Goal: Task Accomplishment & Management: Manage account settings

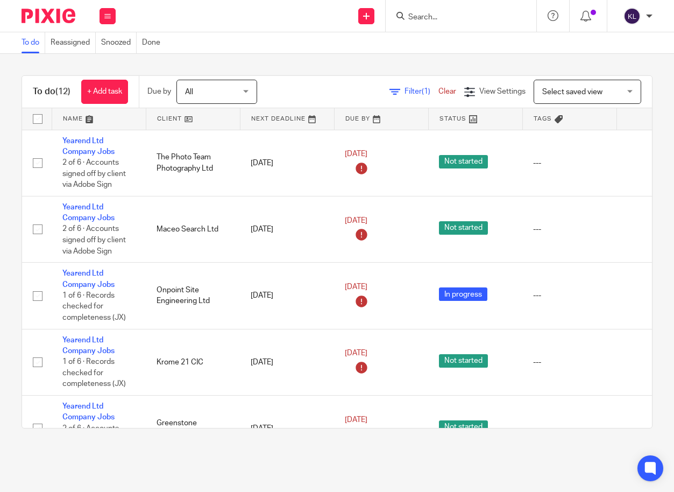
click at [420, 13] on input "Search" at bounding box center [455, 18] width 97 height 10
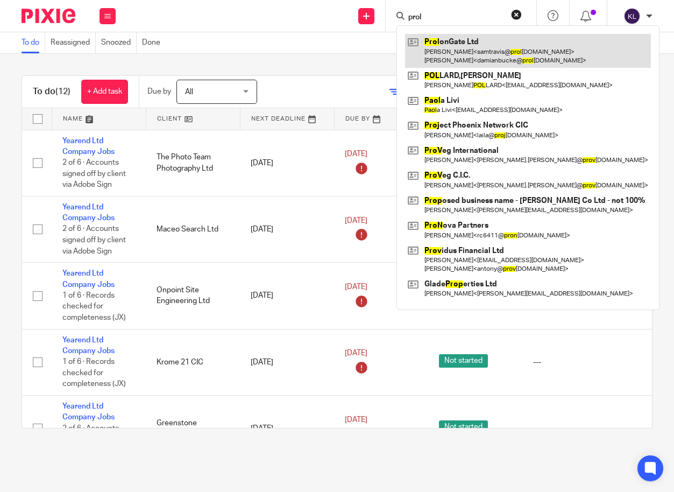
type input "prol"
click at [456, 55] on link at bounding box center [528, 50] width 246 height 33
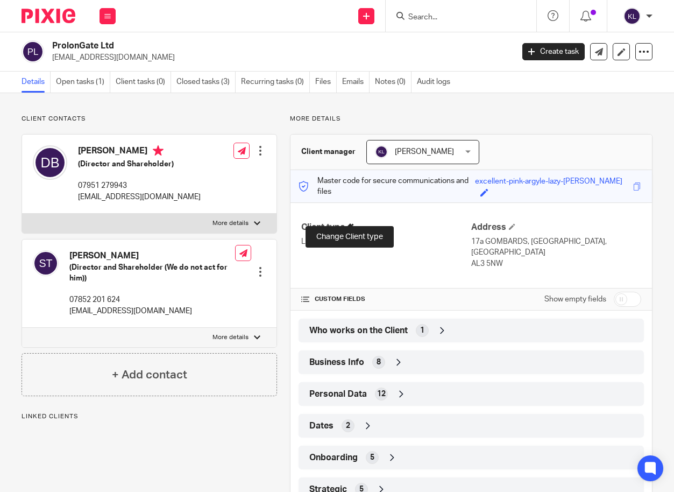
click at [349, 223] on span at bounding box center [350, 226] width 6 height 6
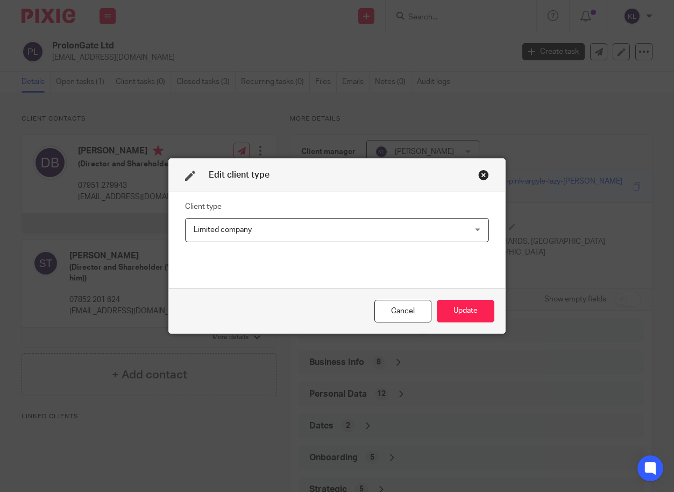
click at [330, 232] on span "Limited company" at bounding box center [312, 229] width 236 height 23
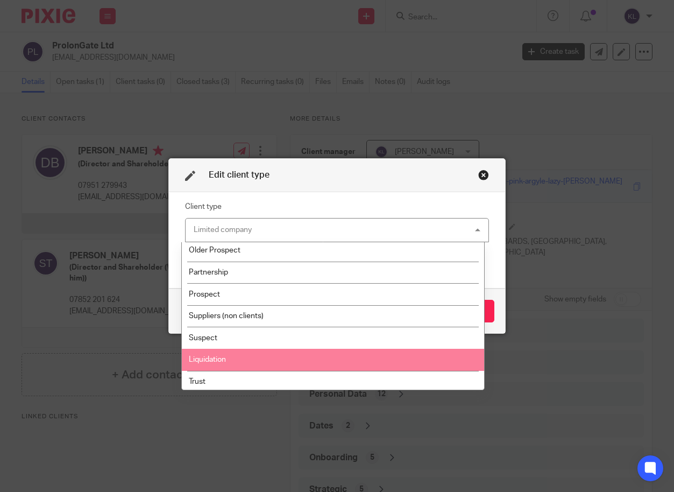
scroll to position [180, 0]
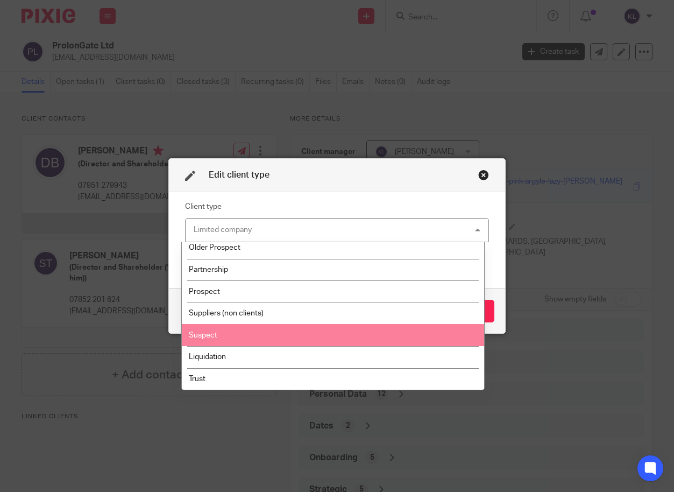
click at [263, 336] on li "Suspect" at bounding box center [333, 335] width 303 height 22
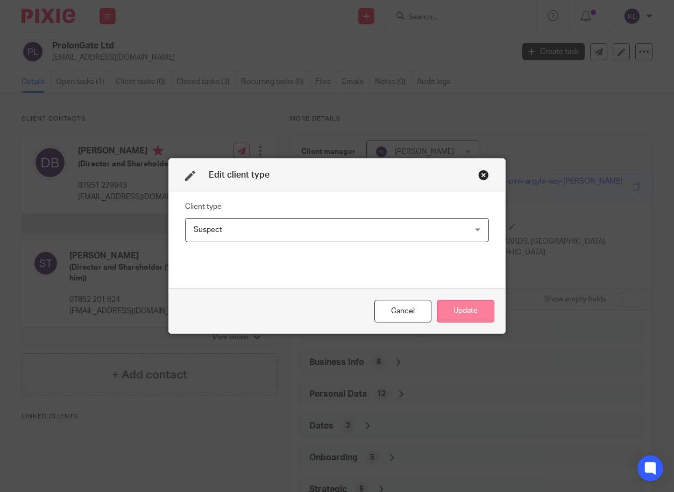
click at [474, 316] on button "Update" at bounding box center [466, 311] width 58 height 23
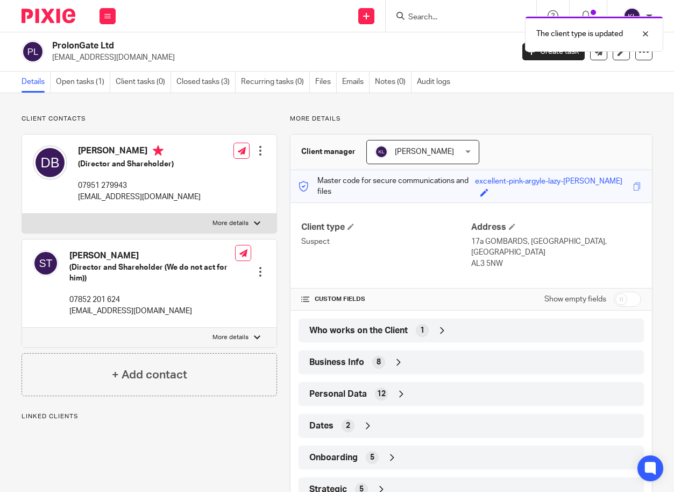
click at [445, 321] on div "Who works on the Client 1" at bounding box center [471, 330] width 329 height 18
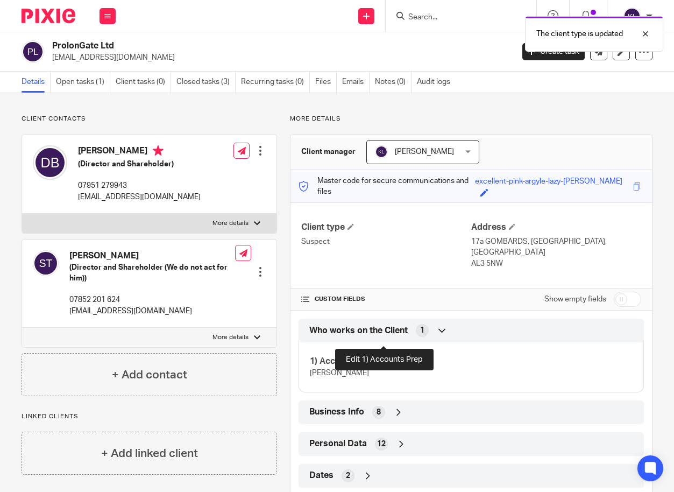
click at [384, 357] on span at bounding box center [385, 360] width 6 height 6
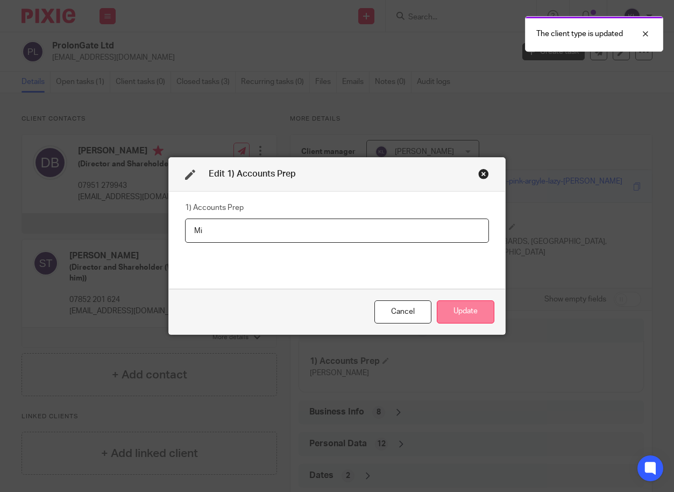
type input "M"
click at [446, 311] on button "Update" at bounding box center [466, 311] width 58 height 23
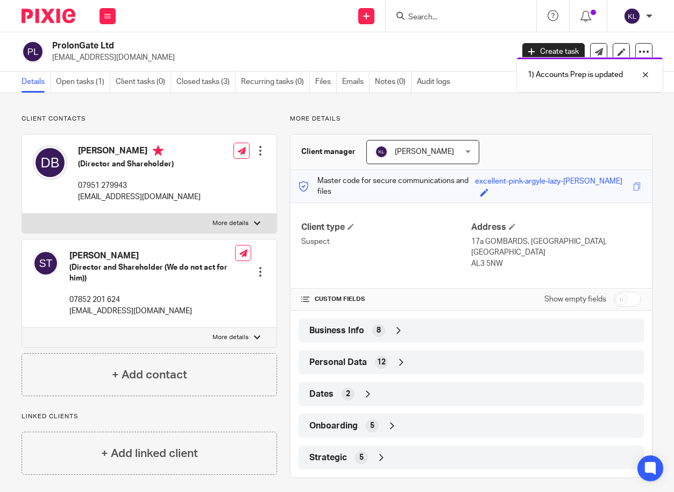
click at [422, 448] on div "Strategic 5" at bounding box center [471, 457] width 329 height 18
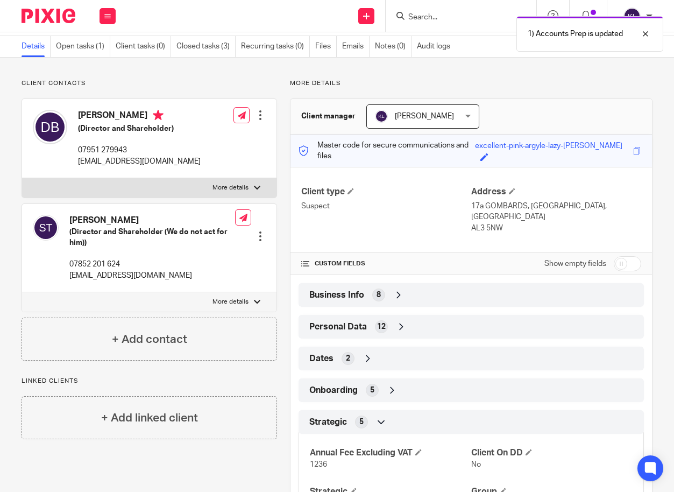
scroll to position [115, 0]
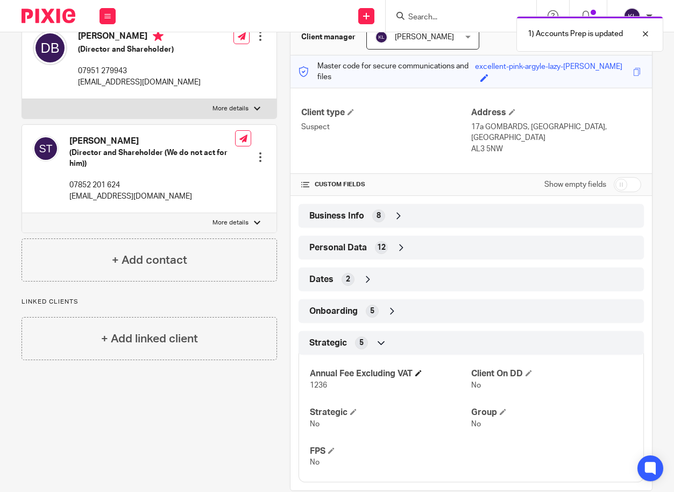
click at [418, 369] on span at bounding box center [418, 372] width 6 height 6
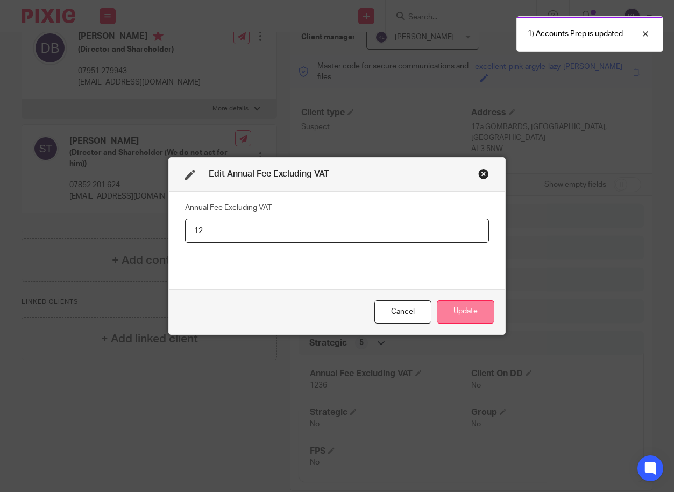
type input "1"
click at [474, 311] on button "Update" at bounding box center [466, 311] width 58 height 23
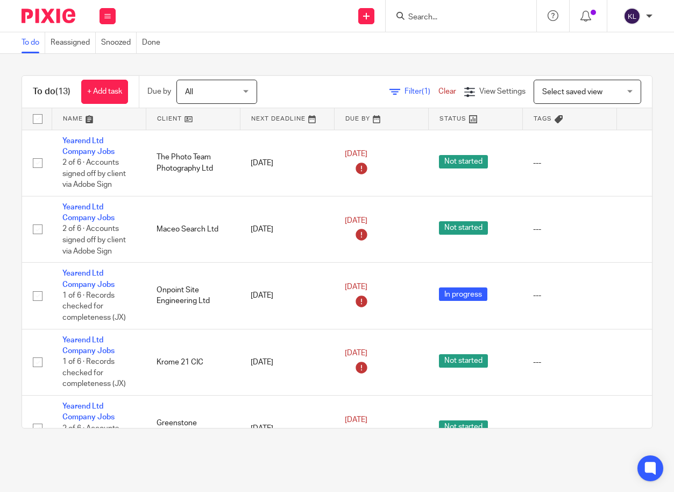
click at [415, 19] on input "Search" at bounding box center [455, 18] width 97 height 10
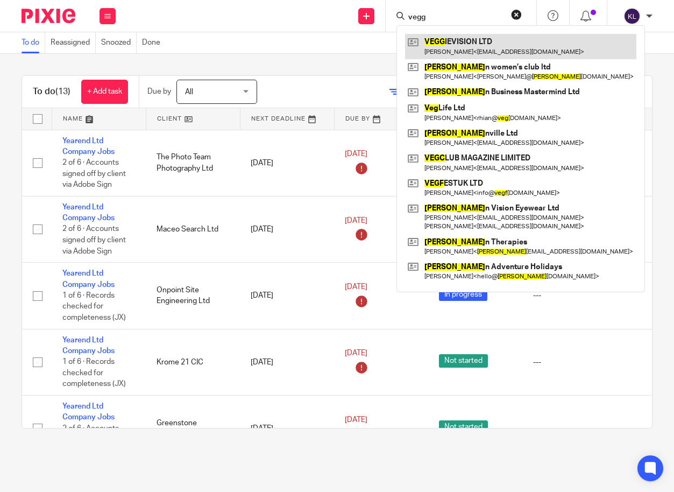
type input "vegg"
click at [460, 41] on link at bounding box center [520, 46] width 231 height 25
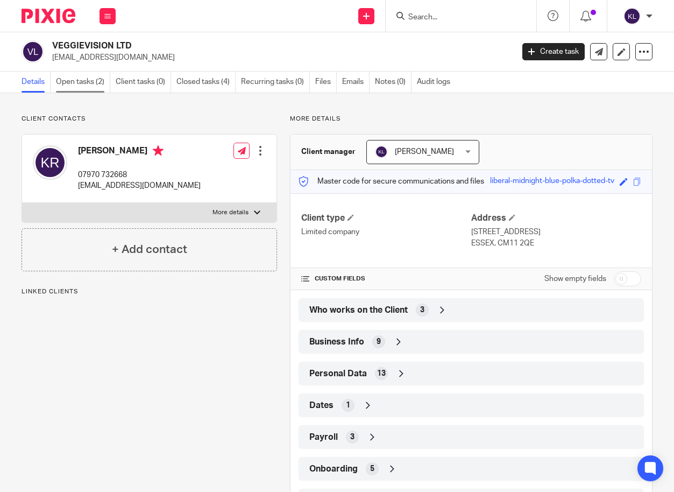
click at [89, 87] on link "Open tasks (2)" at bounding box center [83, 82] width 54 height 21
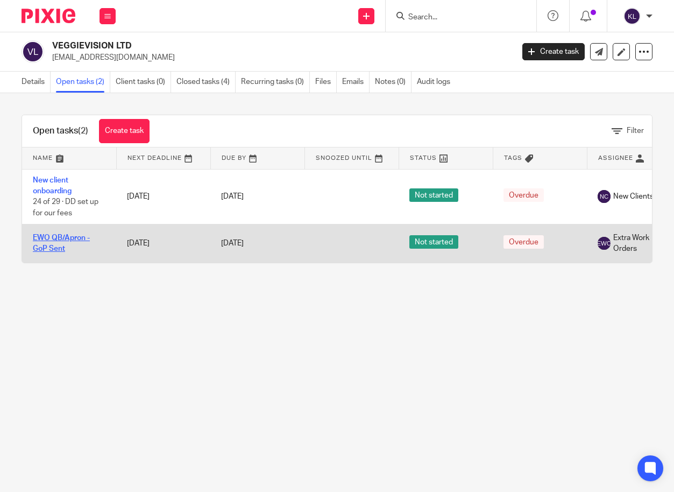
click at [53, 241] on link "EWO QB/Apron - GoP Sent" at bounding box center [61, 243] width 57 height 18
click at [55, 240] on link "EWO QB/Apron - GoP Sent" at bounding box center [61, 243] width 57 height 18
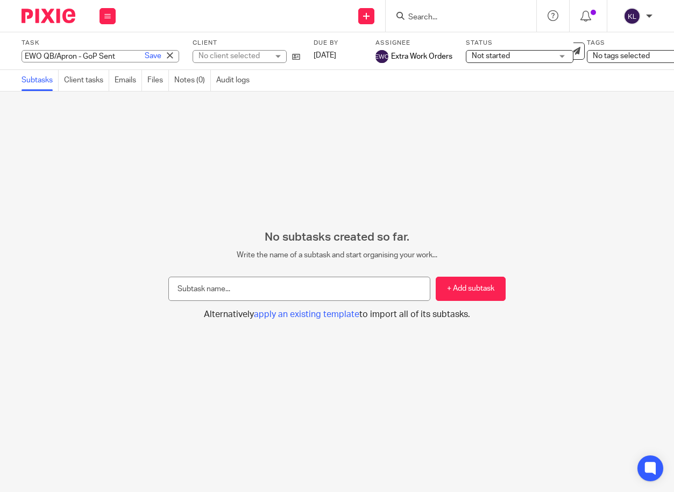
click at [57, 53] on div "EWO QB/Apron - GoP Sent Save EWO QB/Apron - GoP Sent" at bounding box center [101, 56] width 158 height 12
click at [44, 55] on input "EWO QB/Apron - GoP Sent" at bounding box center [101, 56] width 158 height 12
type input "QB/Apron Set Up - Non VAT"
click at [145, 54] on link "Save" at bounding box center [153, 56] width 17 height 11
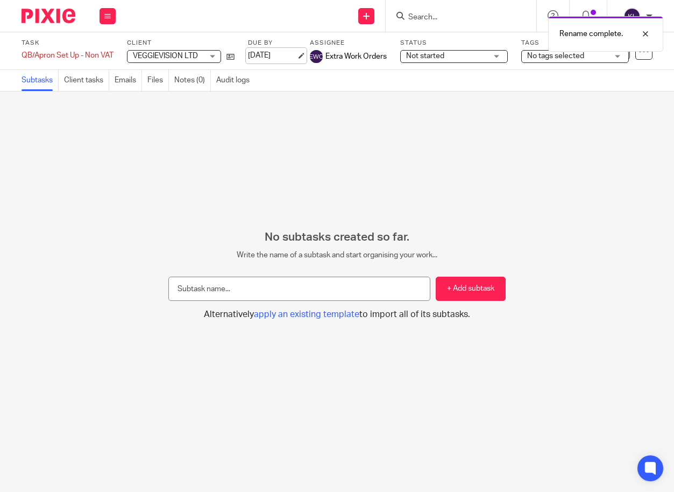
click at [271, 58] on link "19 Sep 2025" at bounding box center [272, 55] width 48 height 11
click at [647, 35] on div at bounding box center [637, 33] width 29 height 13
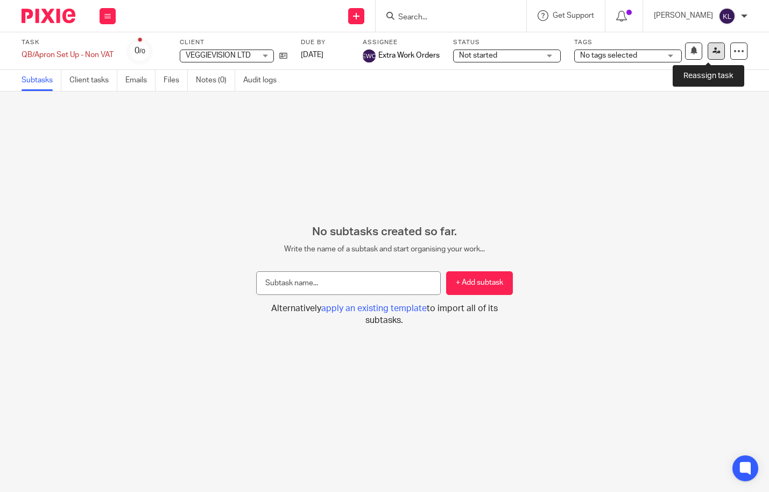
click at [673, 51] on icon at bounding box center [716, 51] width 8 height 8
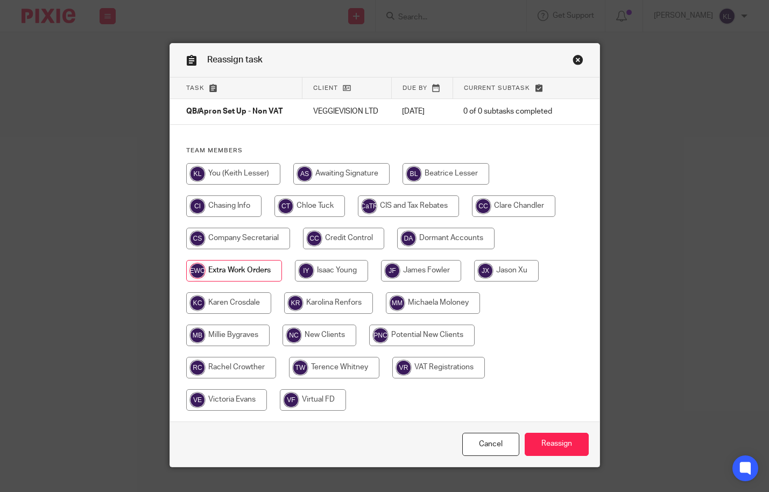
click at [233, 369] on input "radio" at bounding box center [231, 368] width 90 height 22
radio input "true"
click at [555, 440] on input "Reassign" at bounding box center [556, 443] width 64 height 23
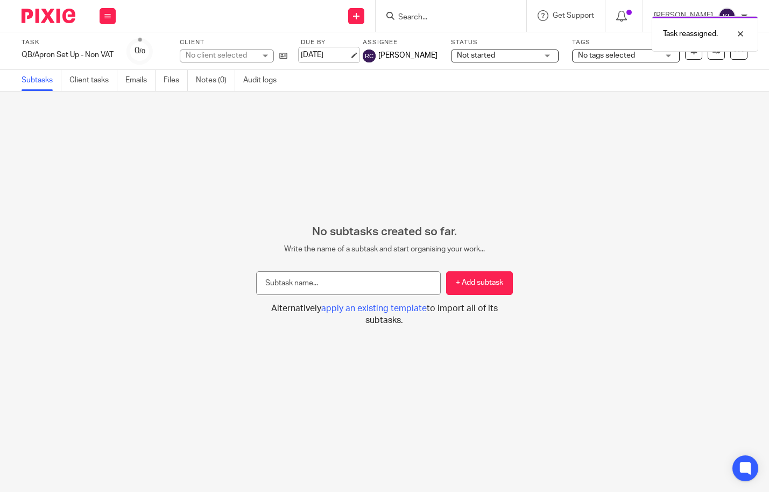
click at [318, 52] on link "22 Sep 2025" at bounding box center [325, 54] width 48 height 11
click at [433, 17] on input "Search" at bounding box center [445, 18] width 97 height 10
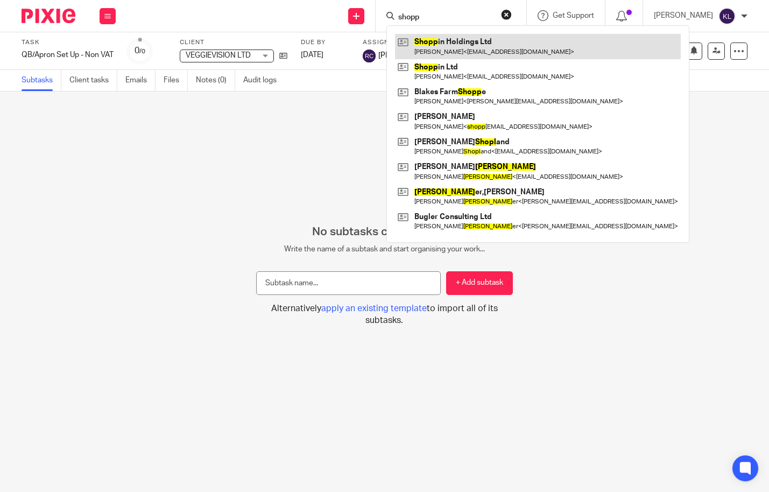
type input "shopp"
click at [480, 44] on link at bounding box center [538, 46] width 286 height 25
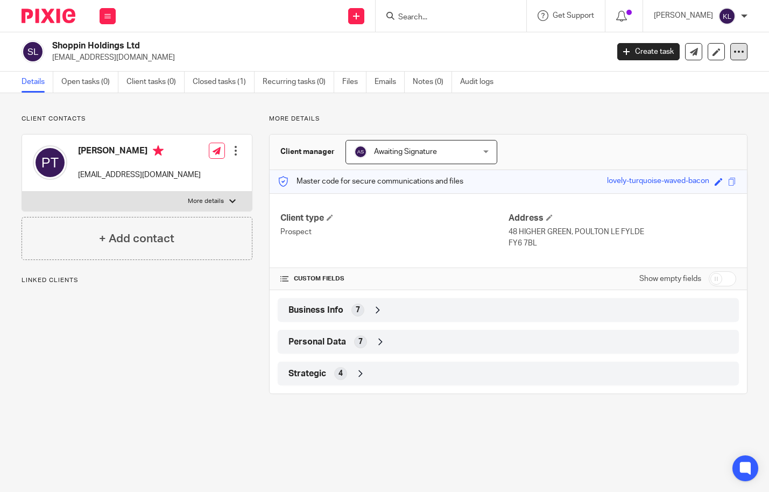
click at [733, 54] on icon at bounding box center [738, 51] width 11 height 11
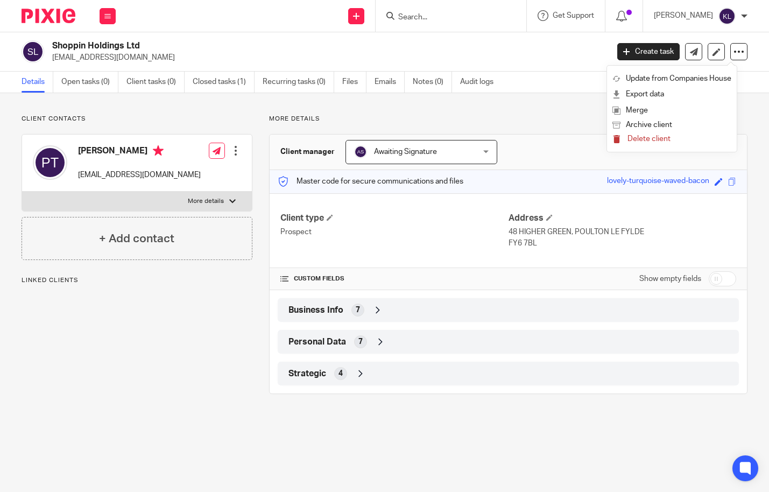
click at [660, 137] on span "Delete client" at bounding box center [648, 139] width 43 height 8
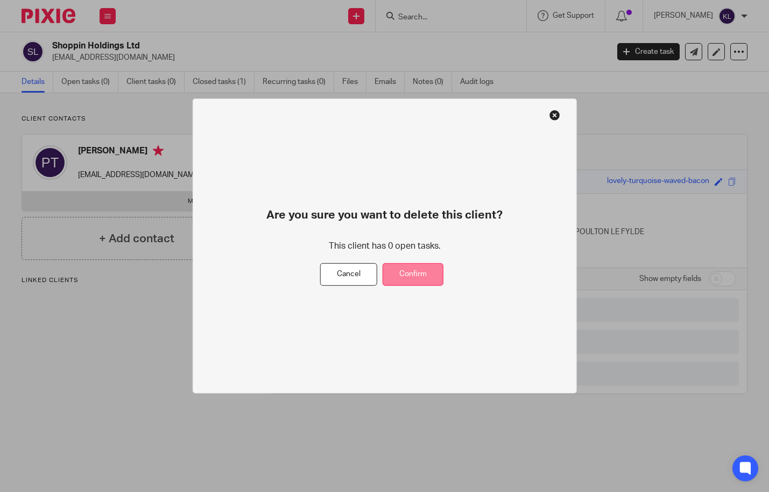
click at [422, 271] on button "Confirm" at bounding box center [412, 273] width 61 height 23
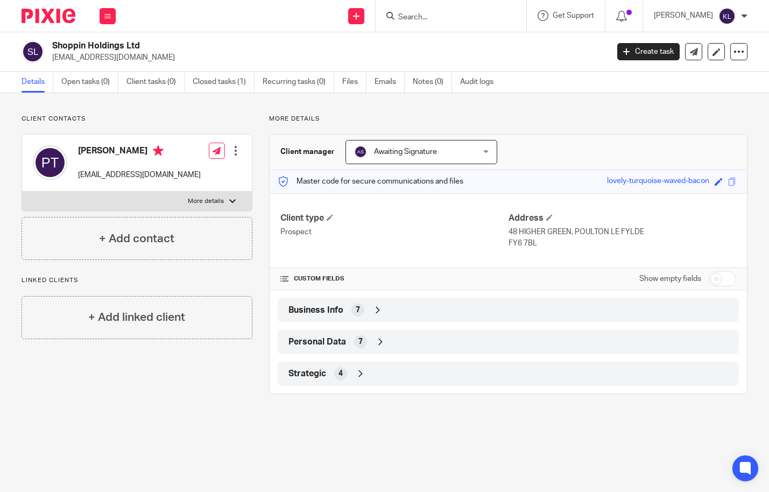
click at [459, 20] on input "Search" at bounding box center [445, 18] width 97 height 10
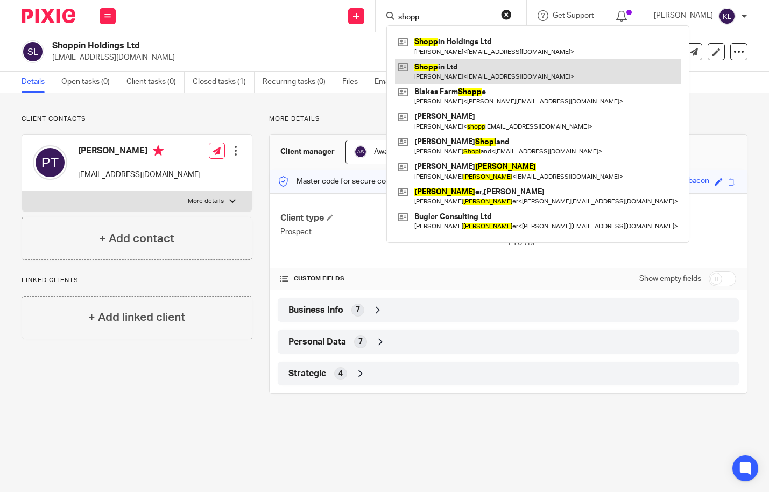
type input "shopp"
click at [449, 68] on link at bounding box center [538, 71] width 286 height 25
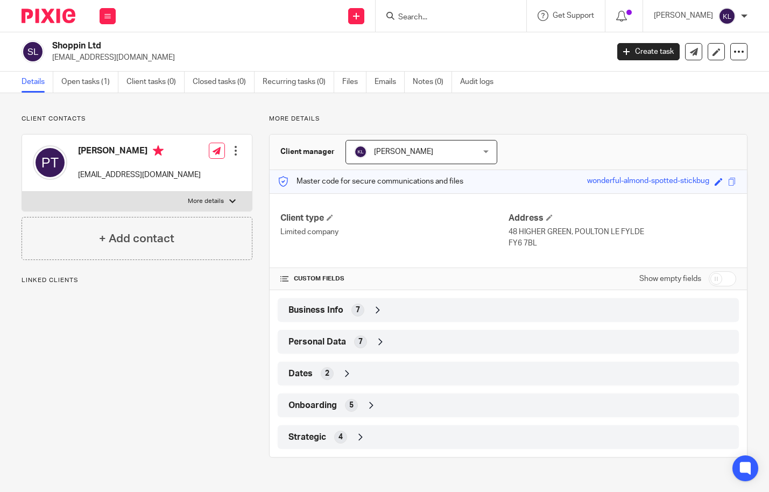
click at [368, 442] on div "Strategic 4" at bounding box center [508, 437] width 445 height 18
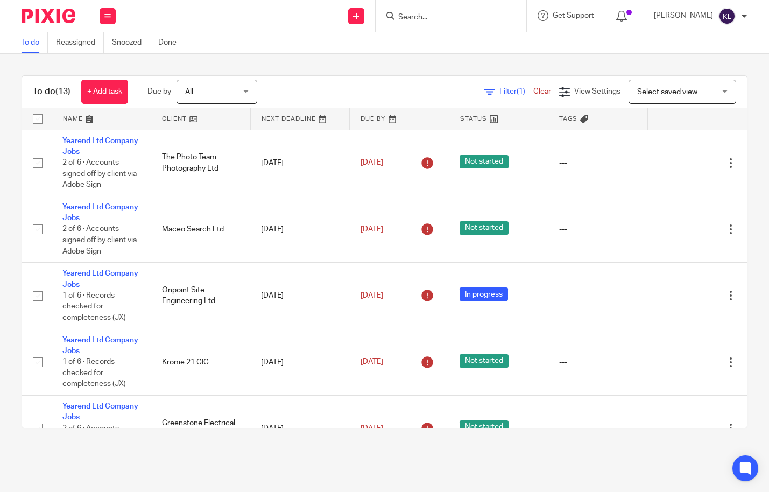
click at [445, 16] on input "Search" at bounding box center [445, 18] width 97 height 10
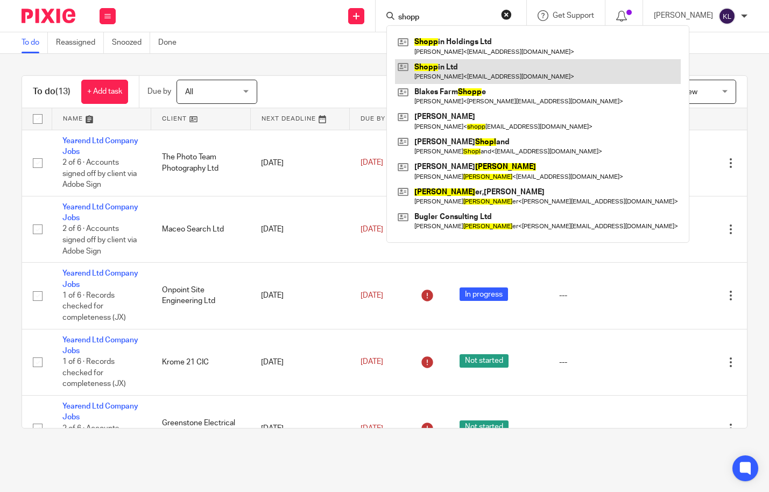
type input "shopp"
click at [461, 67] on link at bounding box center [538, 71] width 286 height 25
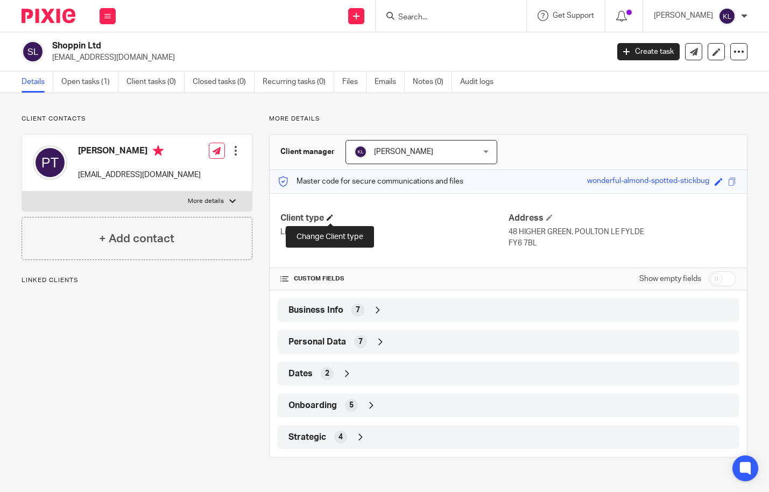
click at [329, 216] on span at bounding box center [329, 217] width 6 height 6
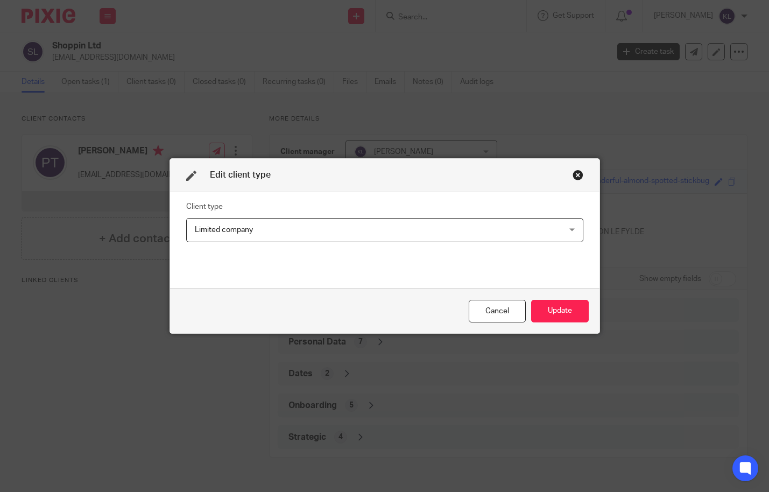
click at [329, 225] on span "Limited company" at bounding box center [350, 229] width 310 height 23
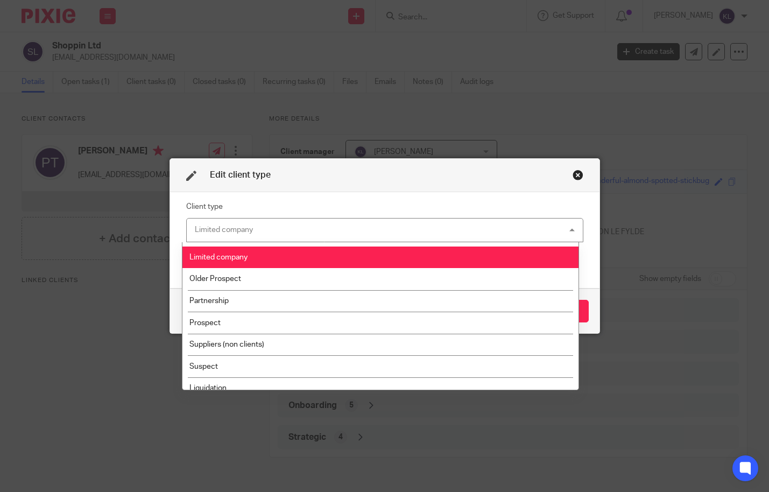
scroll to position [180, 0]
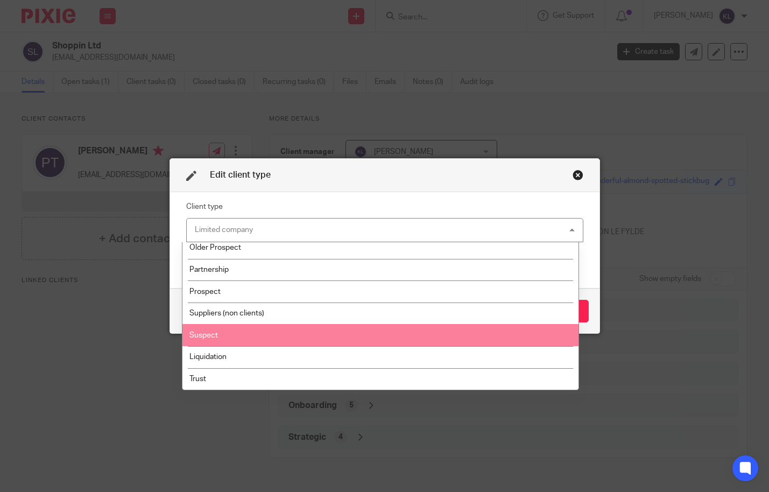
click at [331, 330] on li "Suspect" at bounding box center [380, 335] width 396 height 22
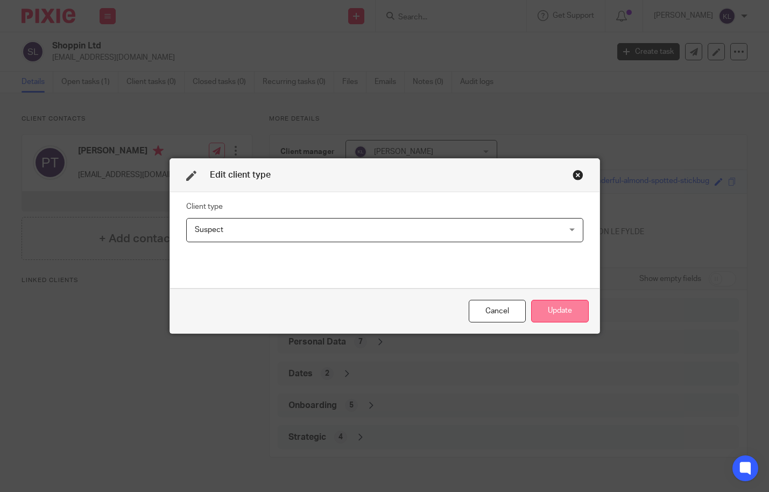
click at [546, 309] on button "Update" at bounding box center [560, 311] width 58 height 23
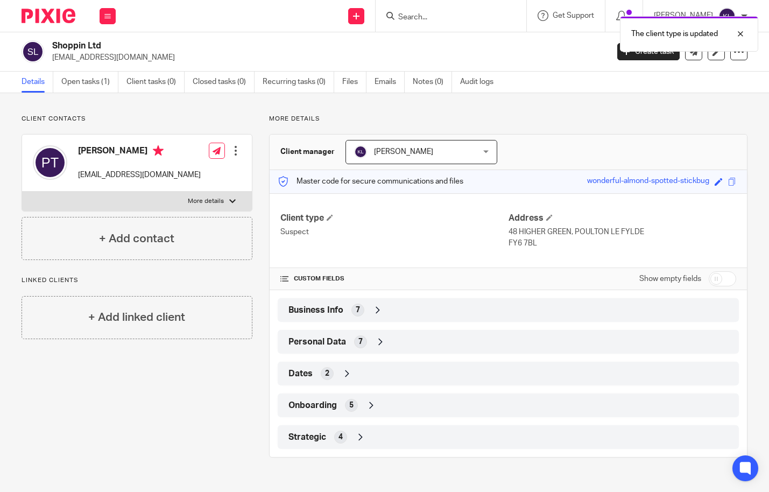
click at [484, 438] on div "Strategic 4" at bounding box center [508, 437] width 445 height 18
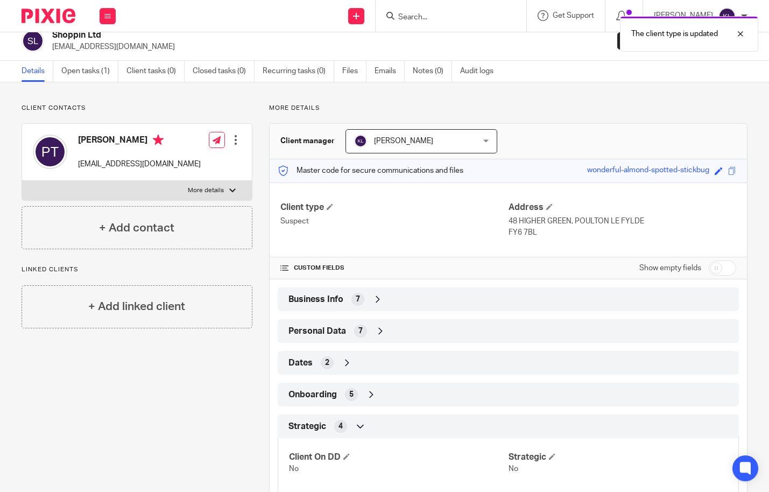
scroll to position [0, 0]
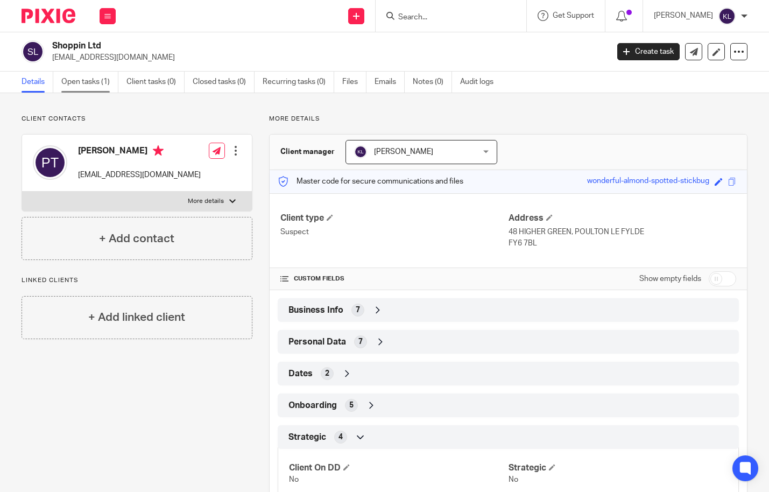
click at [82, 83] on link "Open tasks (1)" at bounding box center [89, 82] width 57 height 21
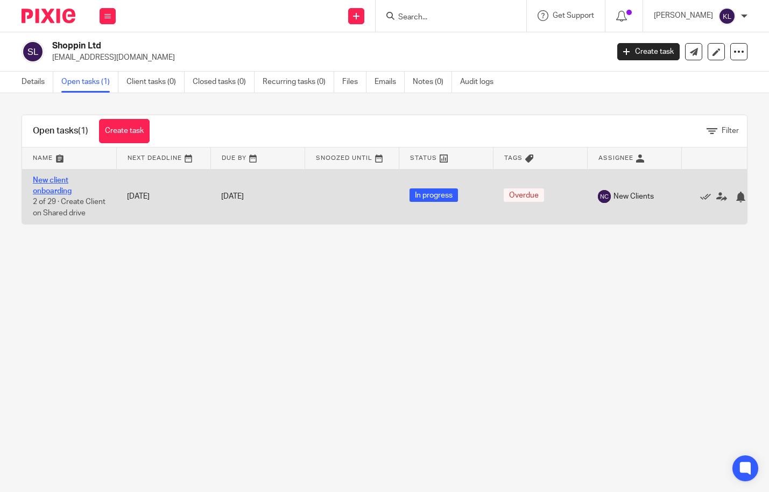
click at [60, 190] on link "New client onboarding" at bounding box center [52, 185] width 39 height 18
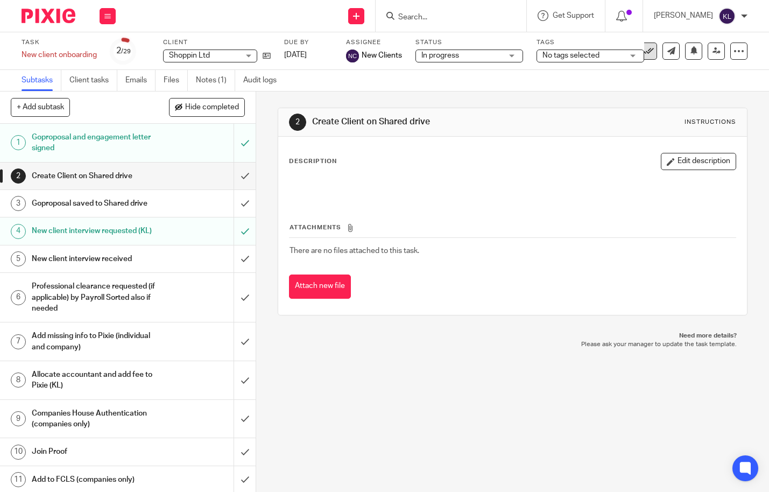
click at [645, 54] on button at bounding box center [647, 50] width 17 height 17
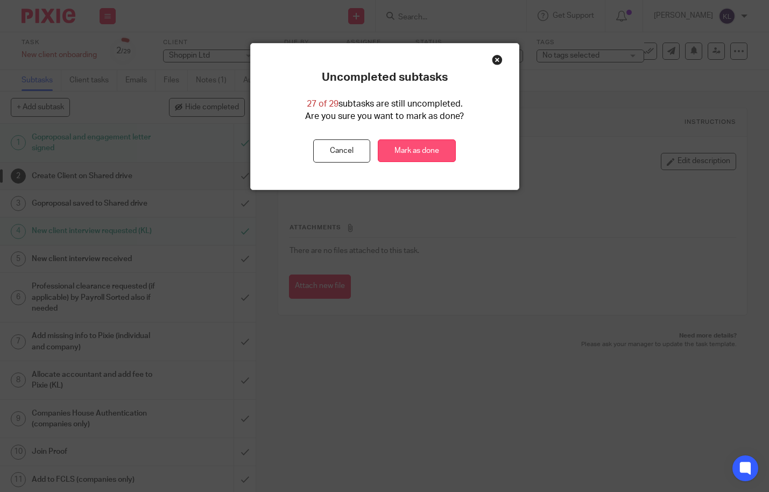
click at [423, 146] on link "Mark as done" at bounding box center [417, 150] width 78 height 23
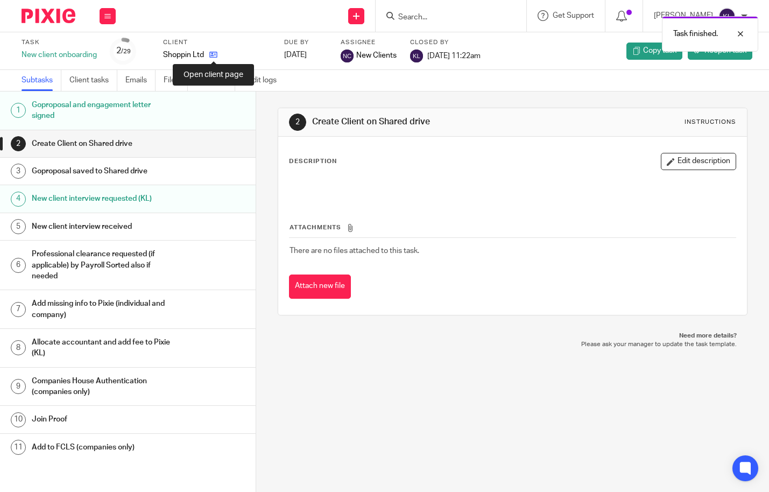
click at [211, 54] on icon at bounding box center [213, 55] width 8 height 8
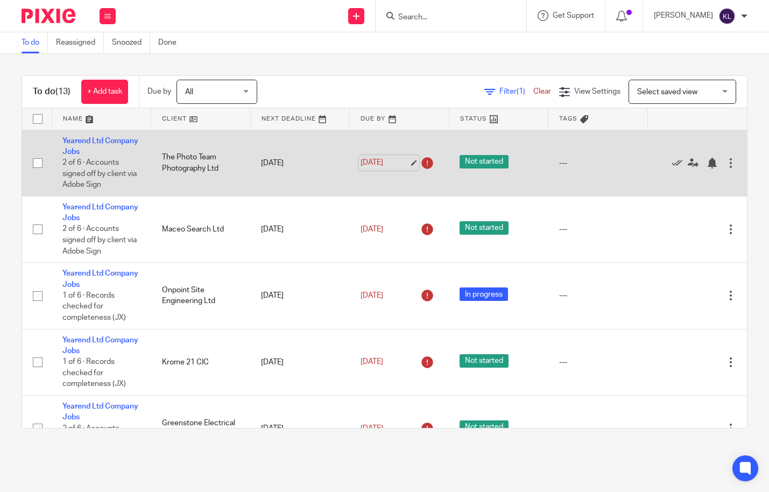
click at [361, 157] on link "[DATE]" at bounding box center [384, 162] width 48 height 11
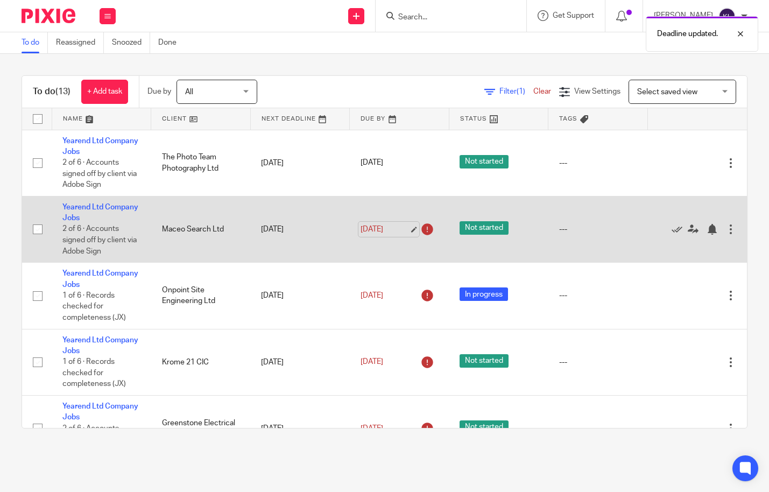
click at [366, 224] on link "[DATE]" at bounding box center [384, 229] width 48 height 11
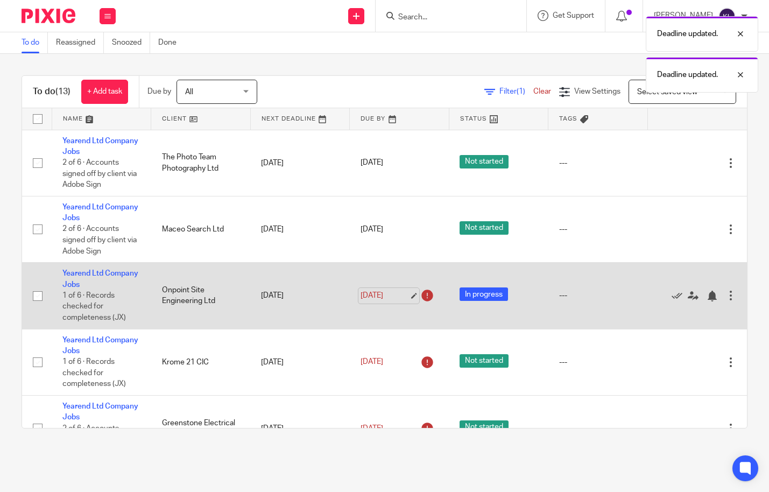
click at [367, 290] on link "[DATE]" at bounding box center [384, 295] width 48 height 11
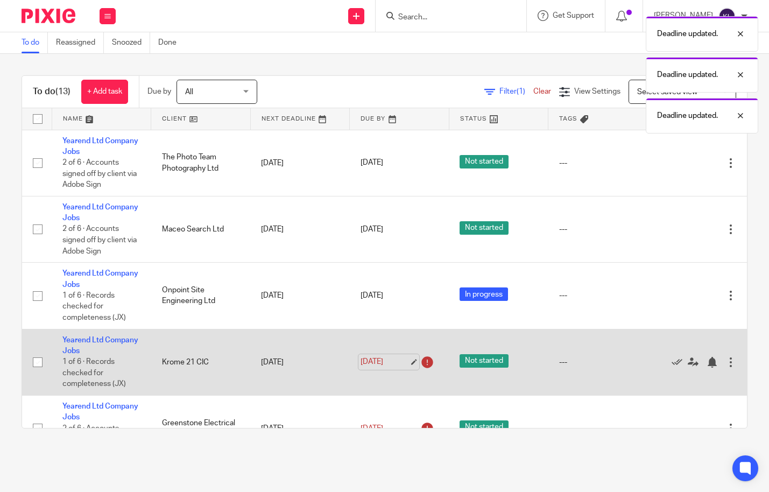
click at [368, 356] on link "[DATE]" at bounding box center [384, 361] width 48 height 11
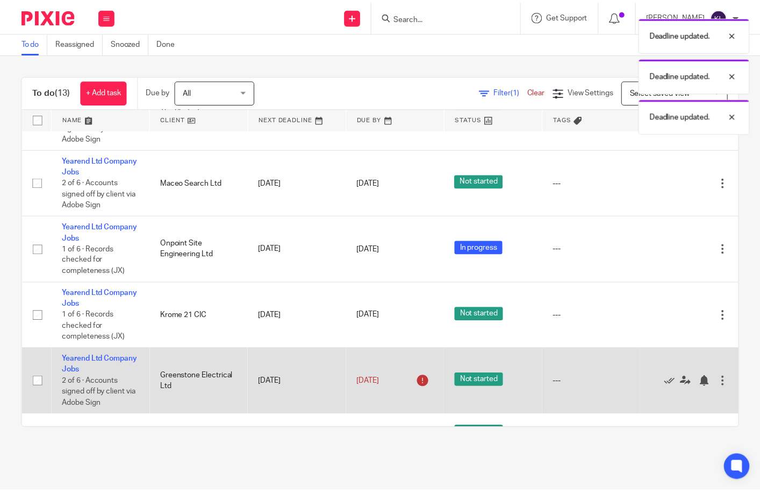
scroll to position [54, 0]
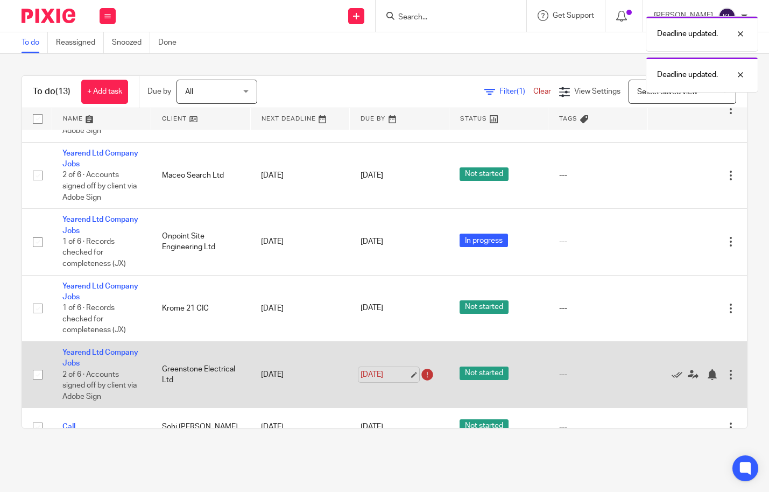
click at [372, 369] on link "19 Sep 2025" at bounding box center [384, 374] width 48 height 11
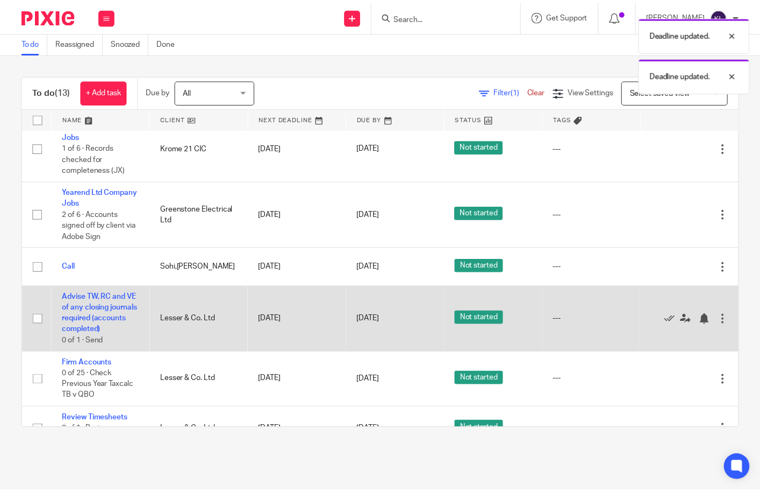
scroll to position [215, 0]
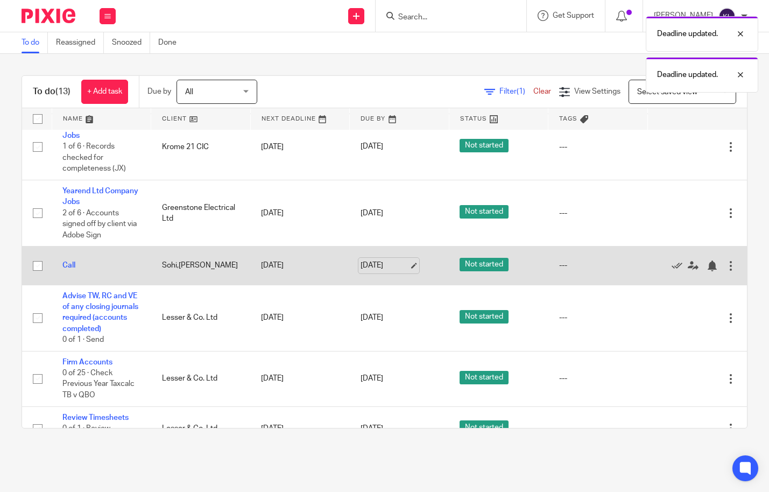
click at [364, 262] on link "22 Sep 2025" at bounding box center [384, 265] width 48 height 11
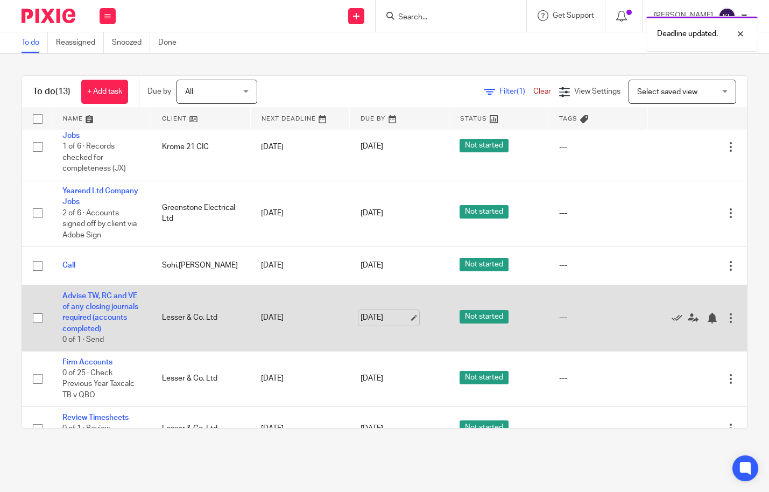
click at [362, 322] on link "22 Sep 2025" at bounding box center [384, 317] width 48 height 11
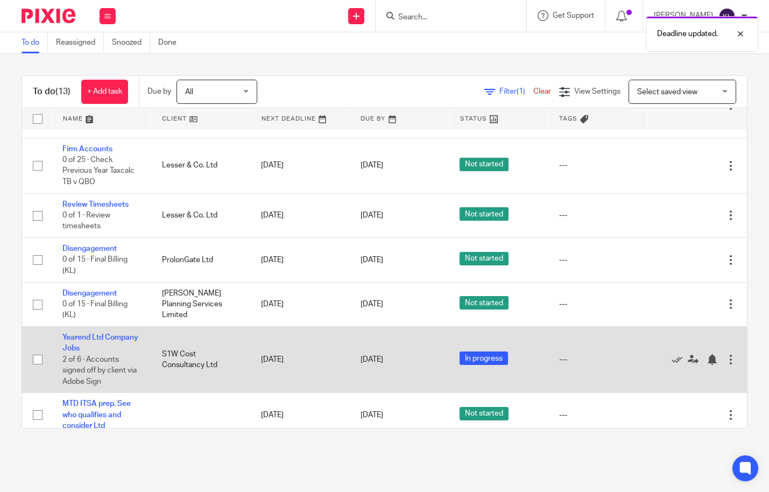
scroll to position [430, 0]
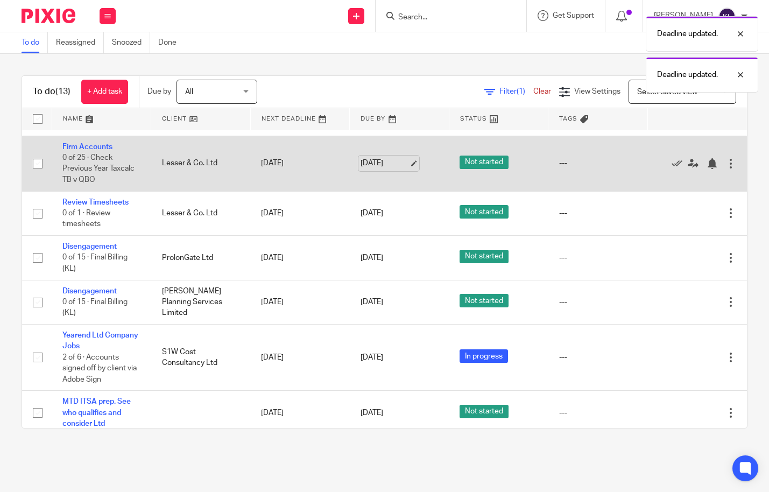
click at [361, 169] on link "[DATE]" at bounding box center [384, 163] width 48 height 11
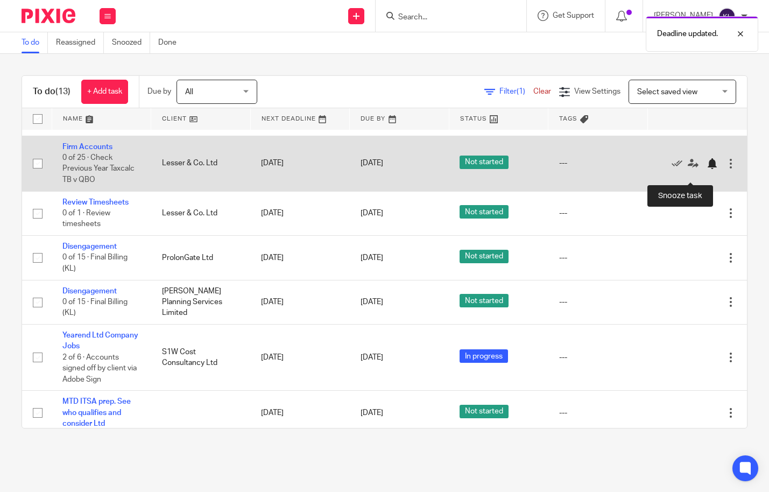
click at [706, 169] on div at bounding box center [711, 163] width 11 height 11
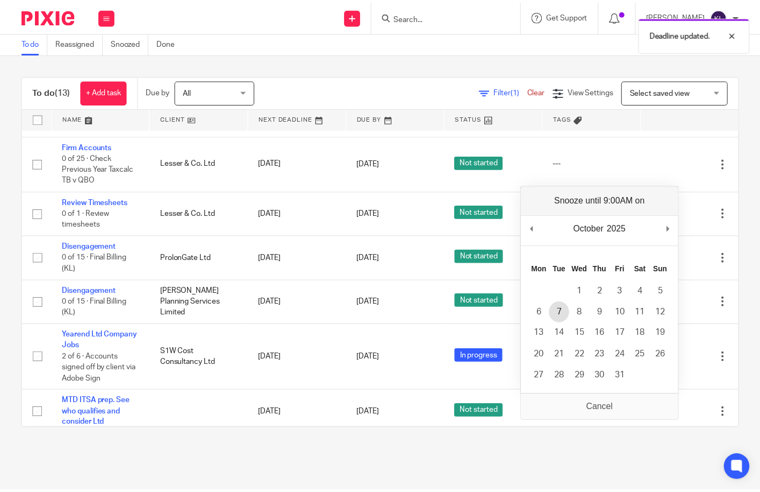
scroll to position [393, 0]
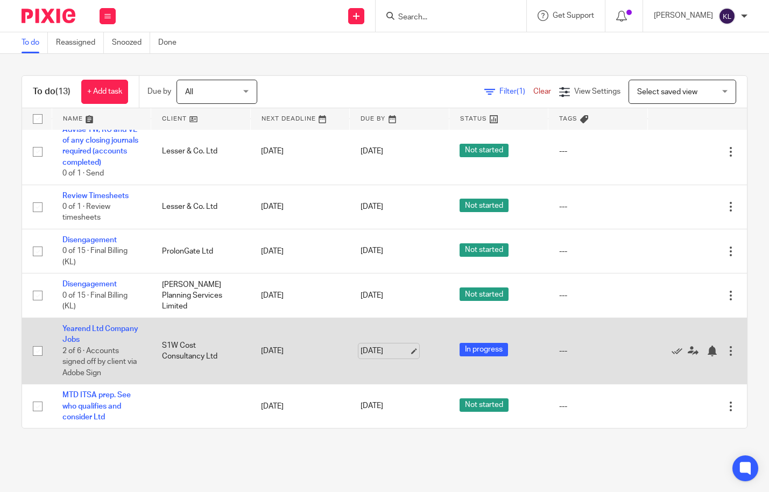
click at [379, 347] on link "30 Sep 2025" at bounding box center [384, 350] width 48 height 11
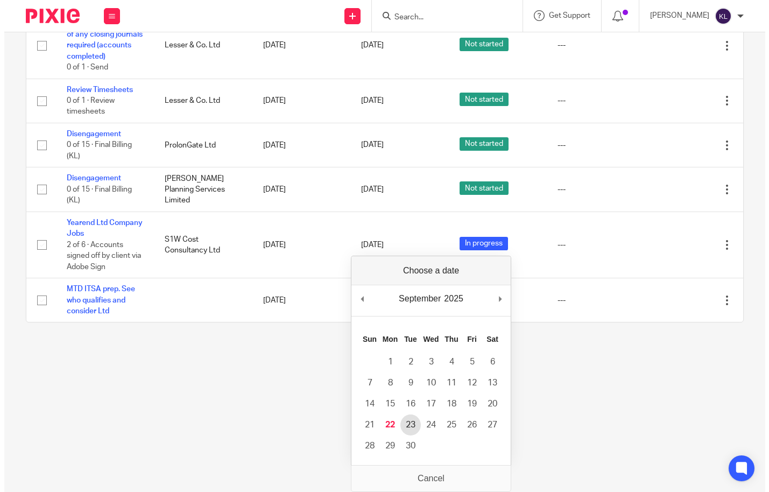
scroll to position [0, 0]
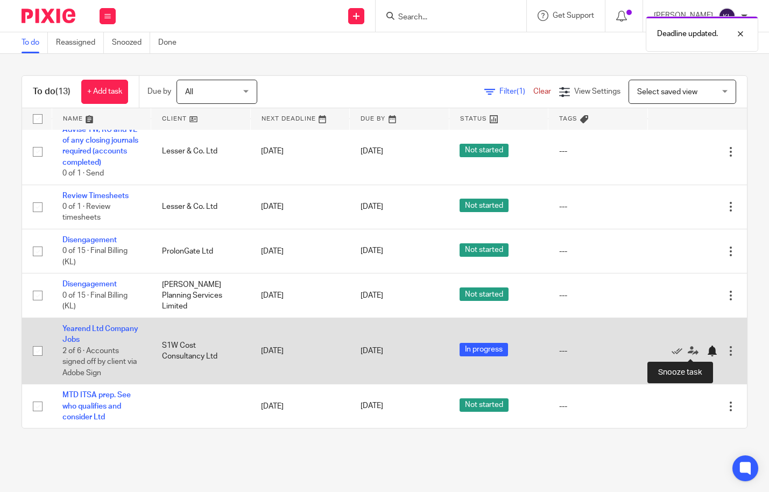
click at [706, 351] on div at bounding box center [711, 350] width 11 height 11
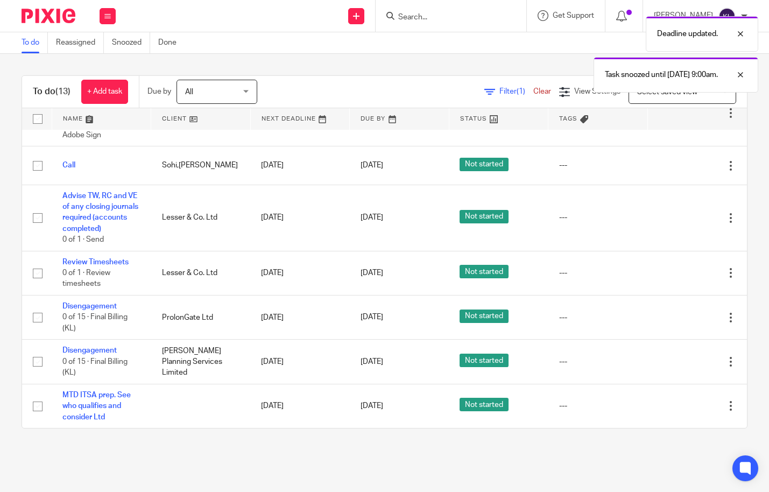
scroll to position [326, 0]
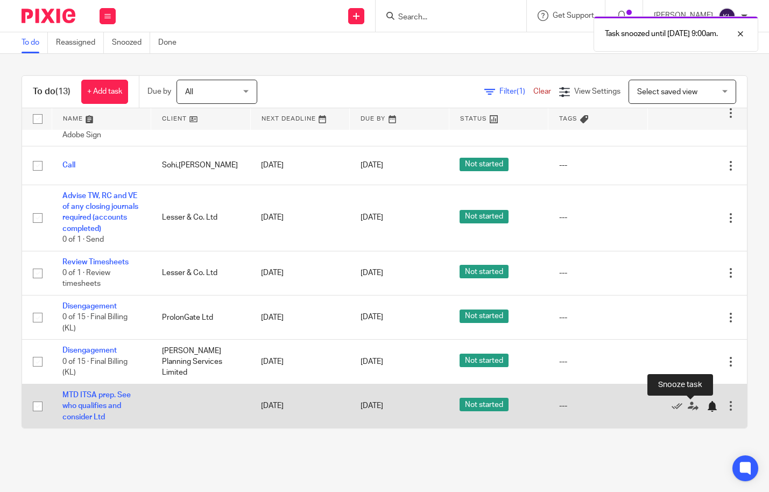
click at [706, 401] on div at bounding box center [711, 406] width 11 height 11
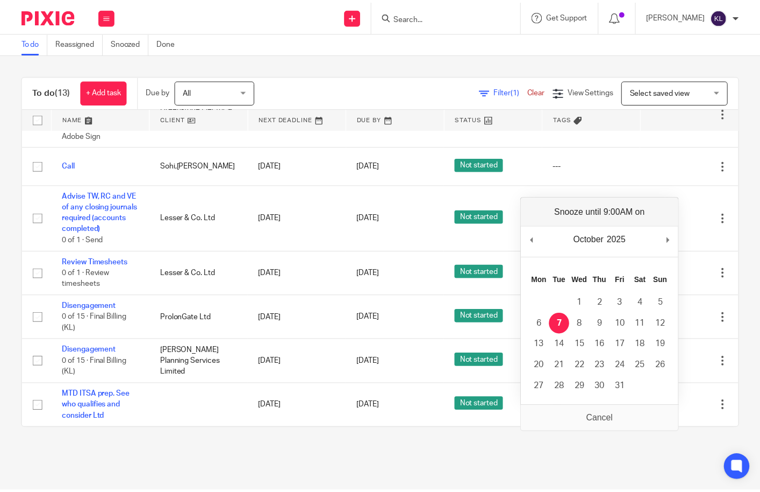
scroll to position [282, 0]
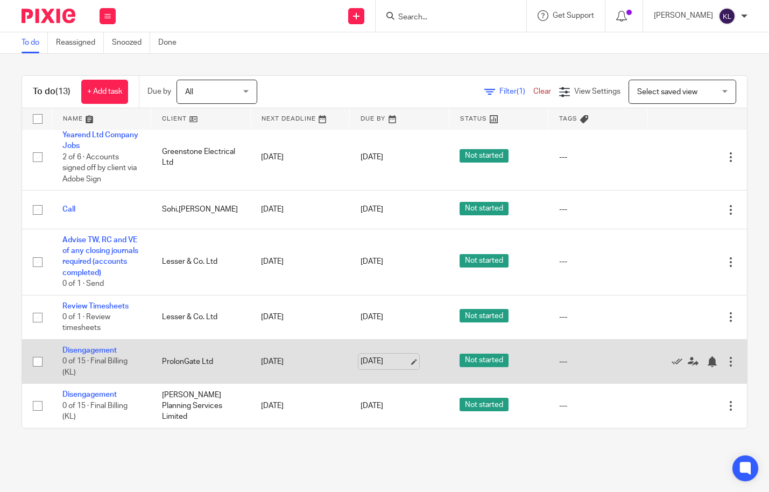
click at [365, 359] on link "[DATE]" at bounding box center [384, 360] width 48 height 11
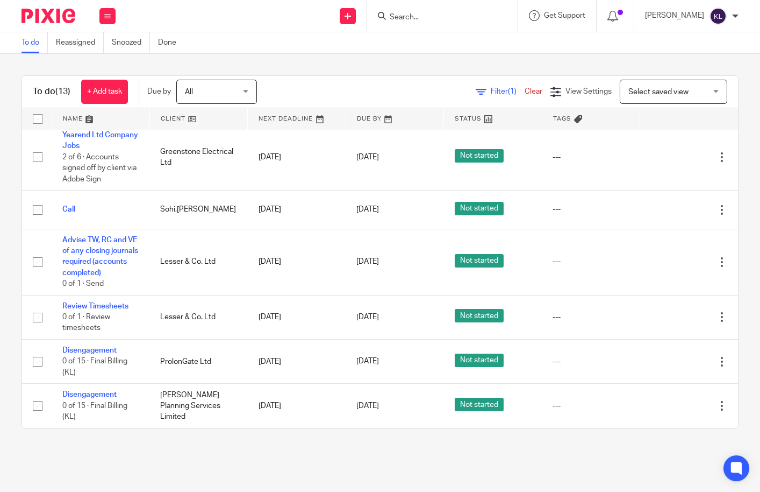
scroll to position [0, 0]
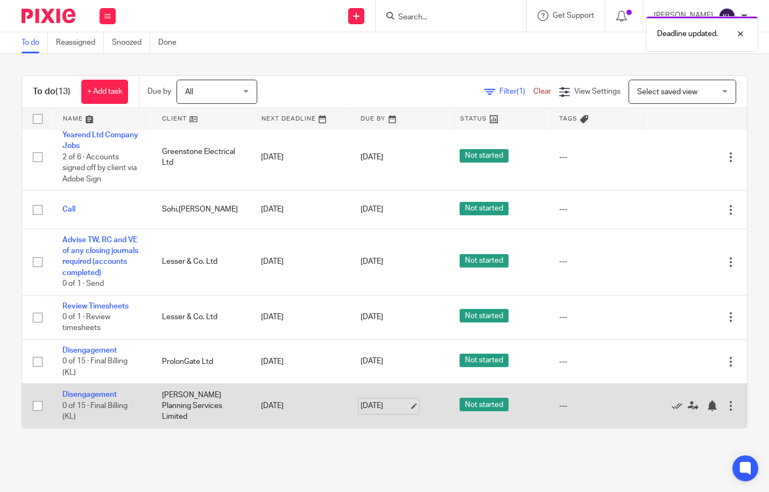
click at [360, 406] on link "[DATE]" at bounding box center [384, 405] width 48 height 11
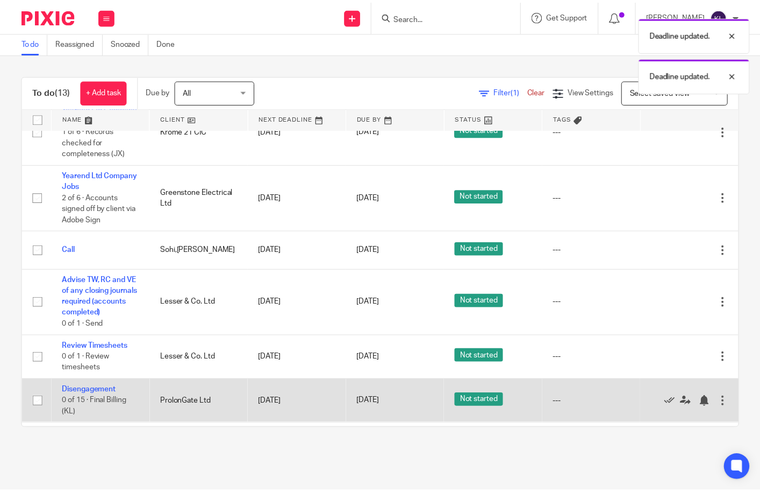
scroll to position [228, 0]
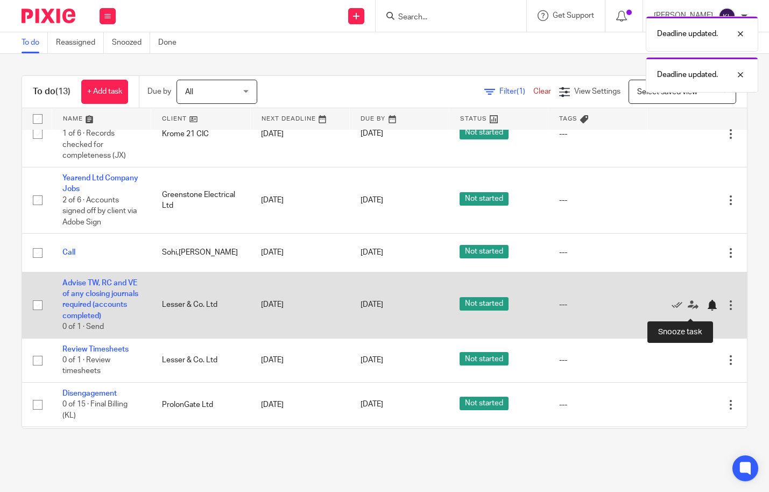
click at [706, 306] on div at bounding box center [711, 305] width 11 height 11
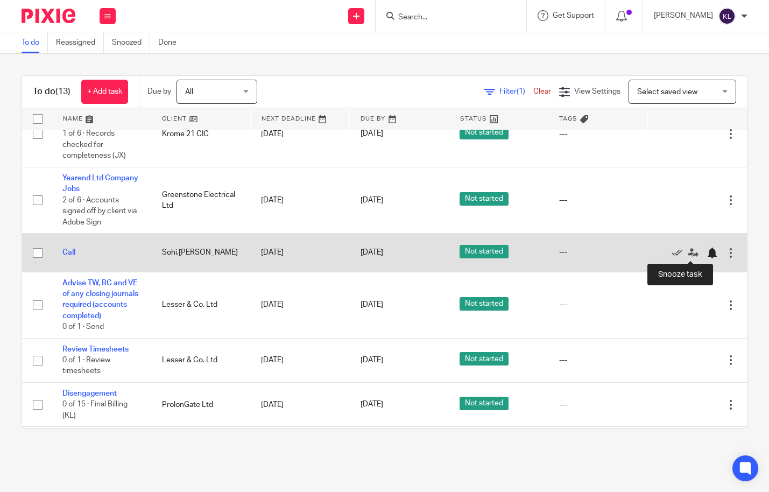
click at [706, 252] on div at bounding box center [711, 252] width 11 height 11
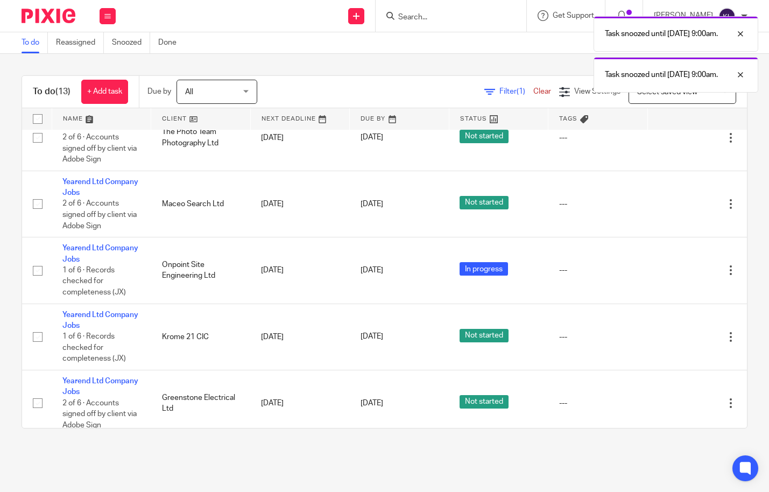
scroll to position [0, 0]
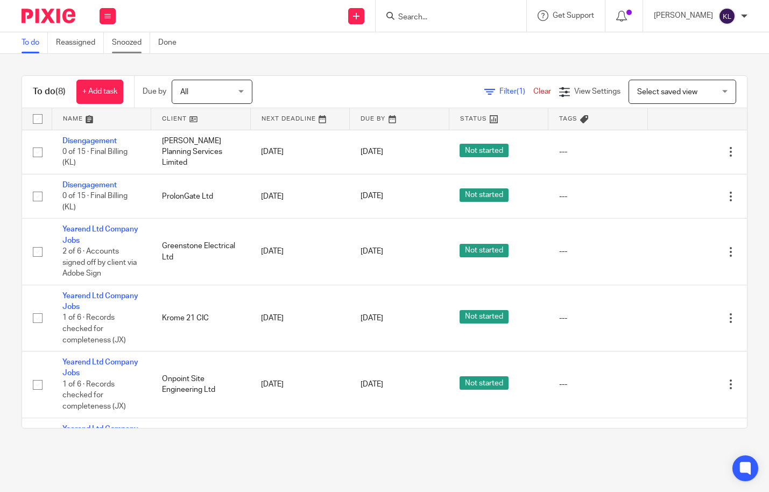
click at [130, 47] on link "Snoozed" at bounding box center [131, 42] width 38 height 21
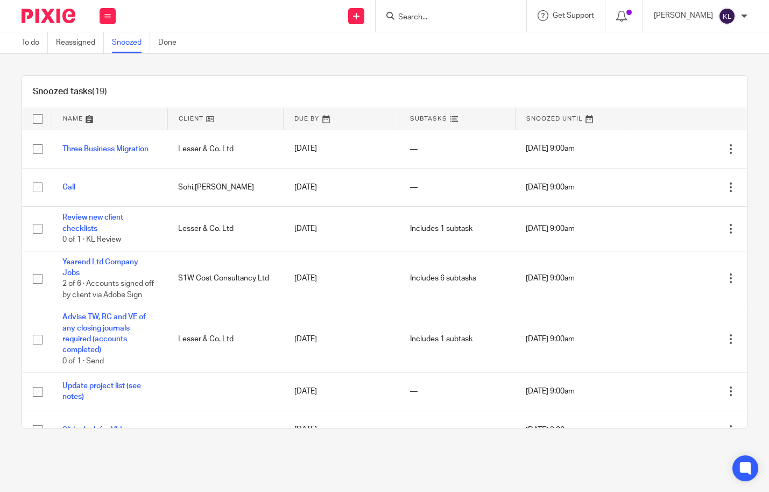
click at [26, 41] on link "To do" at bounding box center [35, 42] width 26 height 21
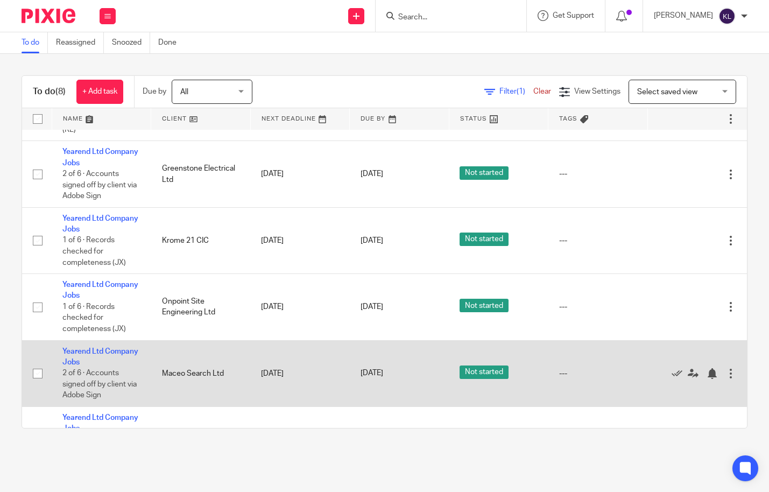
scroll to position [59, 0]
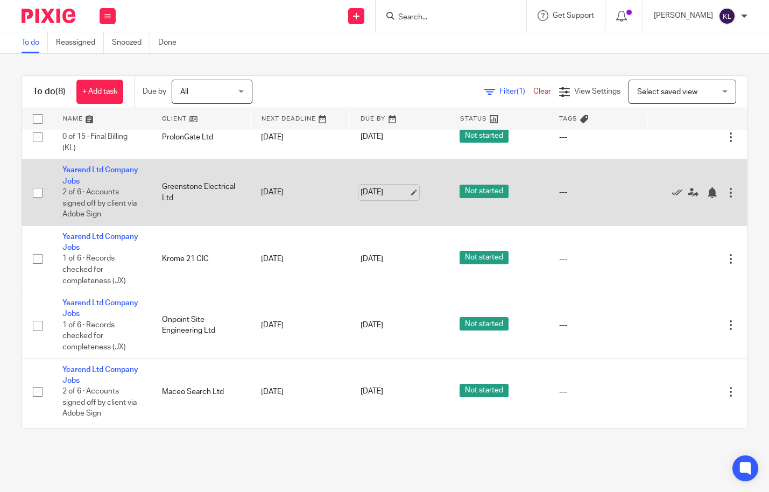
click at [368, 195] on link "[DATE]" at bounding box center [384, 192] width 48 height 11
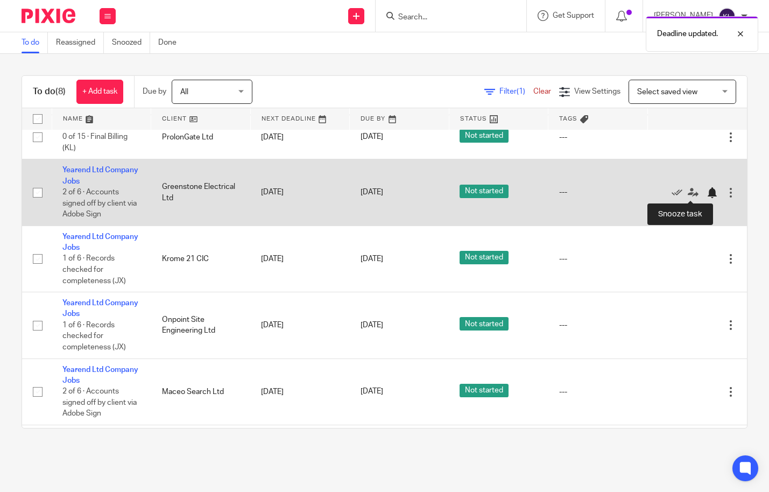
click at [706, 191] on div at bounding box center [711, 192] width 11 height 11
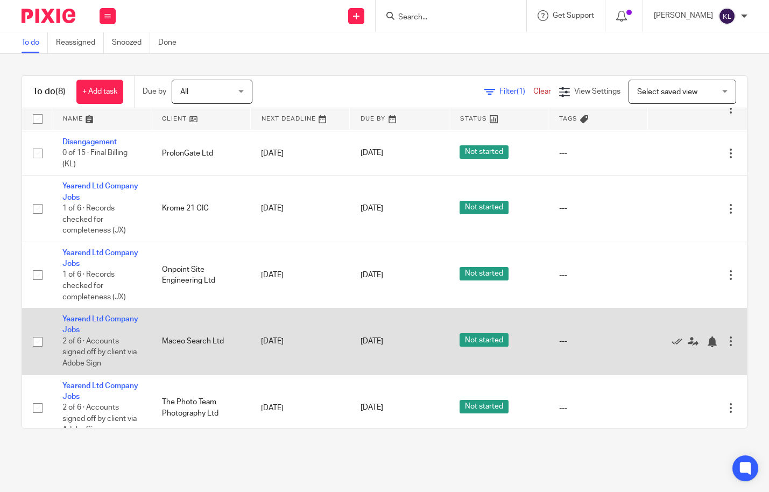
scroll to position [0, 0]
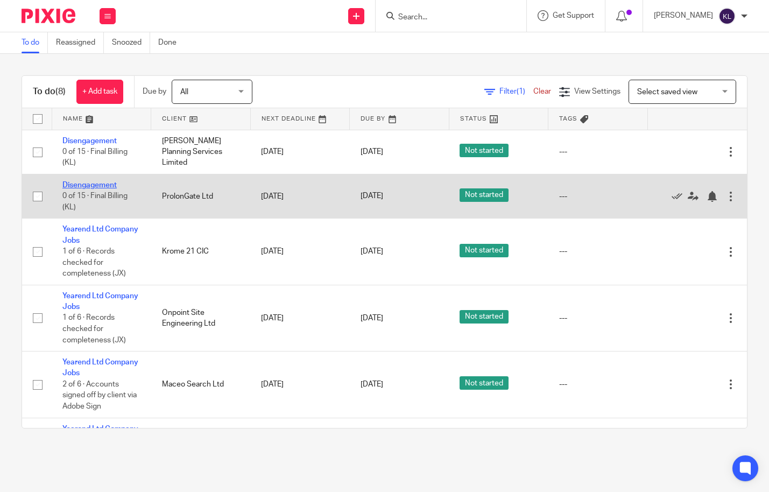
click at [98, 181] on link "Disengagement" at bounding box center [89, 185] width 54 height 8
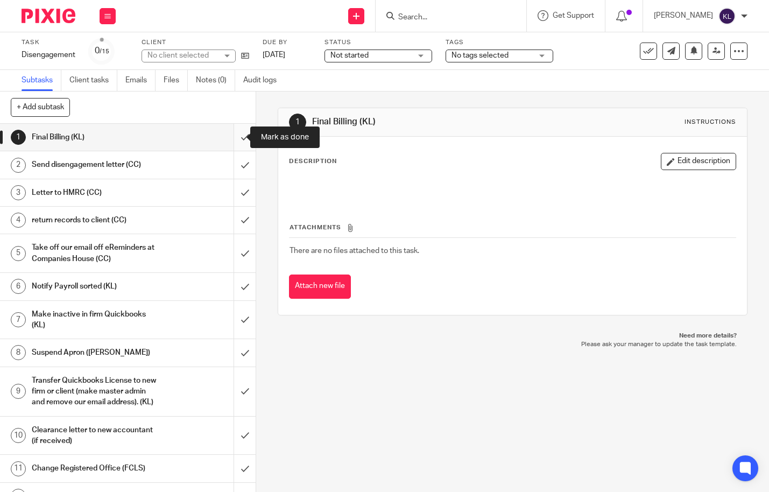
click at [231, 131] on input "submit" at bounding box center [127, 137] width 255 height 27
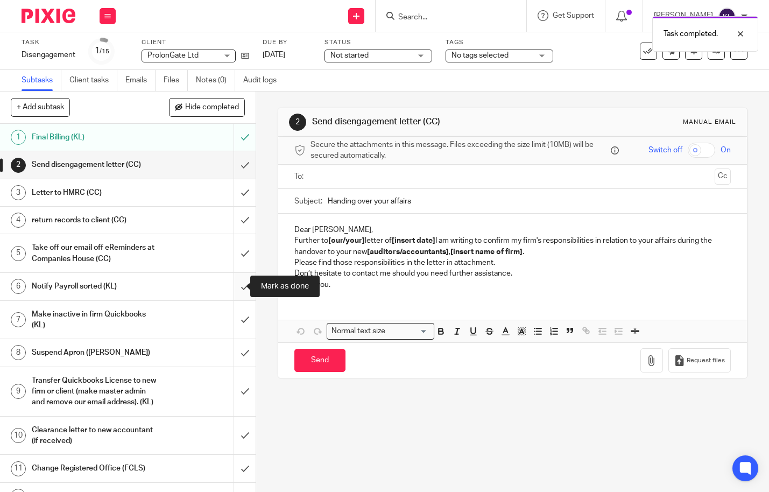
click at [232, 284] on input "submit" at bounding box center [127, 286] width 255 height 27
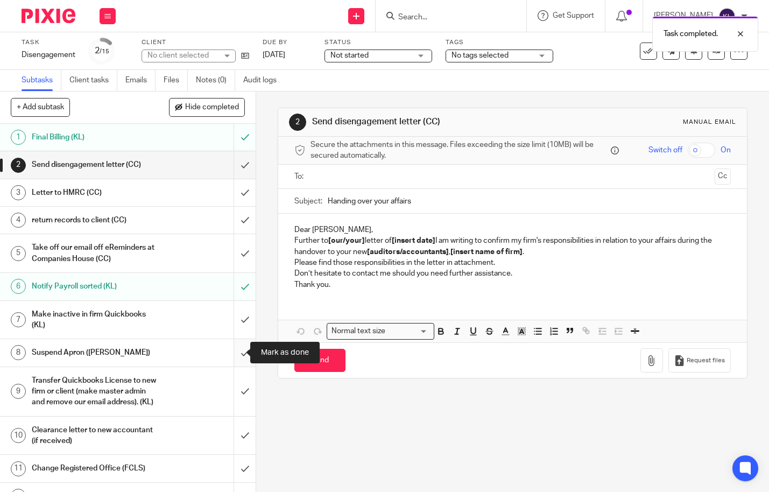
click at [234, 356] on input "submit" at bounding box center [127, 352] width 255 height 27
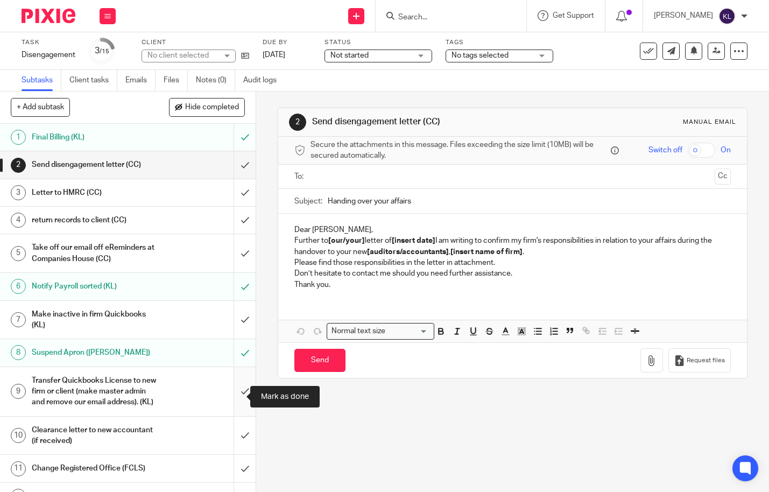
click at [234, 388] on input "submit" at bounding box center [127, 391] width 255 height 49
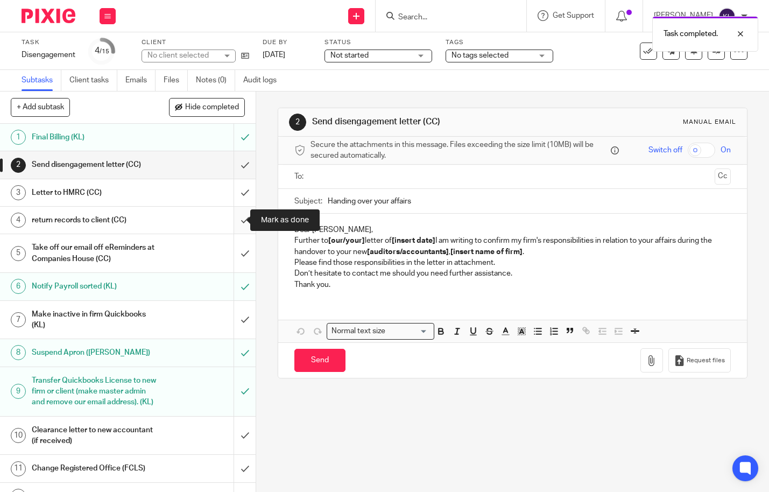
click at [233, 218] on input "submit" at bounding box center [127, 220] width 255 height 27
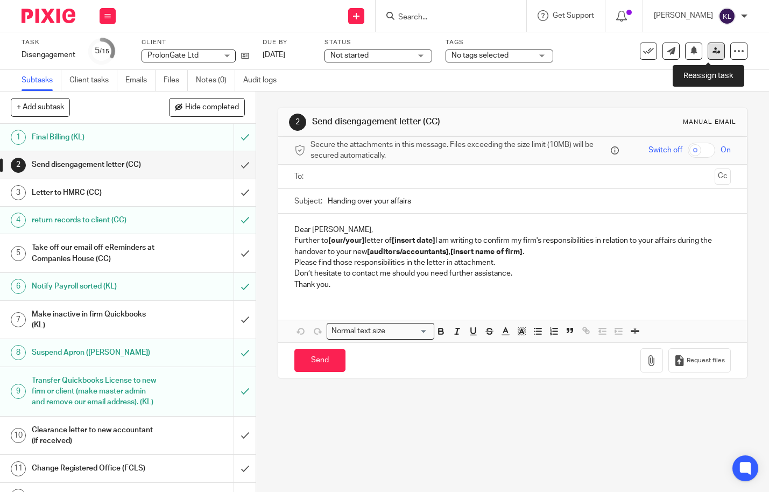
click at [712, 52] on icon at bounding box center [716, 51] width 8 height 8
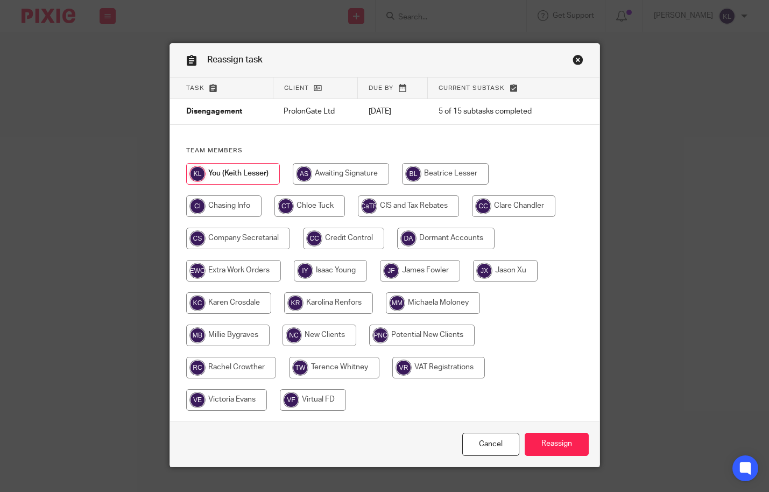
click at [476, 204] on input "radio" at bounding box center [513, 206] width 83 height 22
radio input "true"
click at [558, 437] on input "Reassign" at bounding box center [556, 443] width 64 height 23
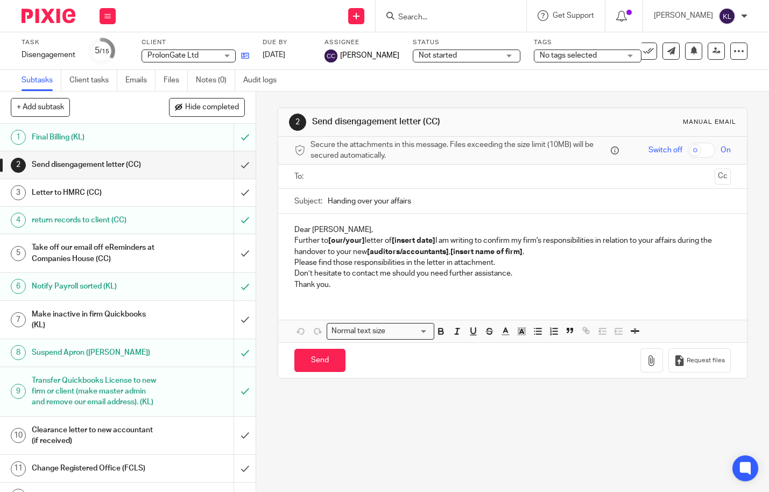
click at [247, 50] on link at bounding box center [242, 55] width 13 height 11
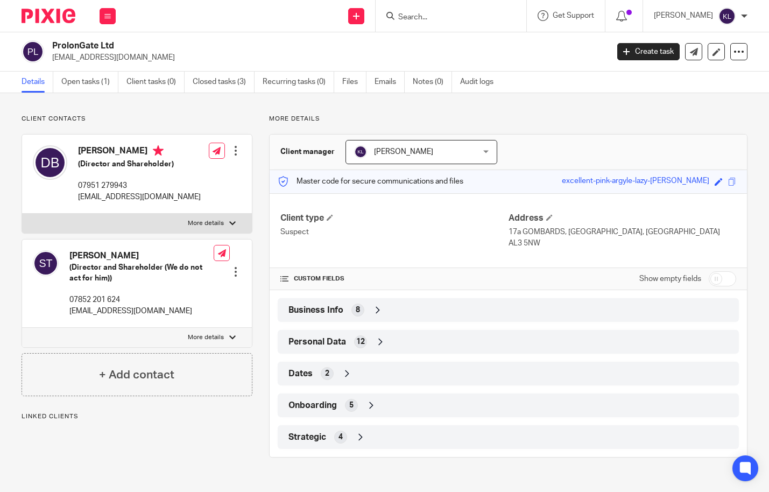
click at [461, 444] on div "Strategic 4" at bounding box center [508, 437] width 445 height 18
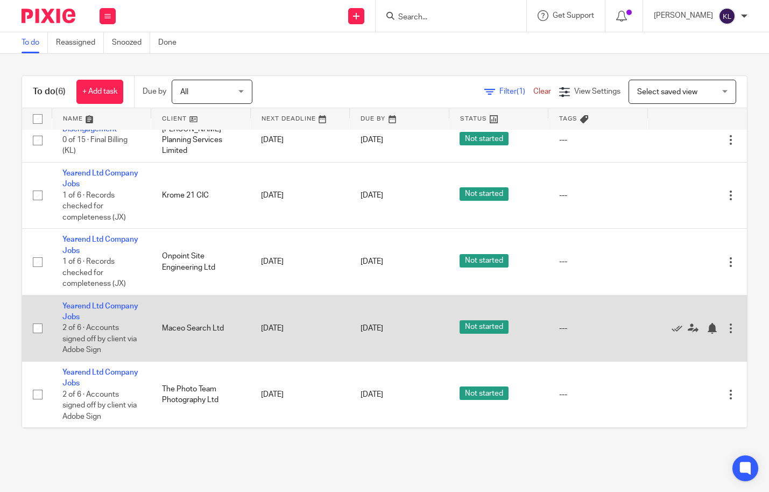
scroll to position [54, 0]
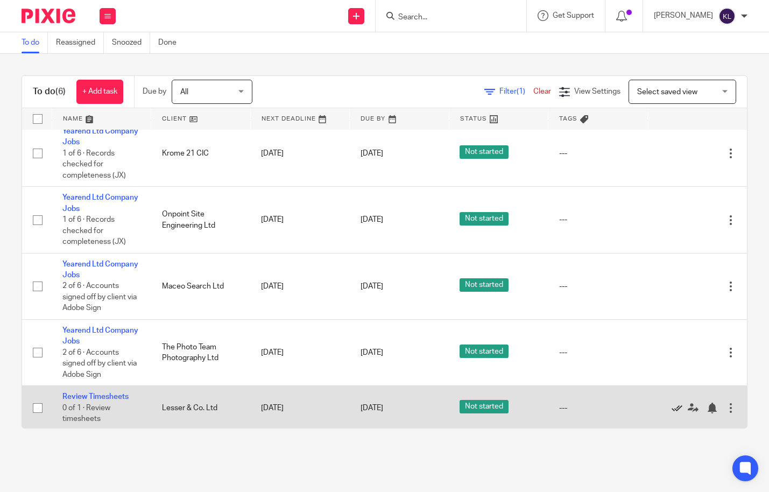
click at [671, 407] on icon at bounding box center [676, 407] width 11 height 11
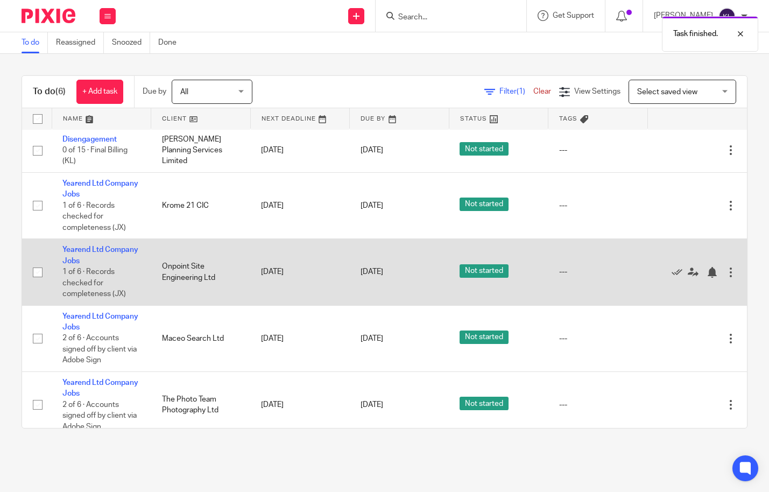
scroll to position [11, 0]
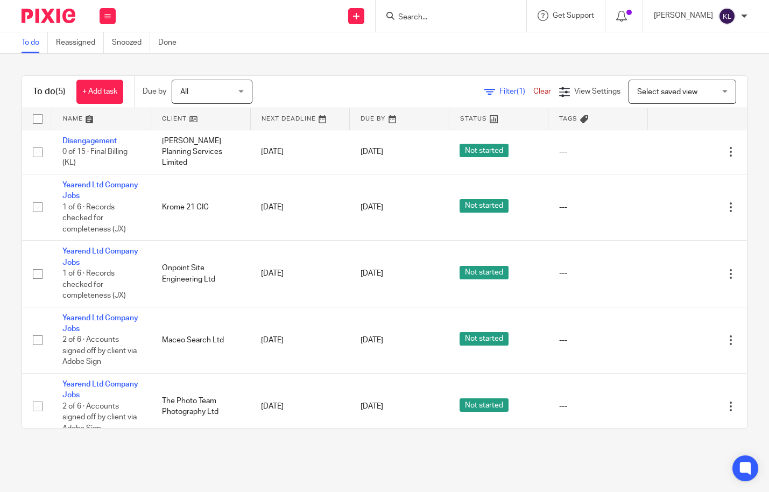
click at [134, 41] on link "Snoozed" at bounding box center [131, 42] width 38 height 21
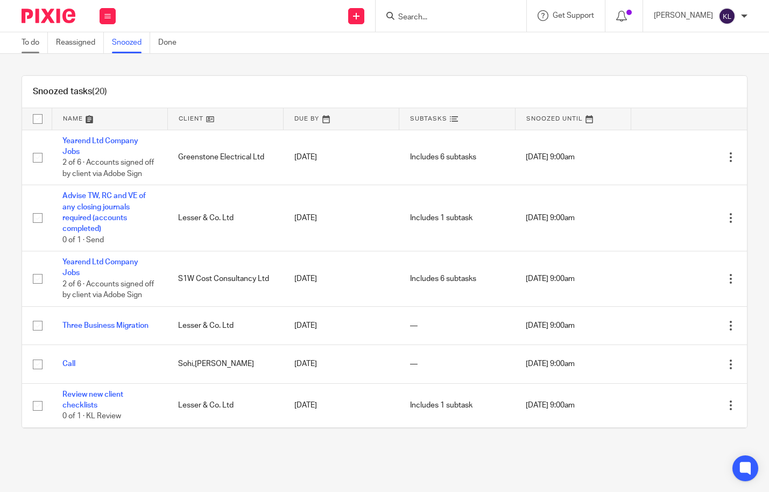
click at [27, 42] on link "To do" at bounding box center [35, 42] width 26 height 21
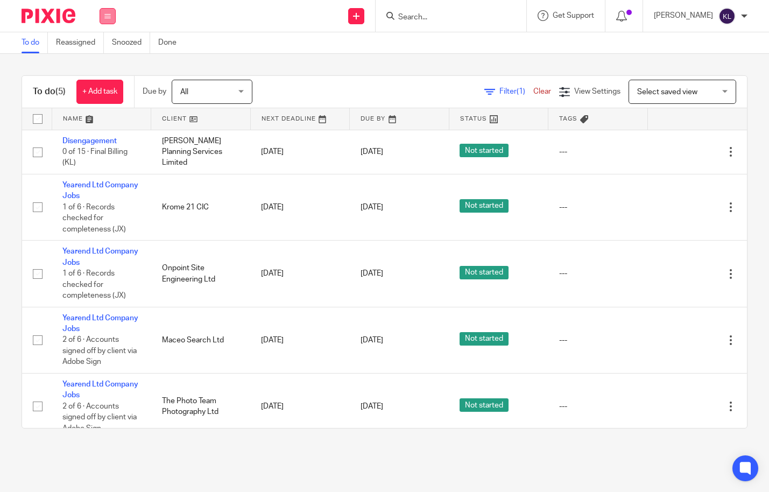
click at [105, 20] on button at bounding box center [107, 16] width 16 height 16
click at [102, 99] on link "Team" at bounding box center [102, 98] width 18 height 8
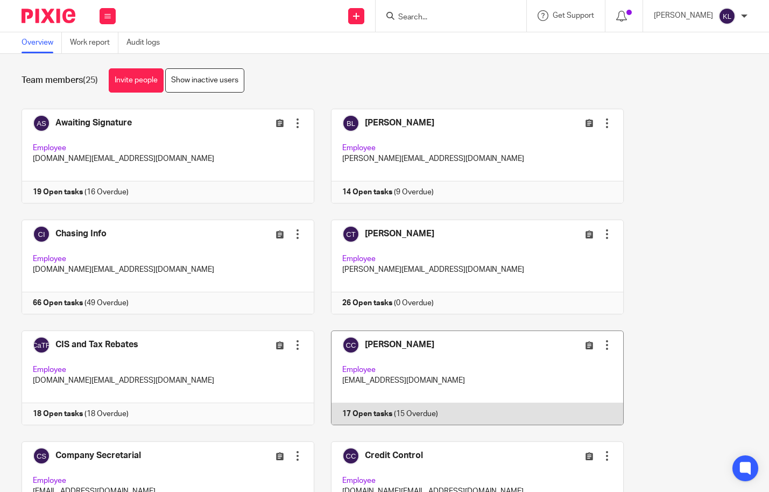
scroll to position [108, 0]
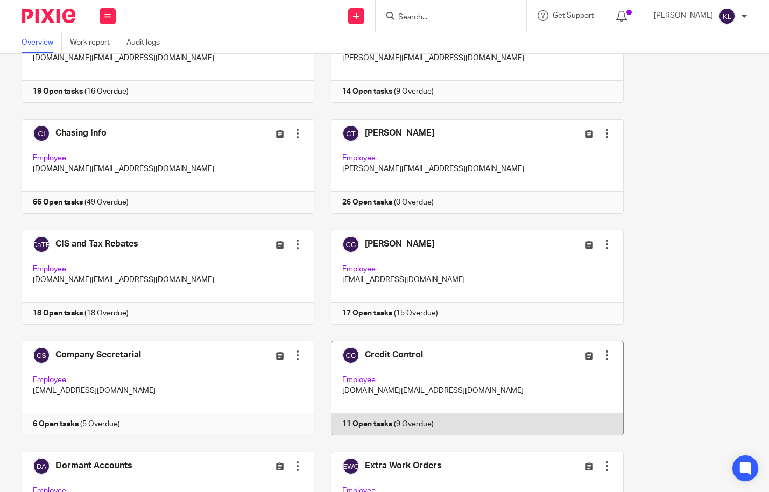
click at [385, 426] on link at bounding box center [468, 387] width 309 height 95
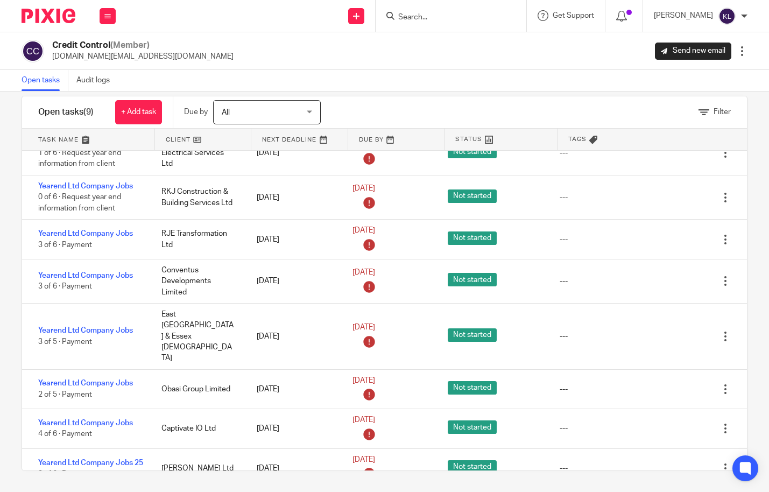
scroll to position [18, 0]
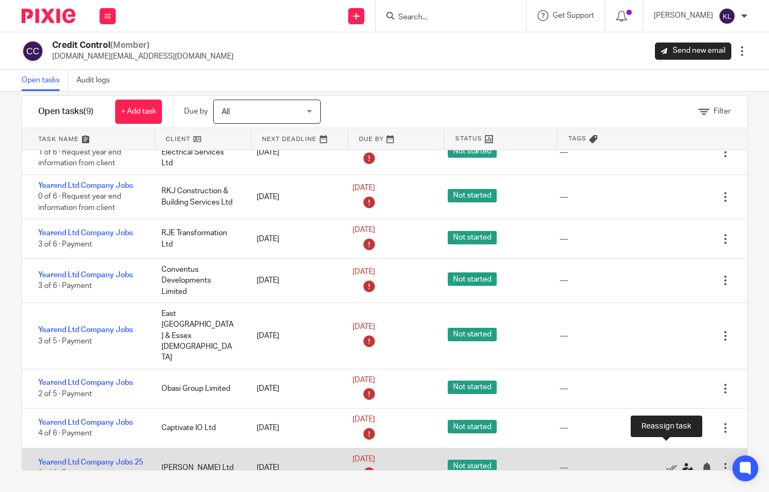
click at [682, 462] on icon at bounding box center [687, 467] width 11 height 11
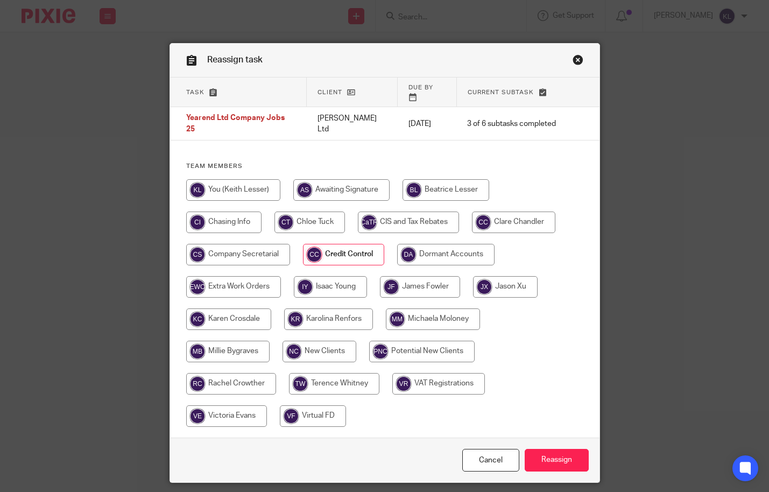
click at [421, 194] on div at bounding box center [384, 308] width 397 height 258
click at [421, 211] on input "radio" at bounding box center [408, 222] width 101 height 22
radio input "true"
click at [549, 449] on input "Reassign" at bounding box center [556, 460] width 64 height 23
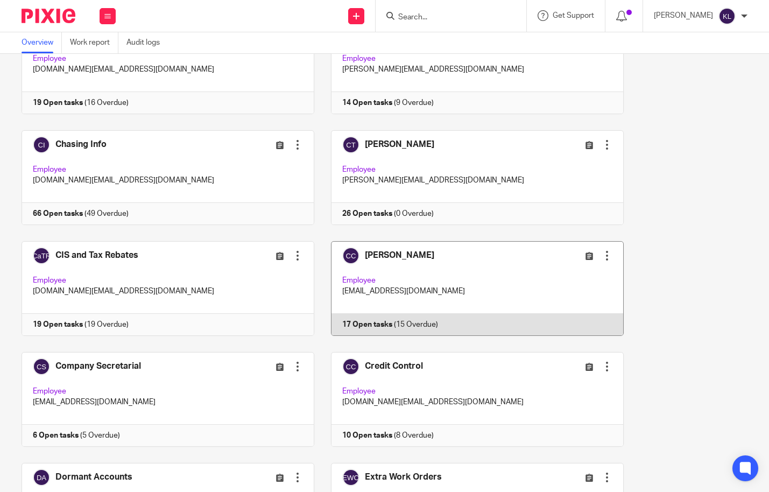
scroll to position [108, 0]
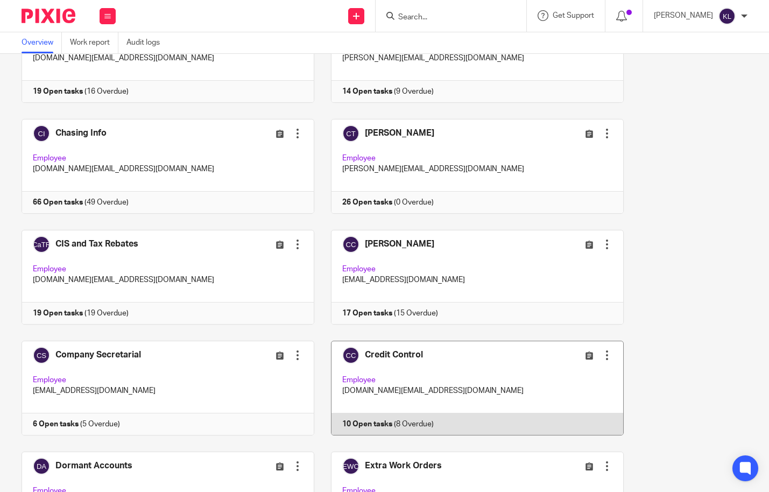
click at [408, 411] on link at bounding box center [468, 387] width 309 height 95
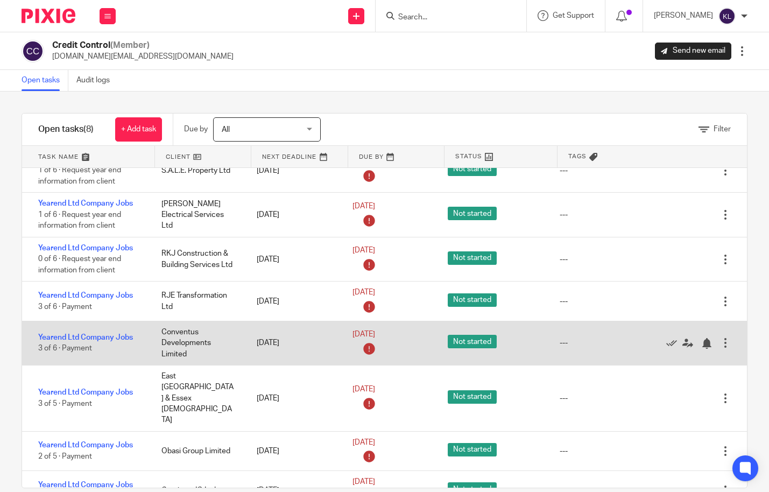
scroll to position [20, 0]
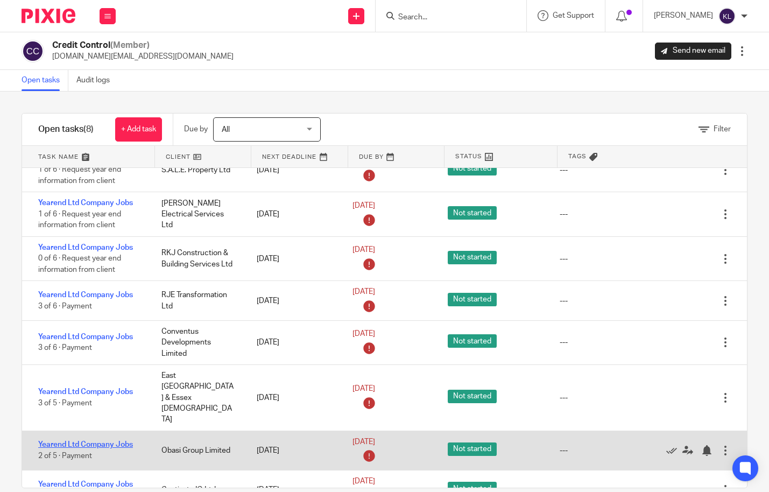
click at [80, 440] on link "Yearend Ltd Company Jobs" at bounding box center [85, 444] width 95 height 8
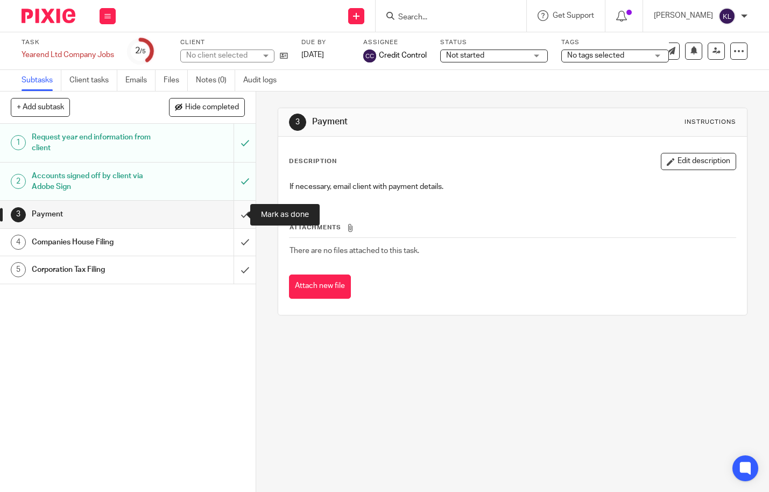
click at [234, 212] on input "submit" at bounding box center [127, 214] width 255 height 27
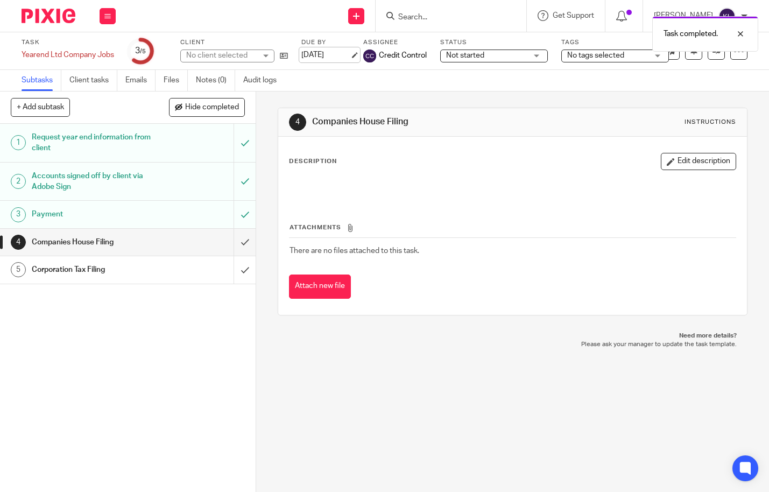
click at [312, 55] on link "11 Sep 2025" at bounding box center [325, 54] width 48 height 11
click at [741, 73] on div at bounding box center [731, 74] width 29 height 13
click at [746, 33] on div "Task completed." at bounding box center [705, 33] width 106 height 35
click at [707, 55] on link at bounding box center [715, 50] width 17 height 17
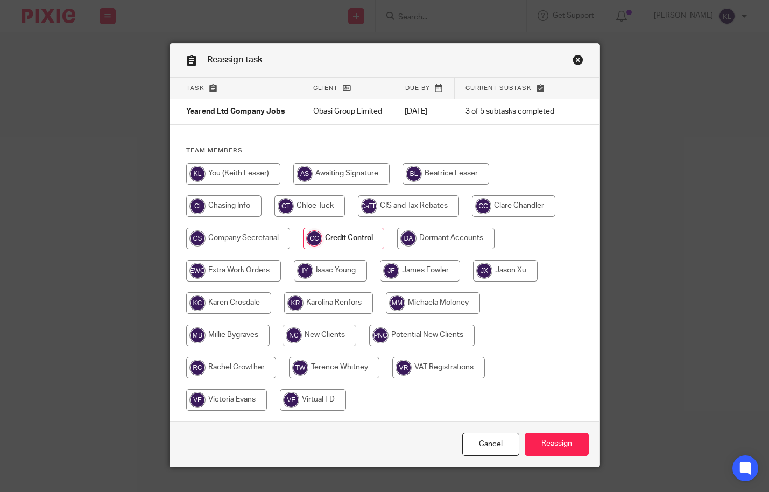
click at [496, 270] on input "radio" at bounding box center [505, 271] width 65 height 22
radio input "true"
click at [543, 444] on input "Reassign" at bounding box center [556, 443] width 64 height 23
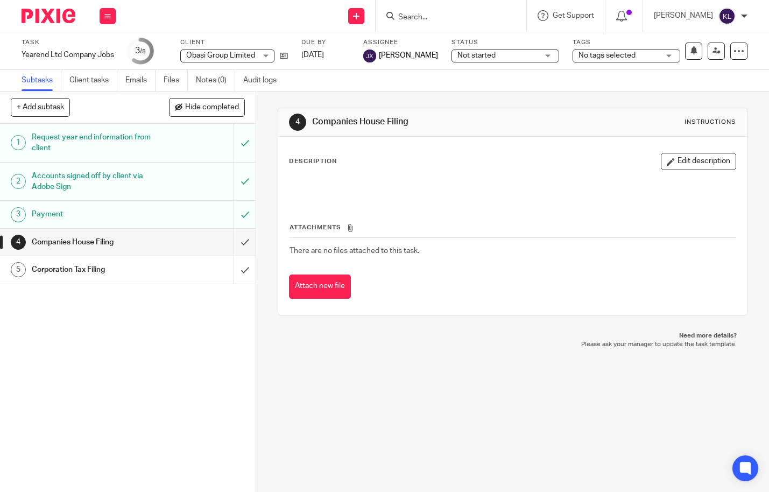
click at [422, 17] on input "Search" at bounding box center [445, 18] width 97 height 10
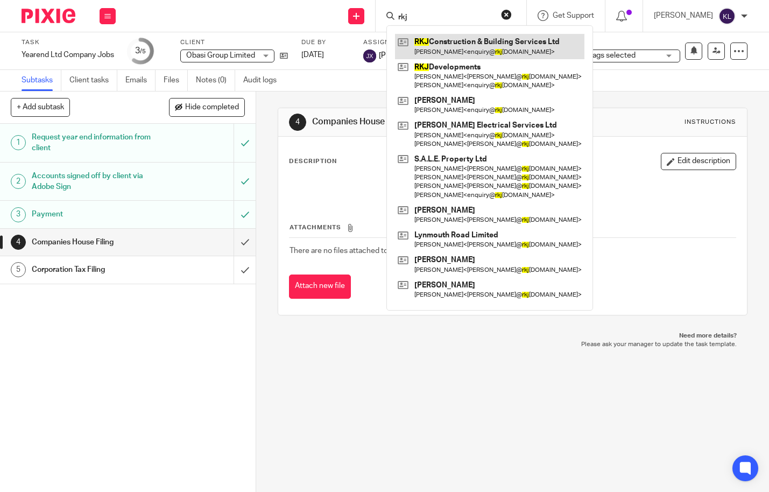
type input "rkj"
click at [441, 39] on link at bounding box center [489, 46] width 189 height 25
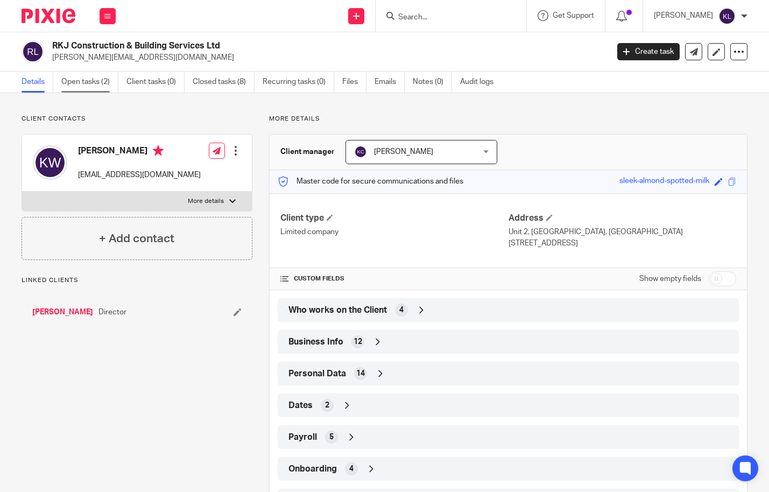
click at [89, 82] on link "Open tasks (2)" at bounding box center [89, 82] width 57 height 21
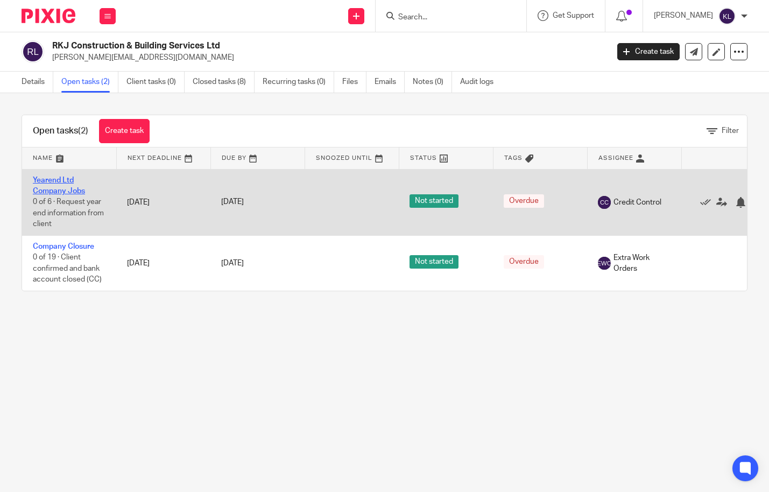
click at [61, 192] on link "Yearend Ltd Company Jobs" at bounding box center [59, 185] width 52 height 18
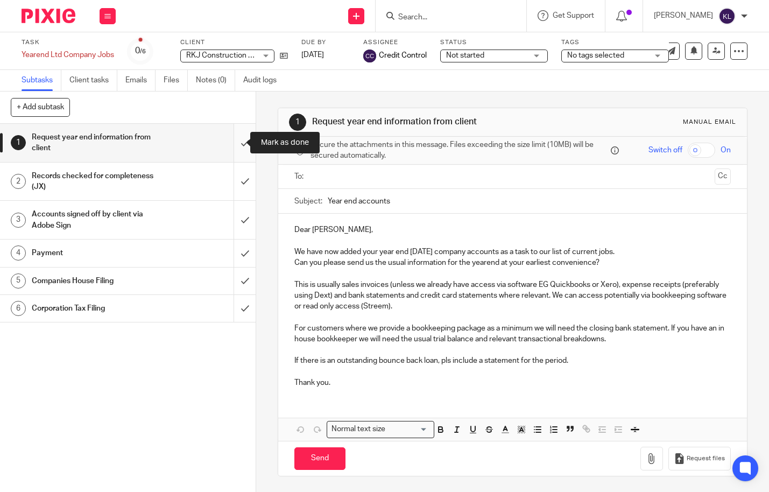
click at [233, 139] on input "submit" at bounding box center [127, 143] width 255 height 38
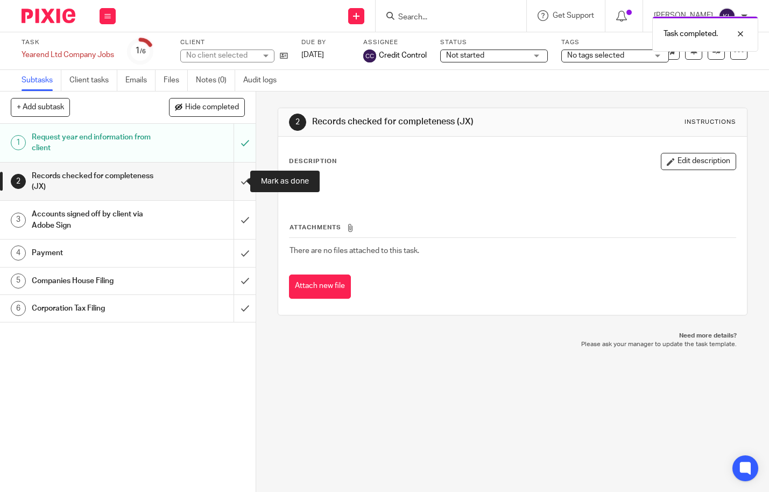
click at [237, 179] on input "submit" at bounding box center [127, 181] width 255 height 38
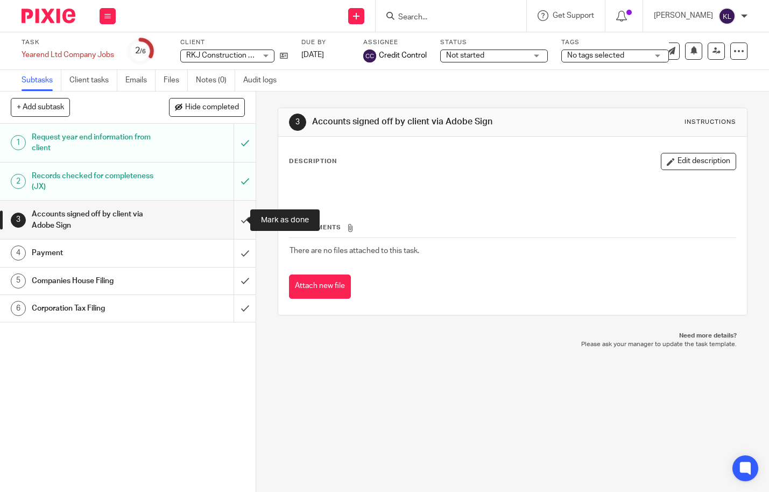
click at [232, 225] on input "submit" at bounding box center [127, 220] width 255 height 38
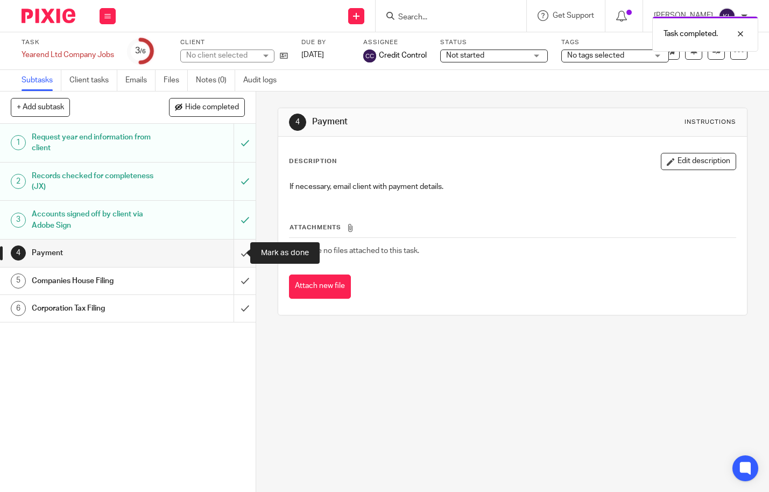
click at [232, 255] on input "submit" at bounding box center [127, 252] width 255 height 27
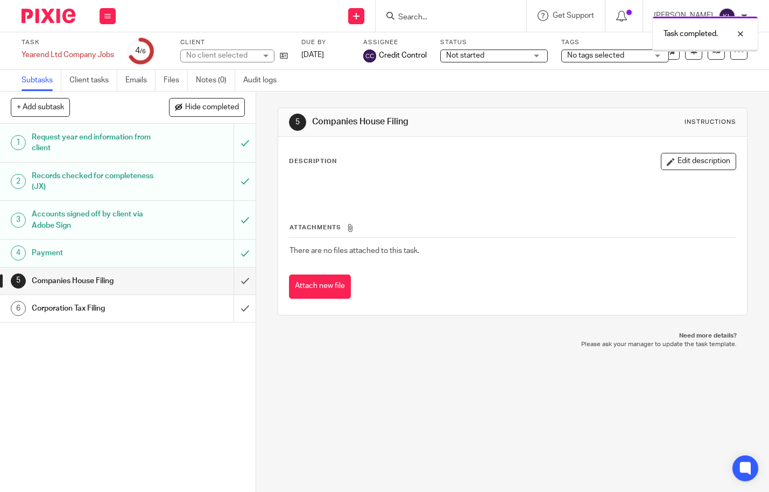
click at [323, 56] on link "[DATE]" at bounding box center [325, 54] width 48 height 11
click at [739, 70] on div at bounding box center [731, 74] width 29 height 13
click at [744, 33] on div at bounding box center [731, 33] width 29 height 13
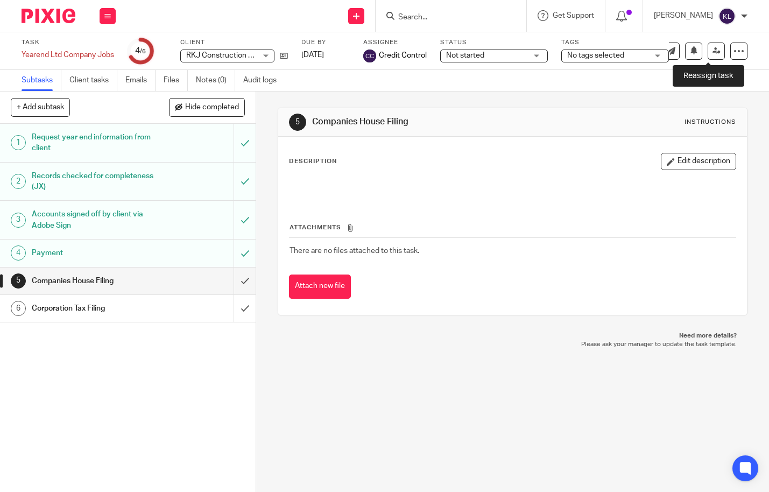
click at [712, 51] on icon at bounding box center [716, 51] width 8 height 8
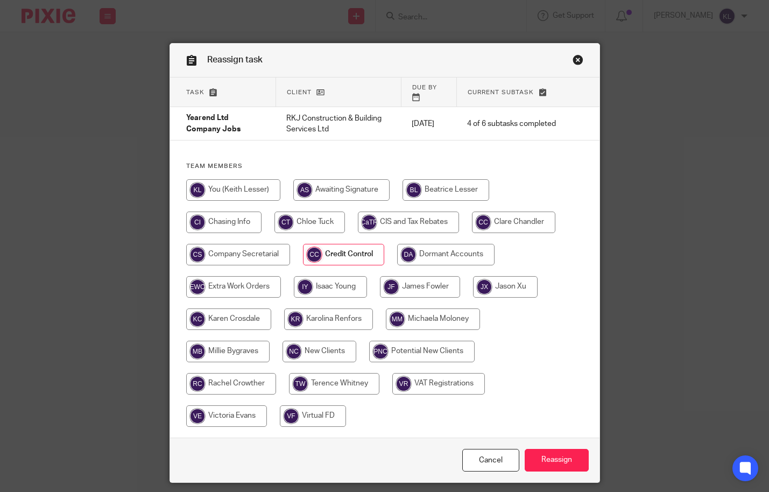
click at [497, 276] on input "radio" at bounding box center [505, 287] width 65 height 22
radio input "true"
click at [549, 449] on input "Reassign" at bounding box center [556, 460] width 64 height 23
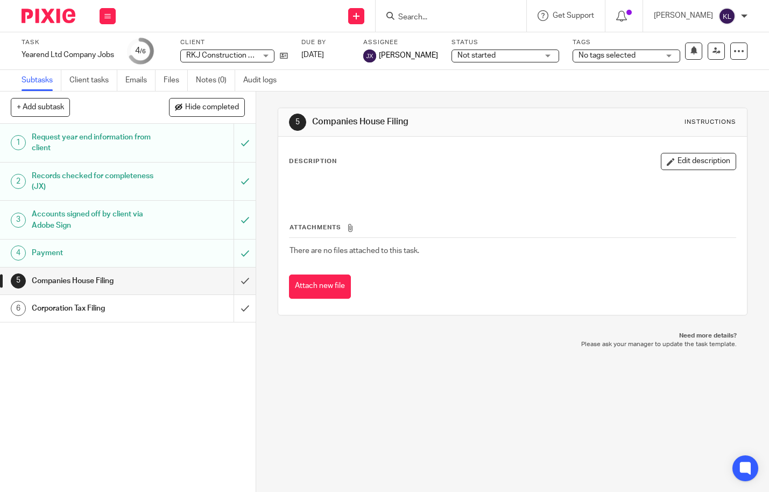
click at [458, 105] on div "5 Companies House Filing Instructions Description Edit description Attachments …" at bounding box center [512, 211] width 469 height 240
click at [439, 18] on input "Search" at bounding box center [445, 18] width 97 height 10
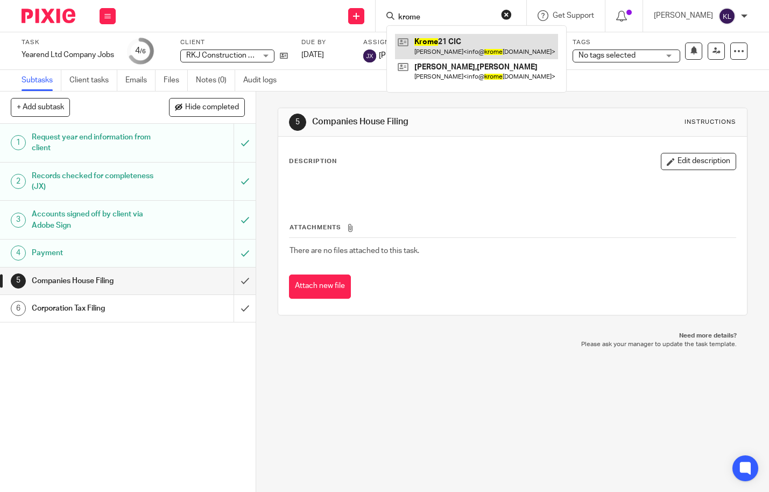
type input "krome"
click at [450, 45] on link at bounding box center [476, 46] width 163 height 25
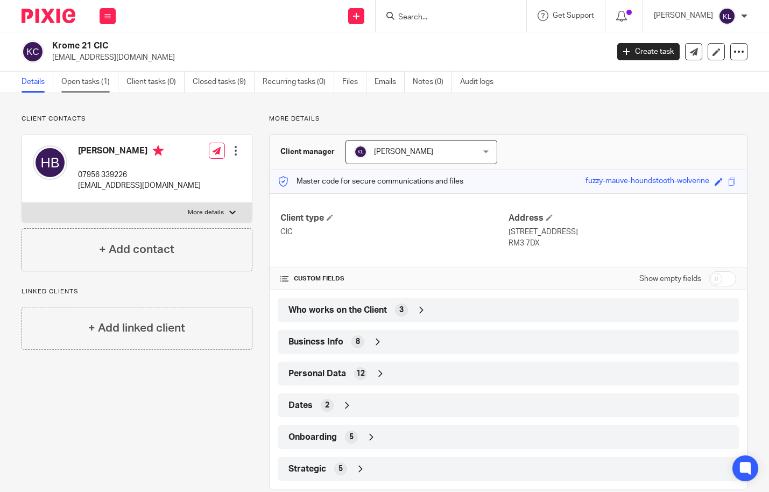
click at [93, 89] on link "Open tasks (1)" at bounding box center [89, 82] width 57 height 21
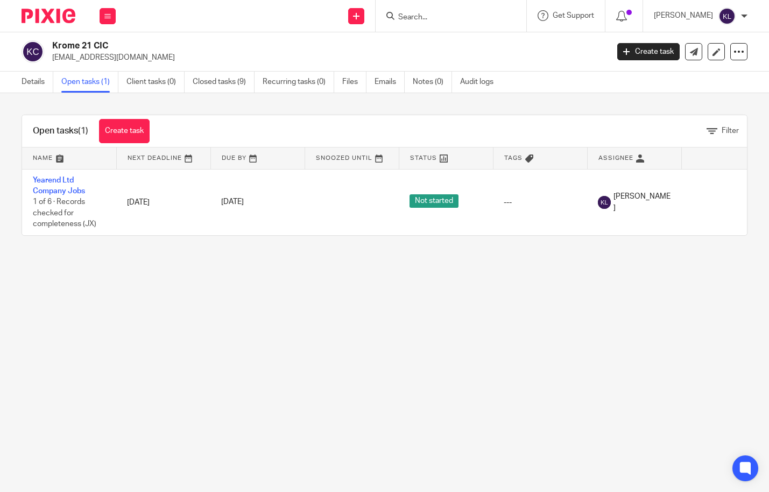
scroll to position [0, 45]
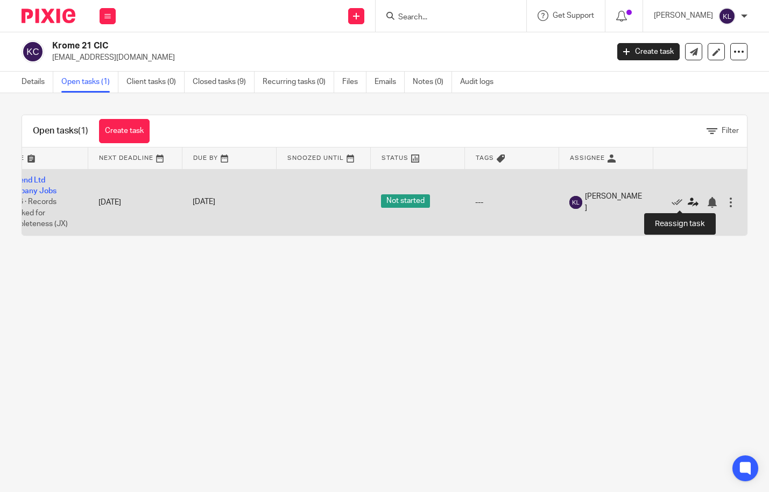
click at [687, 202] on icon at bounding box center [692, 202] width 11 height 11
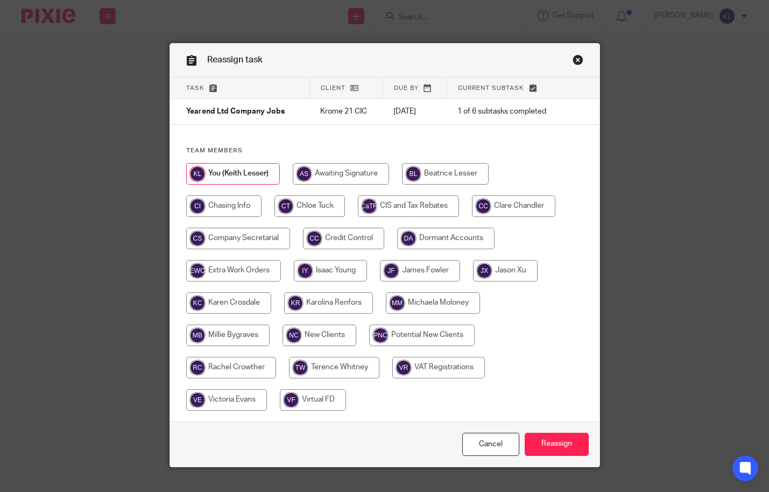
click at [503, 271] on input "radio" at bounding box center [505, 271] width 65 height 22
radio input "true"
click at [536, 447] on input "Reassign" at bounding box center [556, 443] width 64 height 23
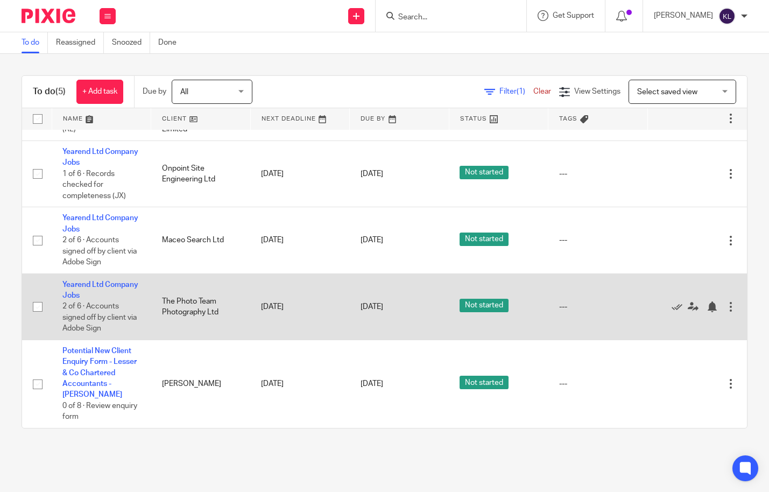
scroll to position [44, 0]
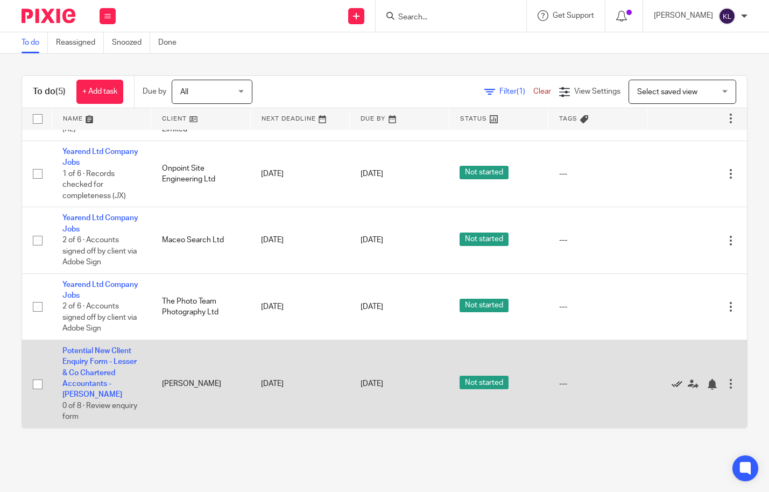
click at [671, 379] on icon at bounding box center [676, 384] width 11 height 11
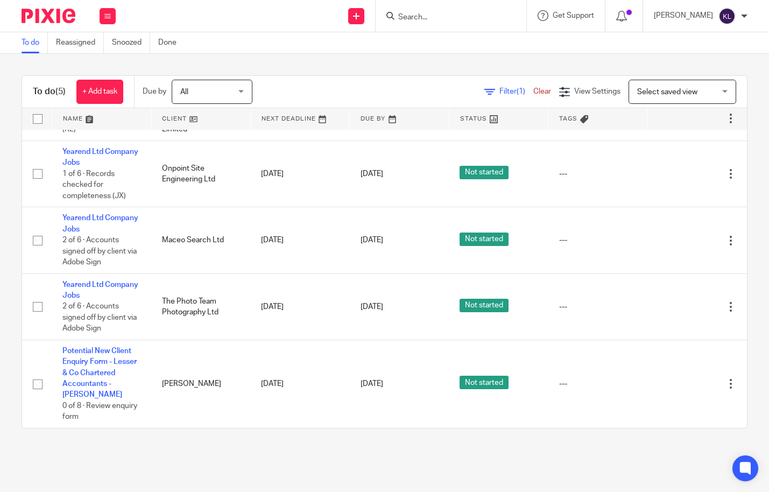
scroll to position [0, 0]
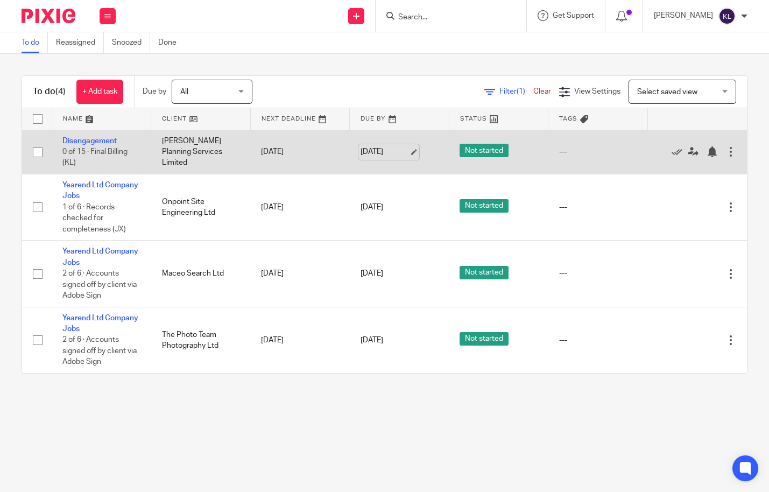
click at [394, 151] on link "[DATE]" at bounding box center [384, 151] width 48 height 11
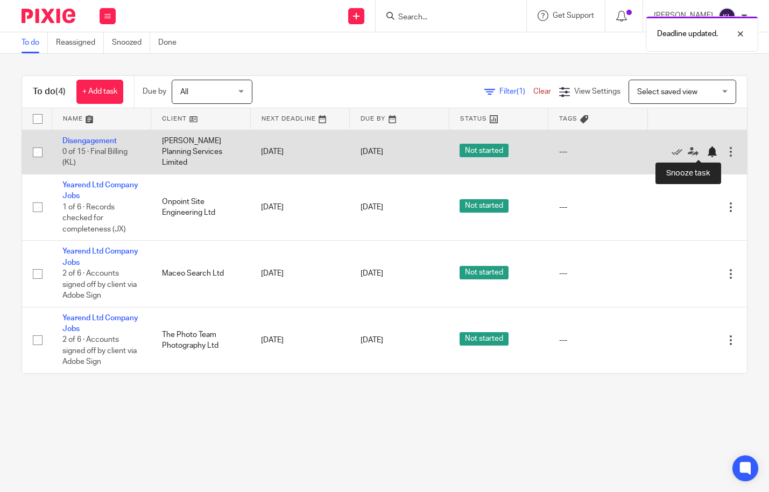
click at [706, 152] on div at bounding box center [711, 151] width 11 height 11
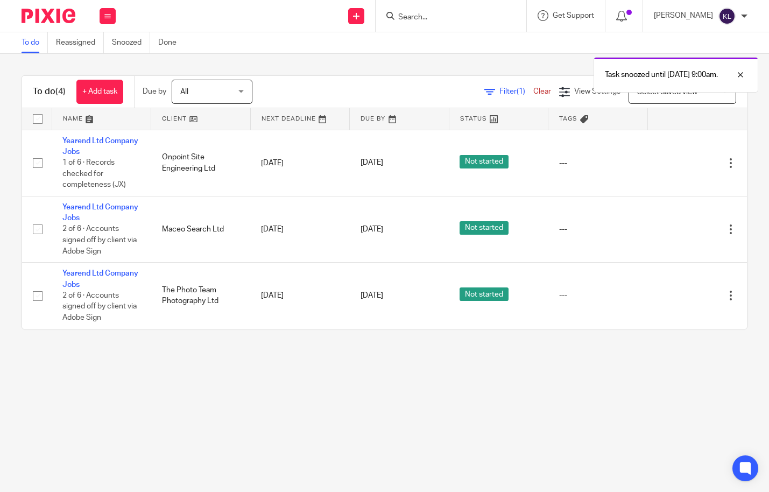
click at [433, 17] on div "Deadline updated. Task snoozed until 23 Sep 2025 9:00am." at bounding box center [572, 52] width 374 height 82
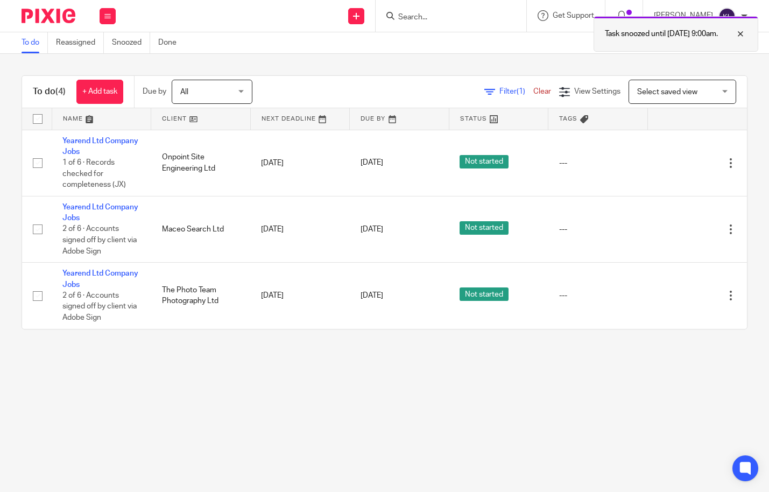
click at [736, 33] on div at bounding box center [731, 33] width 29 height 13
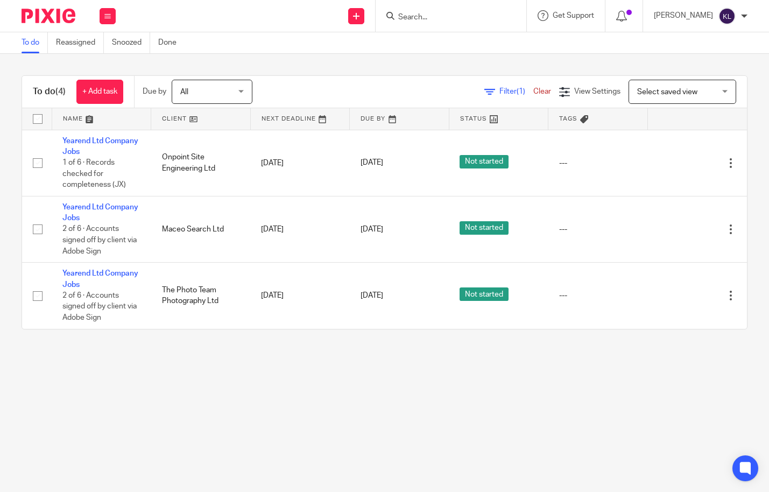
click at [439, 13] on input "Search" at bounding box center [445, 18] width 97 height 10
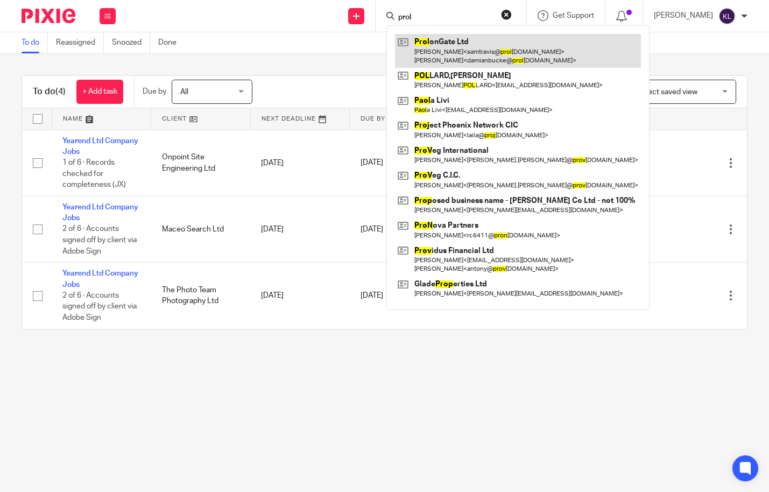
type input "prol"
click at [457, 42] on link at bounding box center [518, 50] width 246 height 33
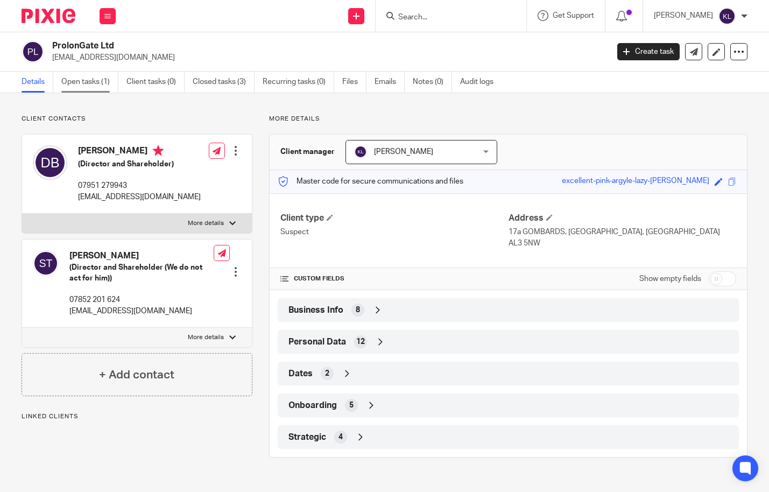
click at [81, 83] on link "Open tasks (1)" at bounding box center [89, 82] width 57 height 21
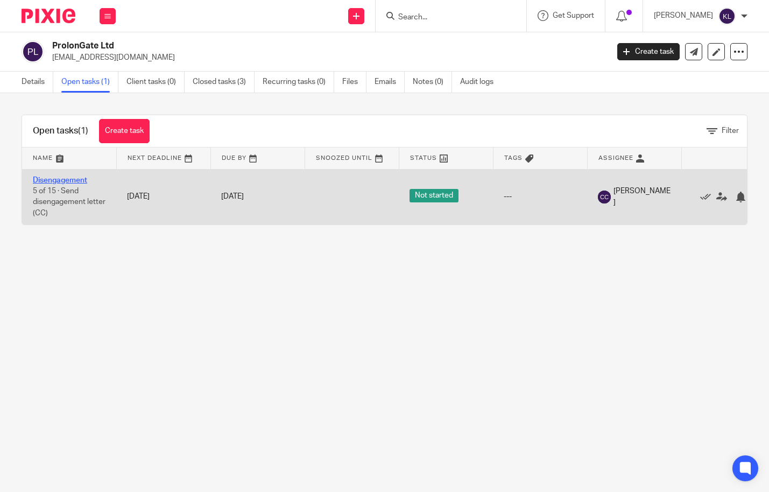
click at [72, 180] on link "Disengagement" at bounding box center [60, 180] width 54 height 8
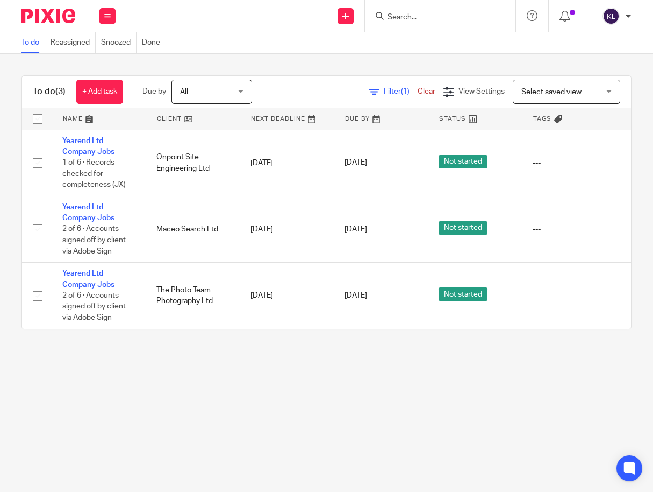
click at [408, 15] on input "Search" at bounding box center [435, 18] width 97 height 10
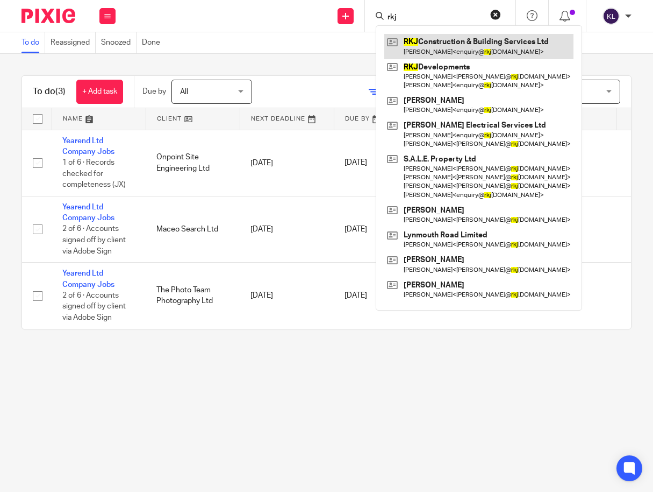
type input "rkj"
click at [425, 48] on link at bounding box center [479, 46] width 189 height 25
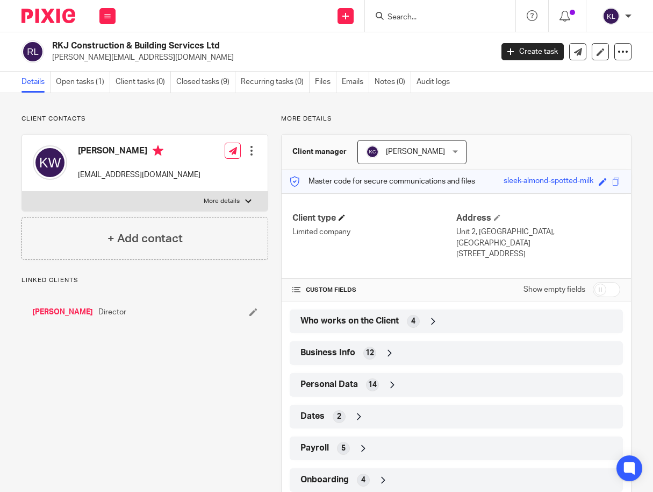
click at [341, 220] on h4 "Client type" at bounding box center [375, 217] width 164 height 11
click at [339, 219] on span at bounding box center [342, 217] width 6 height 6
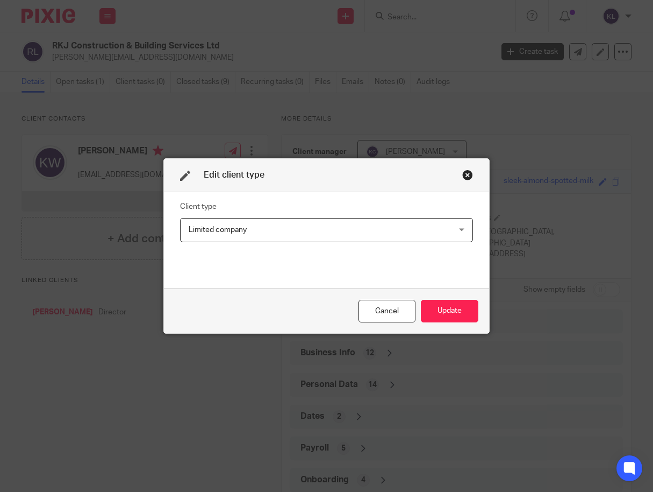
click at [329, 227] on span "Limited company" at bounding box center [302, 229] width 227 height 23
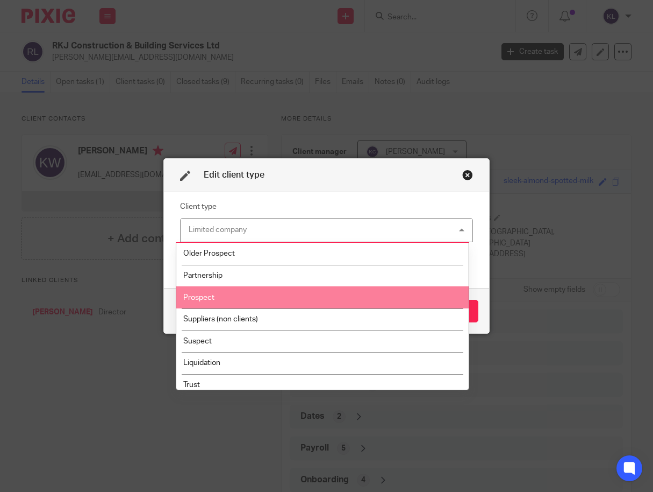
scroll to position [180, 0]
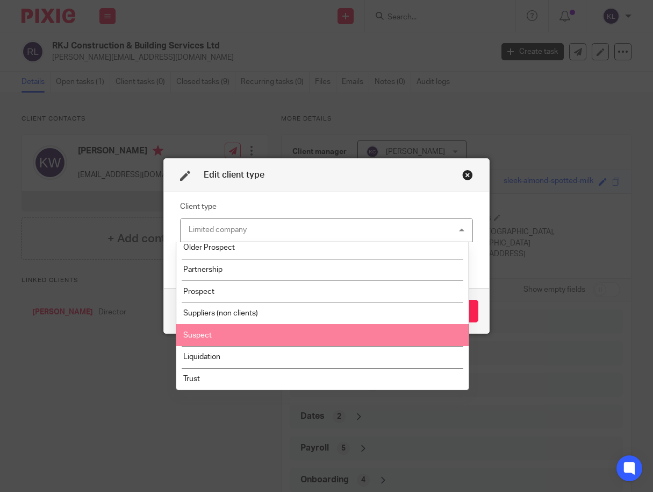
click at [277, 337] on li "Suspect" at bounding box center [322, 335] width 293 height 22
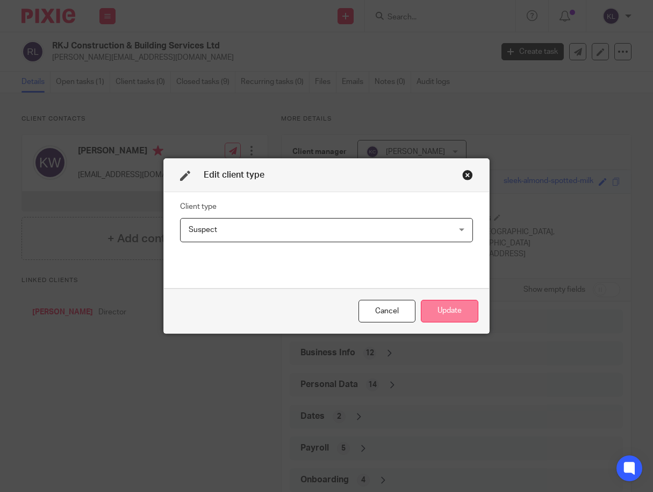
click at [440, 315] on button "Update" at bounding box center [450, 311] width 58 height 23
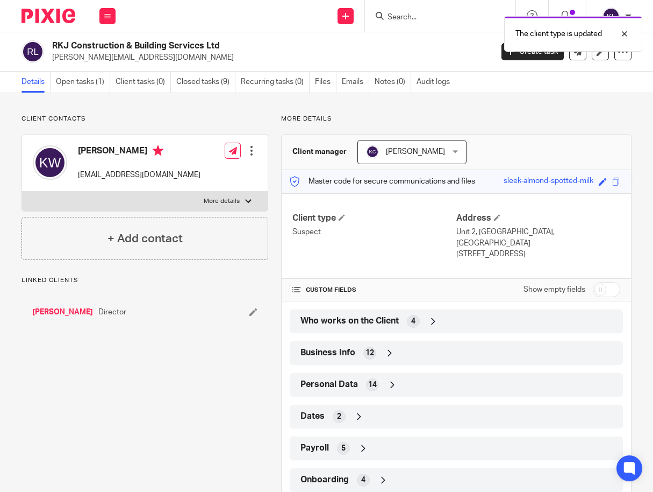
click at [394, 152] on span "Karen Crosdale" at bounding box center [415, 152] width 59 height 8
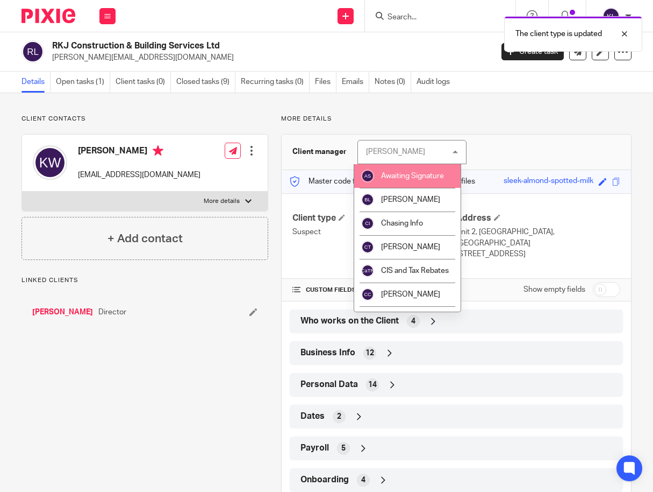
click at [392, 173] on span "Awaiting Signature" at bounding box center [412, 176] width 63 height 8
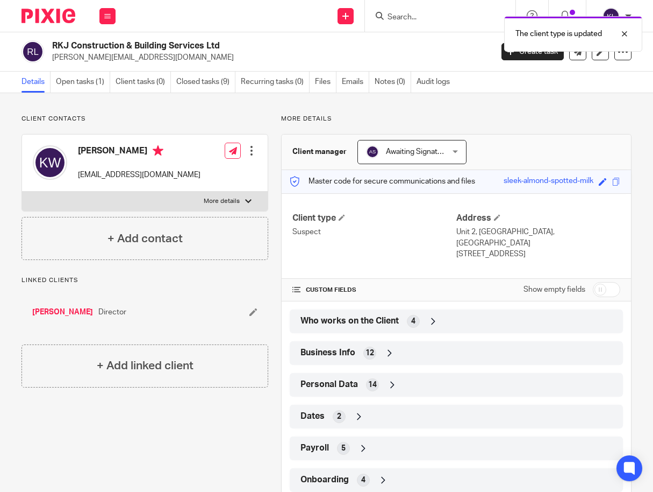
click at [381, 309] on div "Who works on the Client 4" at bounding box center [456, 321] width 333 height 24
click at [376, 315] on span "Who works on the Client" at bounding box center [350, 320] width 98 height 11
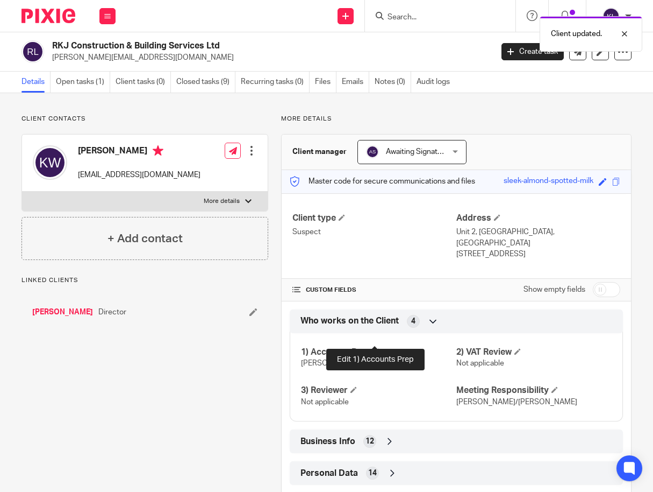
click at [376, 348] on span at bounding box center [377, 351] width 6 height 6
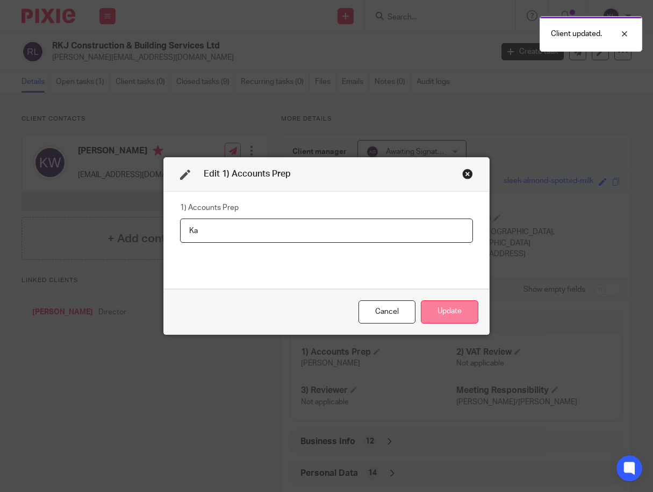
type input "K"
click at [469, 312] on button "Update" at bounding box center [450, 311] width 58 height 23
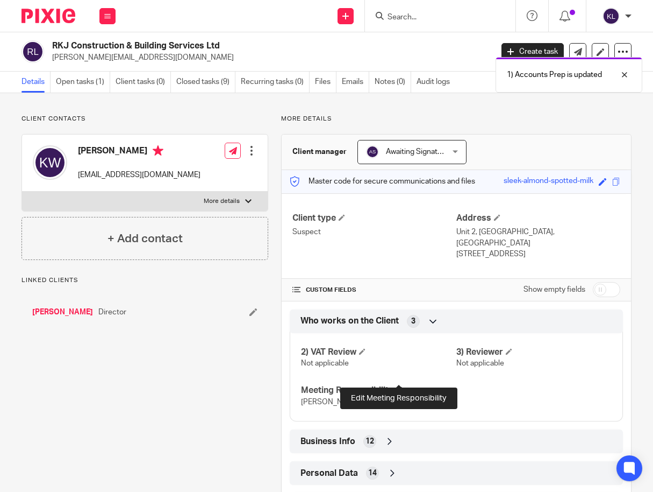
click at [398, 386] on span at bounding box center [399, 389] width 6 height 6
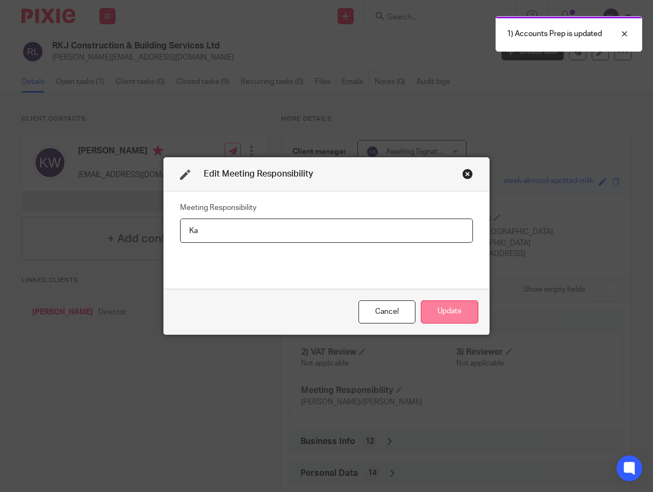
type input "K"
click at [444, 309] on button "Update" at bounding box center [450, 311] width 58 height 23
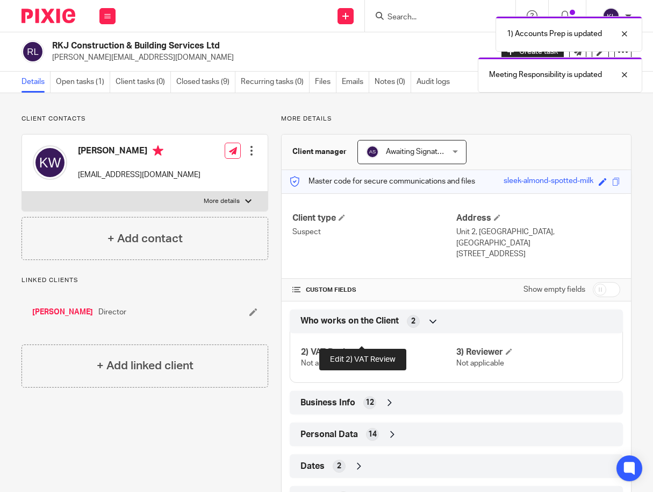
click at [362, 348] on span at bounding box center [362, 351] width 6 height 6
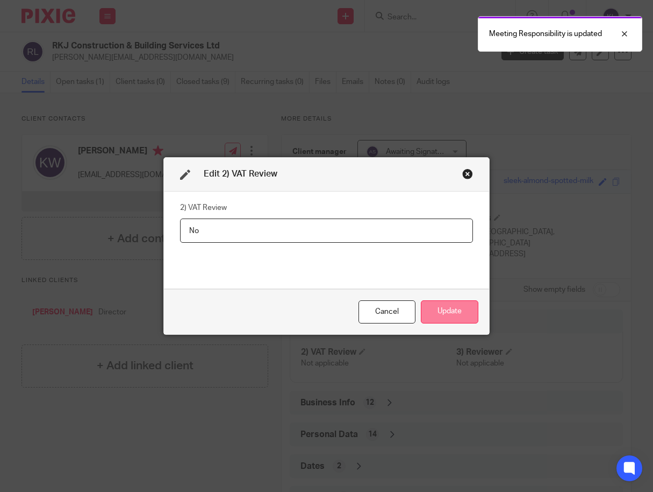
type input "N"
click at [450, 310] on button "Update" at bounding box center [450, 311] width 58 height 23
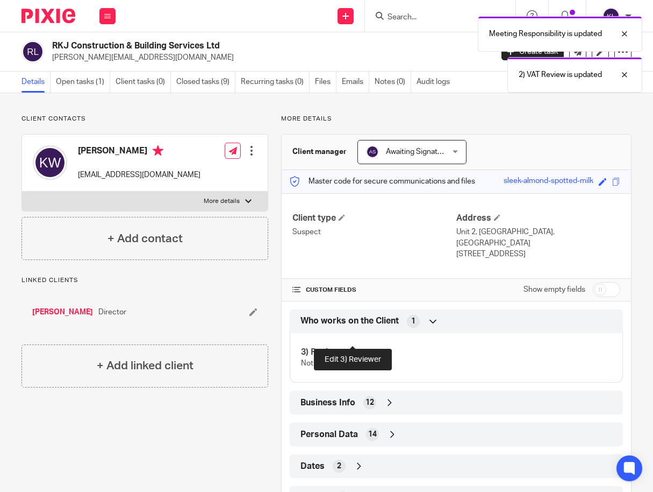
click at [354, 348] on span at bounding box center [354, 351] width 6 height 6
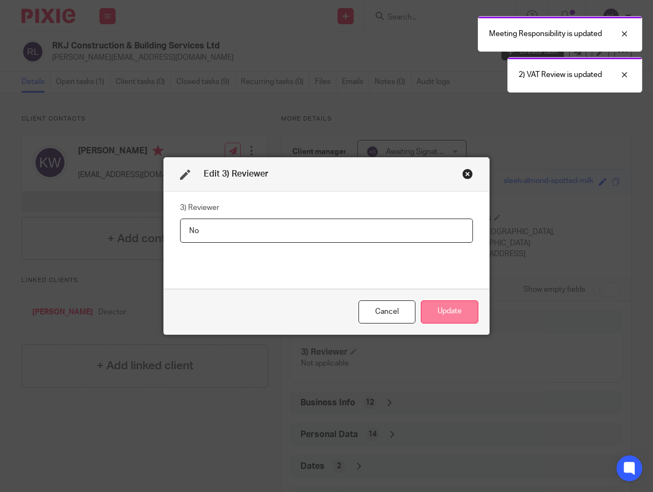
type input "N"
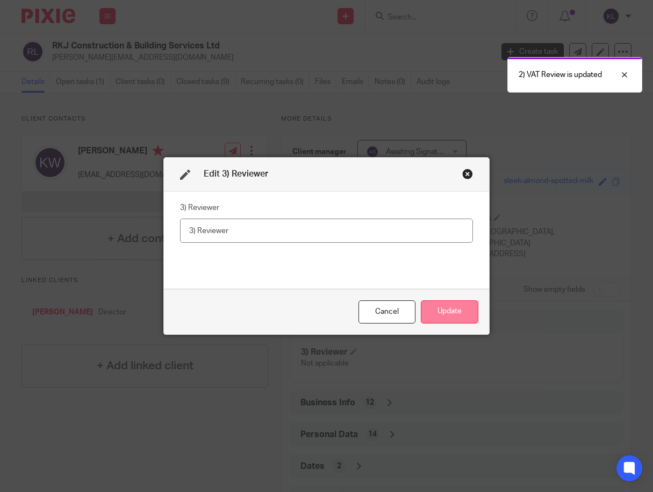
click at [452, 309] on button "Update" at bounding box center [450, 311] width 58 height 23
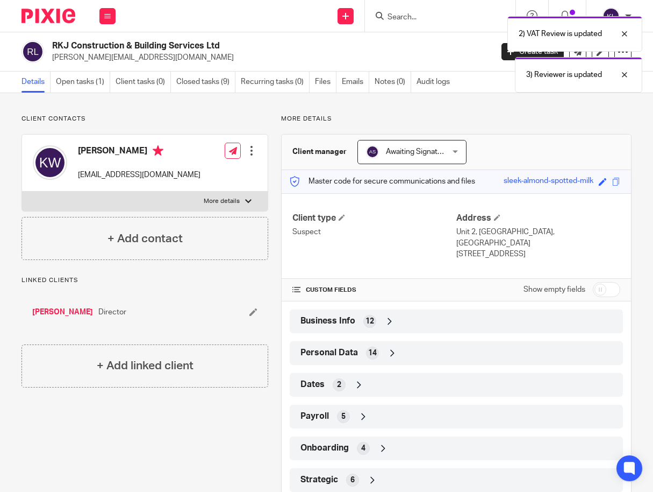
click at [394, 471] on div "Strategic 6" at bounding box center [456, 480] width 317 height 18
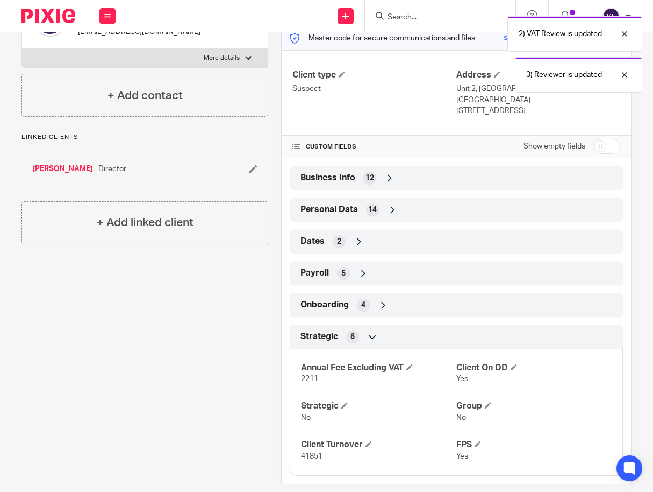
scroll to position [146, 0]
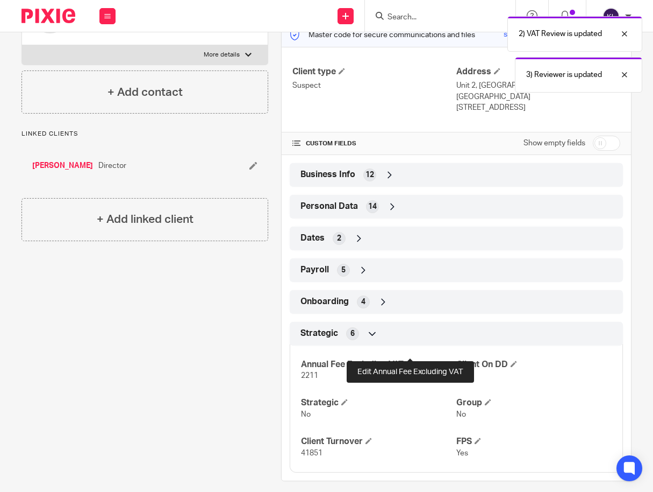
click at [411, 360] on span at bounding box center [410, 363] width 6 height 6
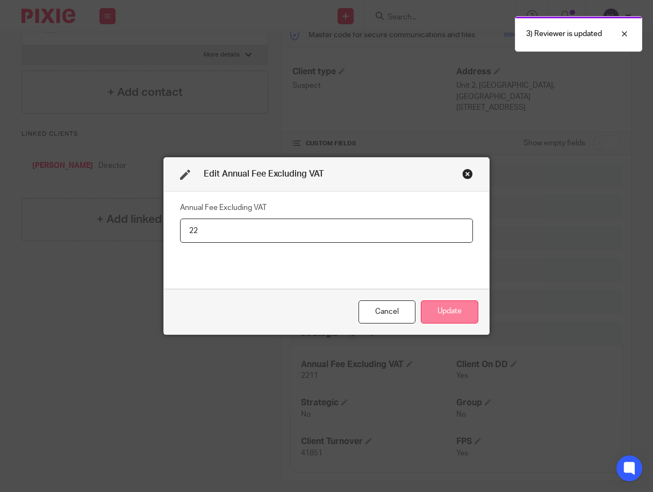
type input "2"
click at [442, 312] on button "Update" at bounding box center [450, 311] width 58 height 23
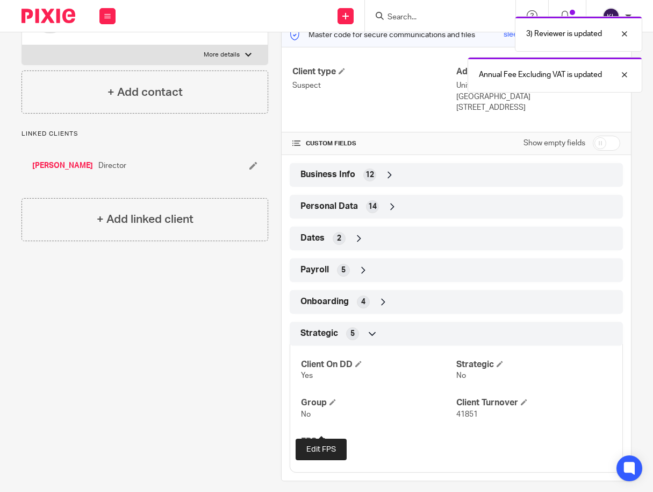
click at [321, 437] on span at bounding box center [322, 440] width 6 height 6
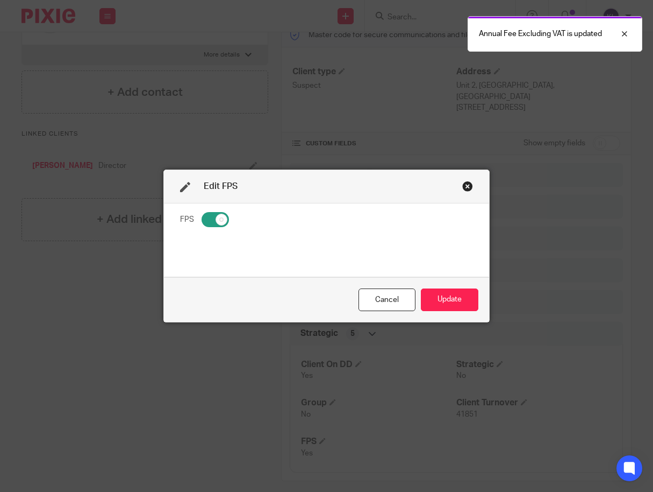
click at [218, 223] on input "checkbox" at bounding box center [215, 219] width 27 height 15
checkbox input "false"
click at [425, 298] on button "Update" at bounding box center [450, 299] width 58 height 23
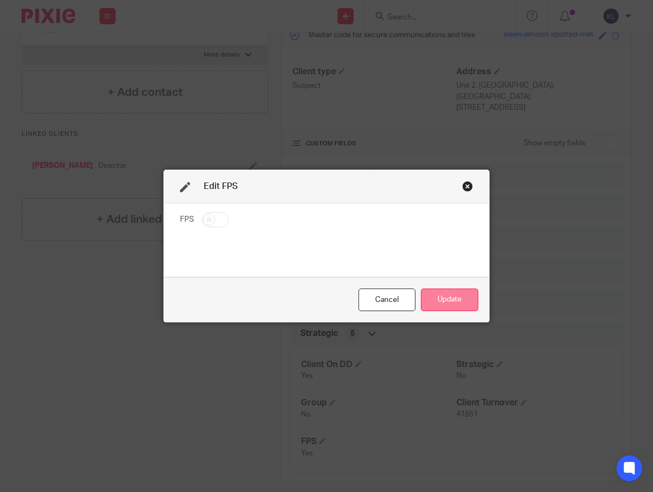
click at [443, 301] on button "Update" at bounding box center [450, 299] width 58 height 23
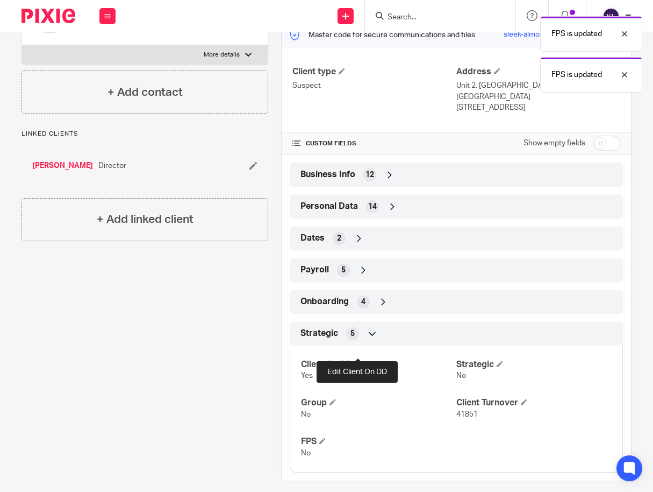
click at [358, 360] on span at bounding box center [358, 363] width 6 height 6
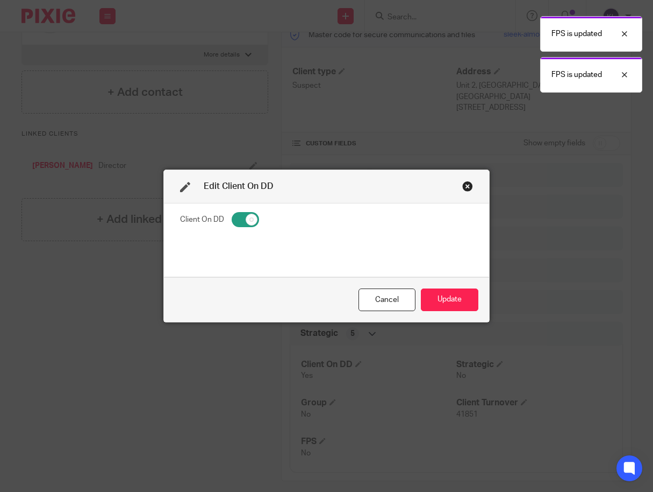
click at [240, 223] on input "checkbox" at bounding box center [245, 219] width 27 height 15
checkbox input "false"
click at [439, 298] on button "Update" at bounding box center [450, 299] width 58 height 23
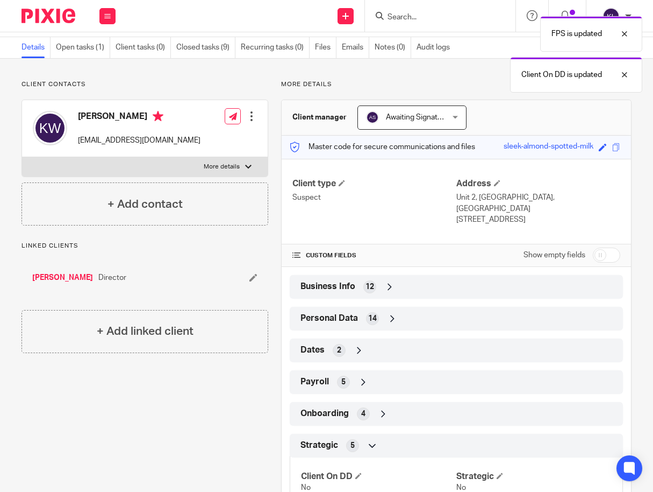
scroll to position [0, 0]
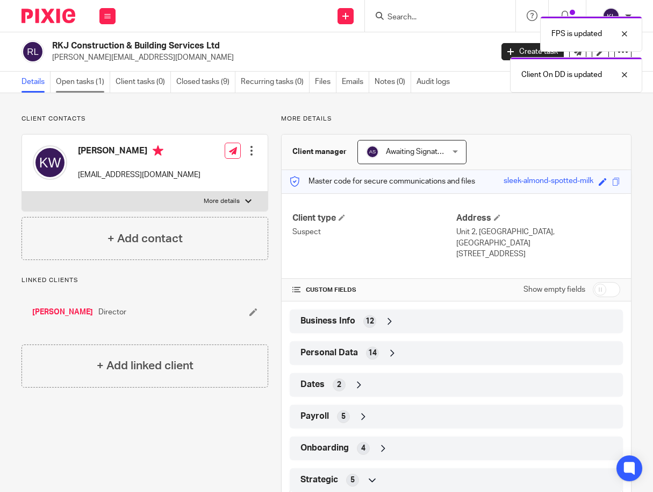
click at [75, 80] on link "Open tasks (1)" at bounding box center [83, 82] width 54 height 21
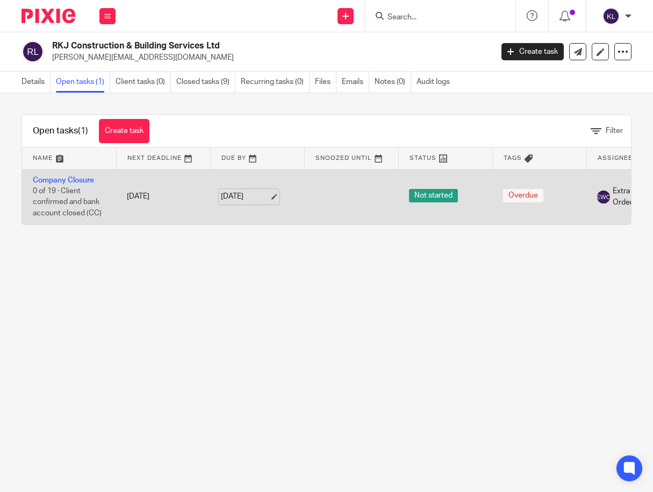
click at [238, 196] on link "[DATE]" at bounding box center [245, 196] width 48 height 11
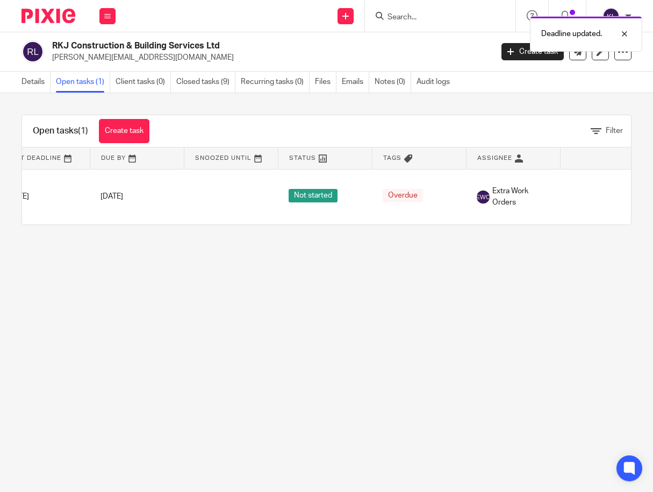
scroll to position [0, 141]
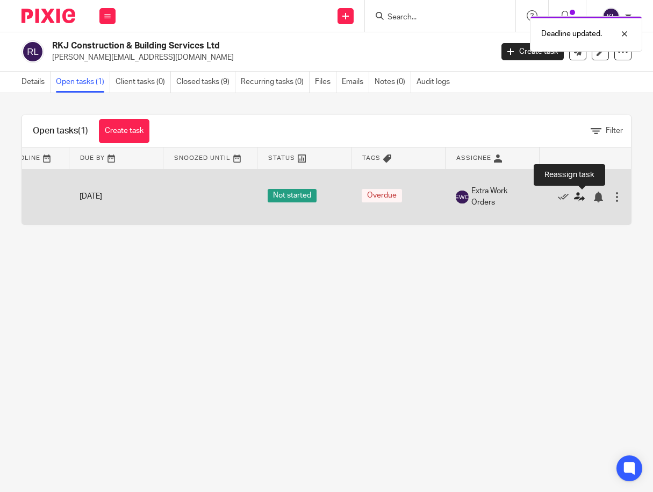
click at [579, 198] on icon at bounding box center [579, 196] width 11 height 11
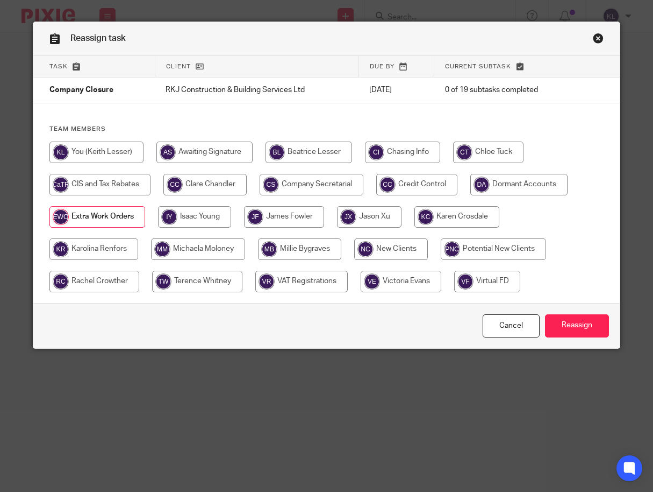
click at [205, 193] on input "radio" at bounding box center [204, 185] width 83 height 22
radio input "true"
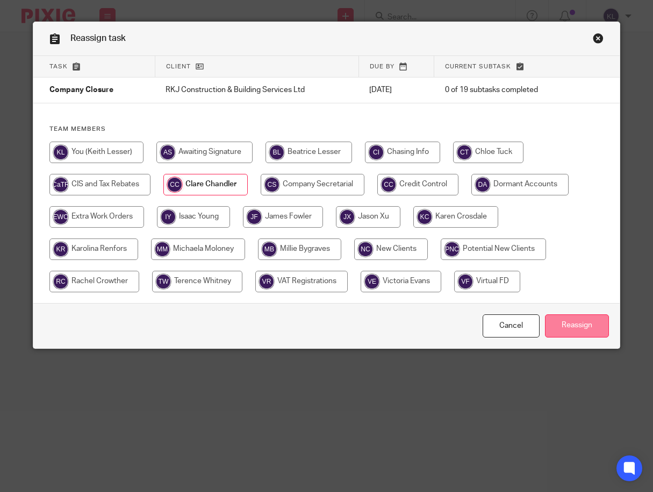
click at [563, 317] on input "Reassign" at bounding box center [577, 325] width 64 height 23
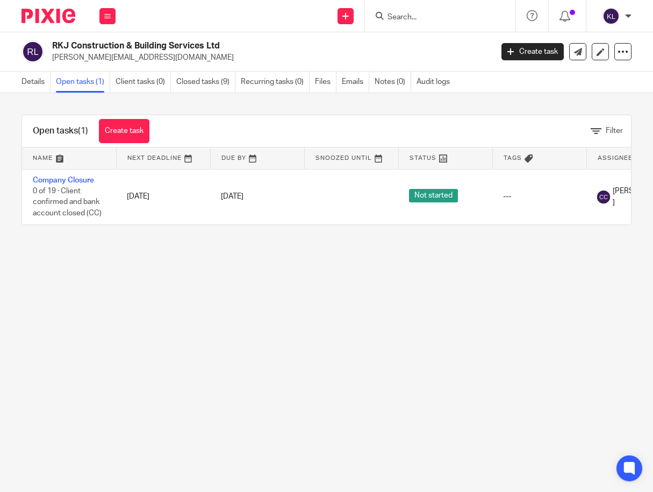
click at [407, 19] on input "Search" at bounding box center [435, 18] width 97 height 10
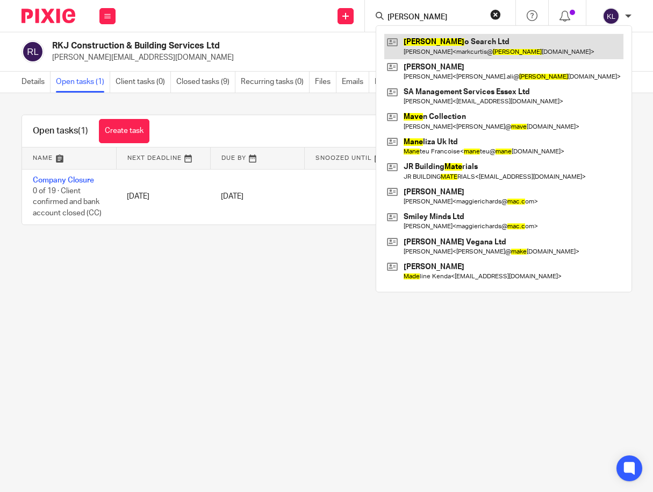
type input "mace"
click at [426, 42] on link at bounding box center [504, 46] width 239 height 25
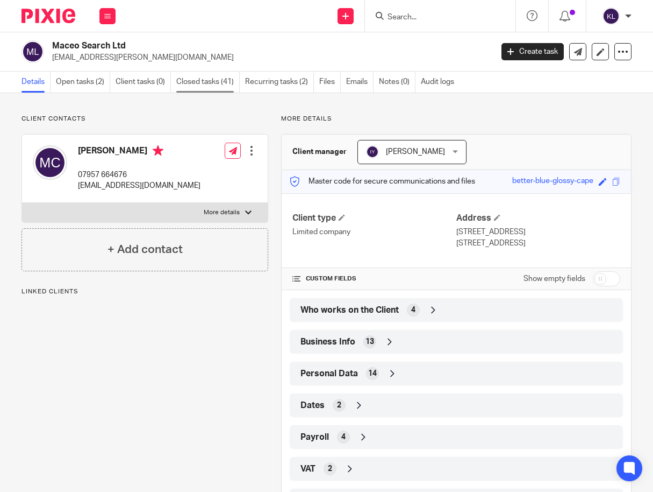
click at [203, 79] on link "Closed tasks (41)" at bounding box center [207, 82] width 63 height 21
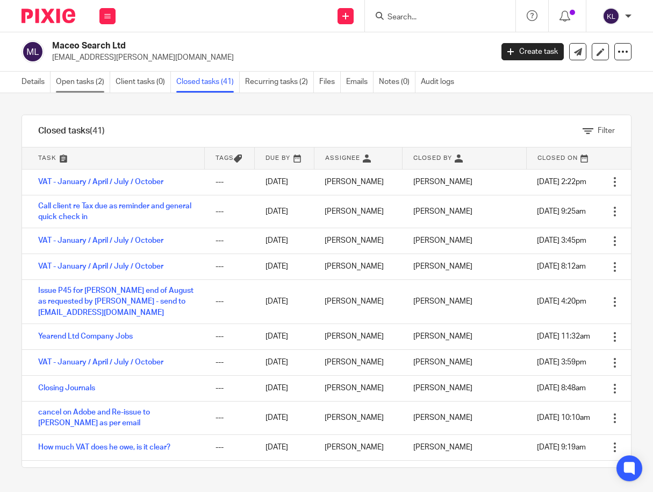
click at [68, 83] on link "Open tasks (2)" at bounding box center [83, 82] width 54 height 21
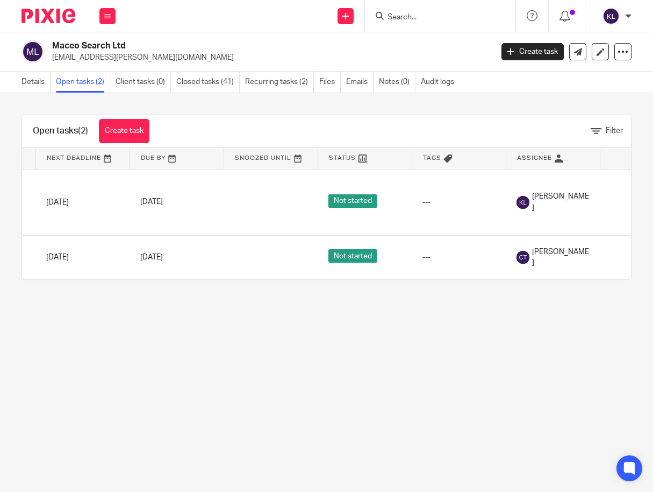
scroll to position [0, 160]
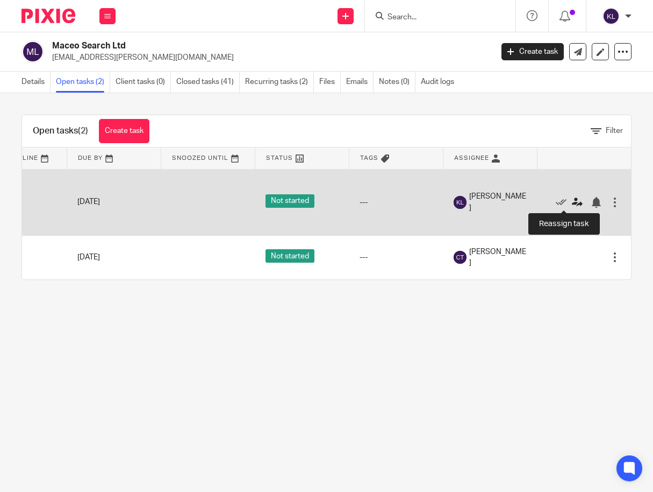
click at [572, 198] on icon at bounding box center [577, 202] width 11 height 11
click at [572, 200] on icon at bounding box center [577, 202] width 11 height 11
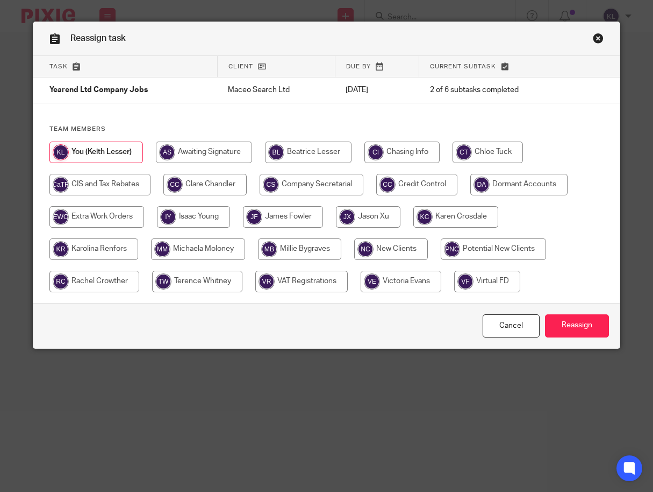
click at [479, 143] on input "radio" at bounding box center [488, 152] width 70 height 22
radio input "true"
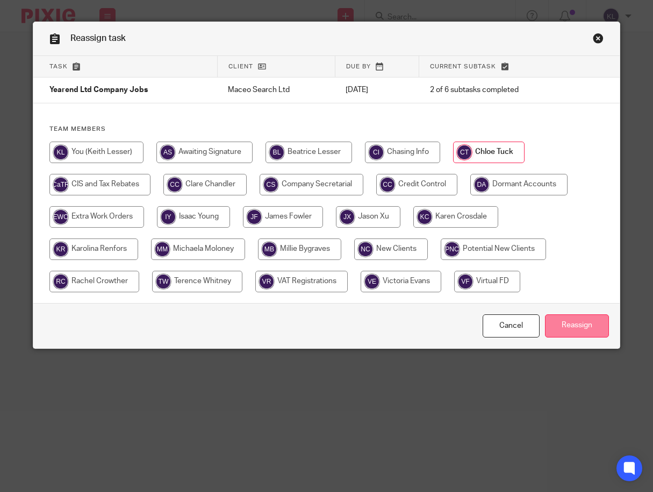
click at [553, 318] on input "Reassign" at bounding box center [577, 325] width 64 height 23
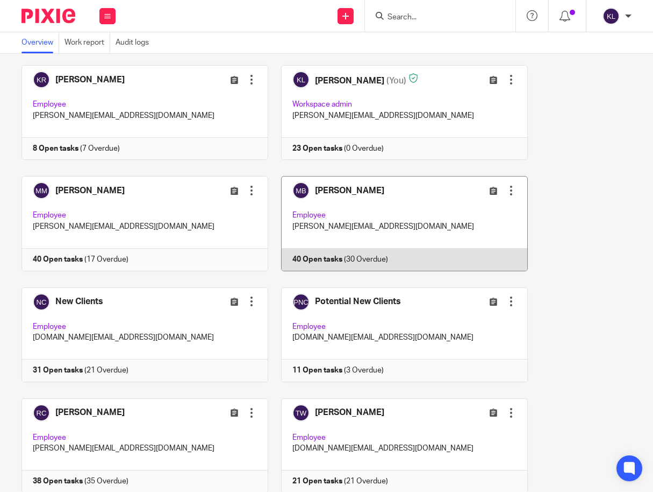
scroll to position [860, 0]
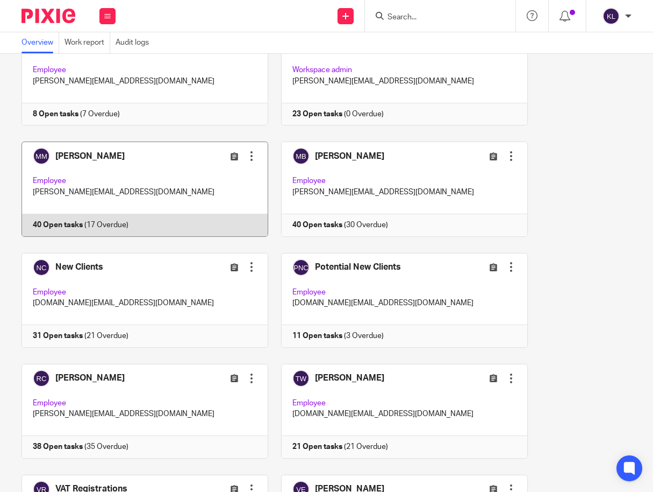
click at [74, 231] on link at bounding box center [139, 188] width 260 height 95
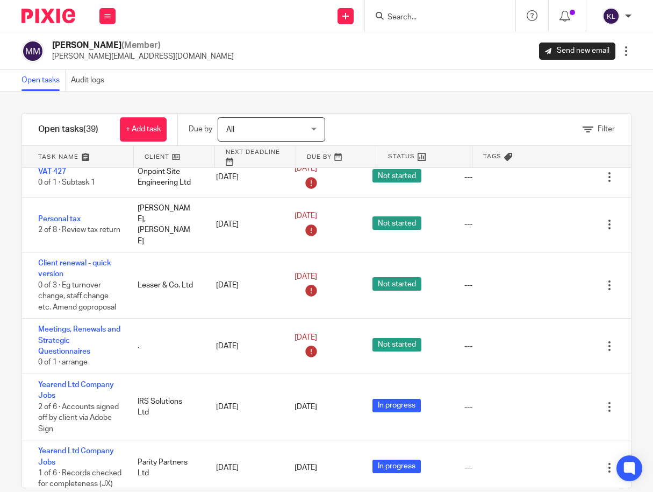
scroll to position [699, 0]
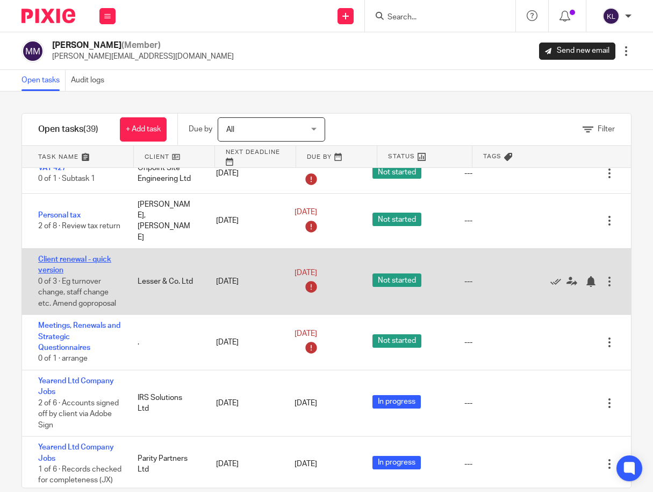
click at [82, 274] on link "Client renewal - quick version" at bounding box center [74, 264] width 73 height 18
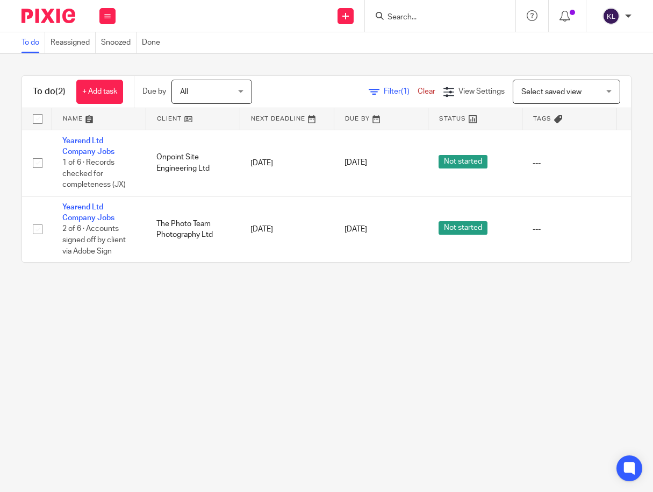
click at [385, 418] on main "To do Reassigned Snoozed Done To do (2) + Add task Due by All All [DATE] [DATE]…" at bounding box center [326, 246] width 653 height 492
click at [97, 82] on link "+ Add task" at bounding box center [99, 92] width 47 height 24
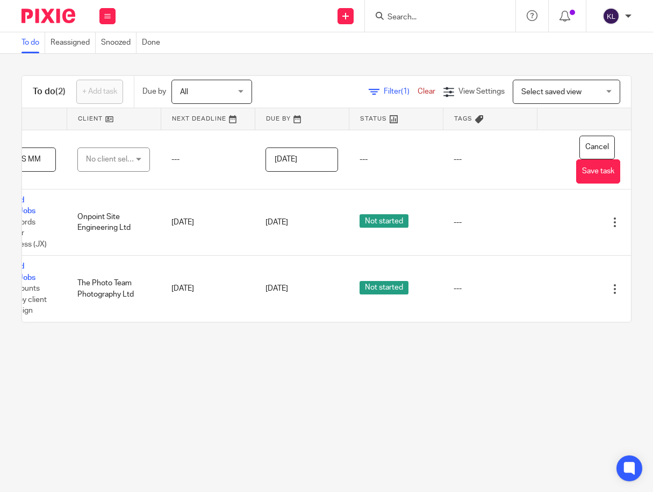
scroll to position [0, 95]
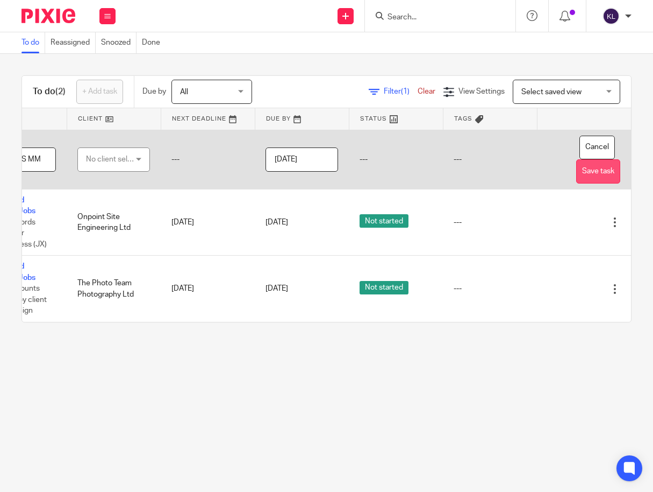
type input "Advise PS MM"
click at [577, 173] on button "Save task" at bounding box center [599, 171] width 44 height 24
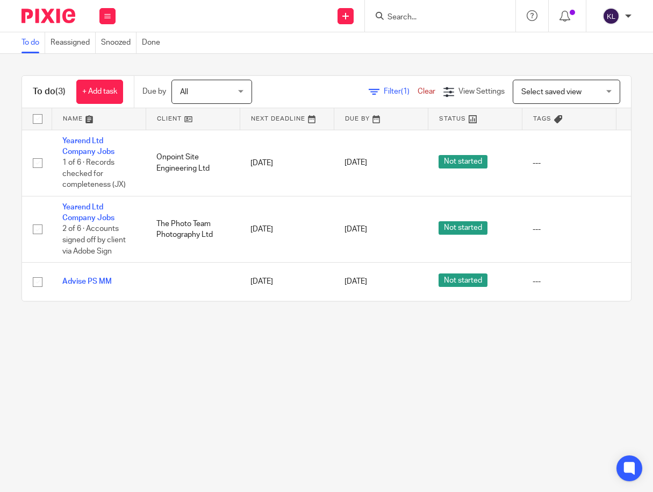
click at [404, 16] on input "Search" at bounding box center [435, 18] width 97 height 10
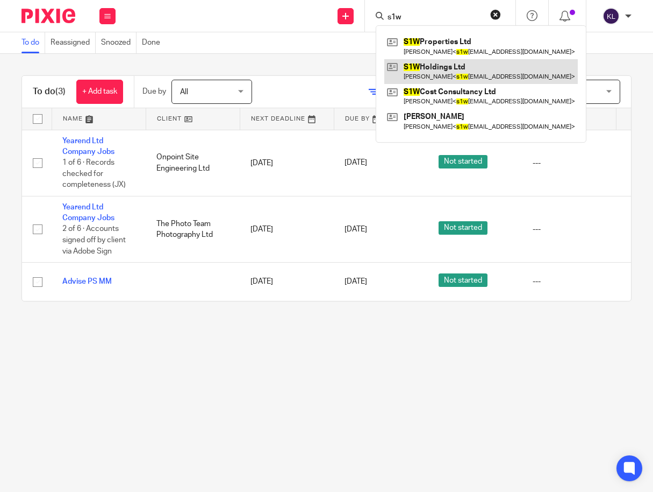
type input "s1w"
click at [433, 70] on link at bounding box center [482, 71] width 194 height 25
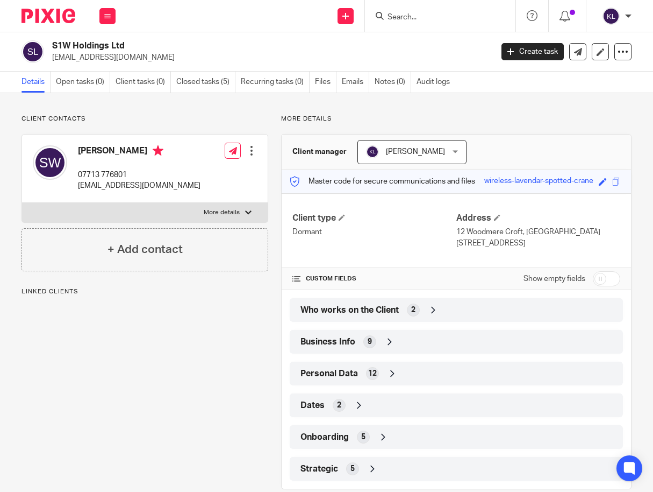
click at [397, 310] on div "Who works on the Client 2" at bounding box center [456, 310] width 317 height 18
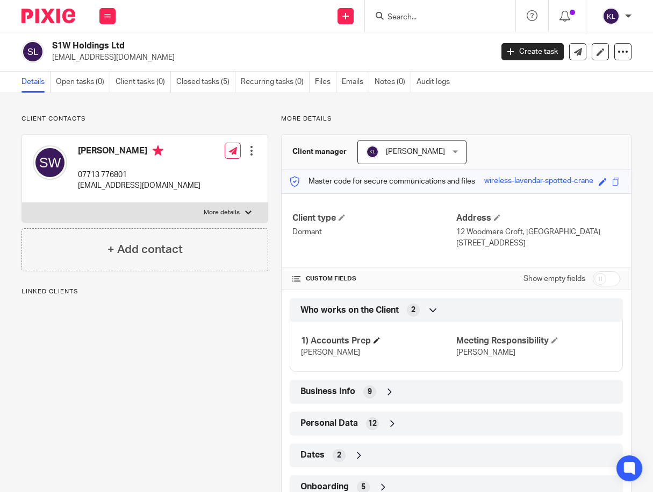
click at [374, 342] on span at bounding box center [377, 340] width 6 height 6
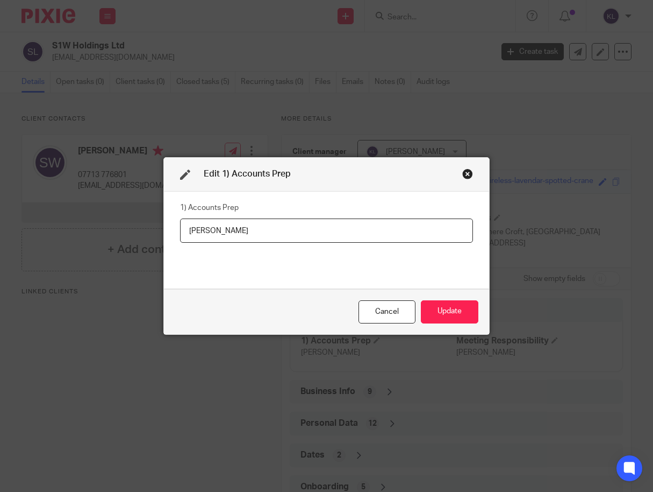
drag, startPoint x: 187, startPoint y: 232, endPoint x: 281, endPoint y: 236, distance: 94.2
click at [281, 236] on input "[PERSON_NAME]" at bounding box center [327, 230] width 294 height 24
click at [429, 306] on button "Update" at bounding box center [450, 311] width 58 height 23
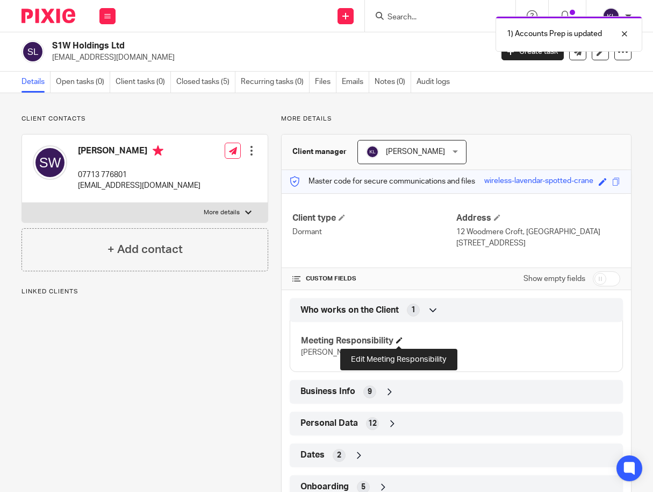
click at [399, 339] on span at bounding box center [399, 340] width 6 height 6
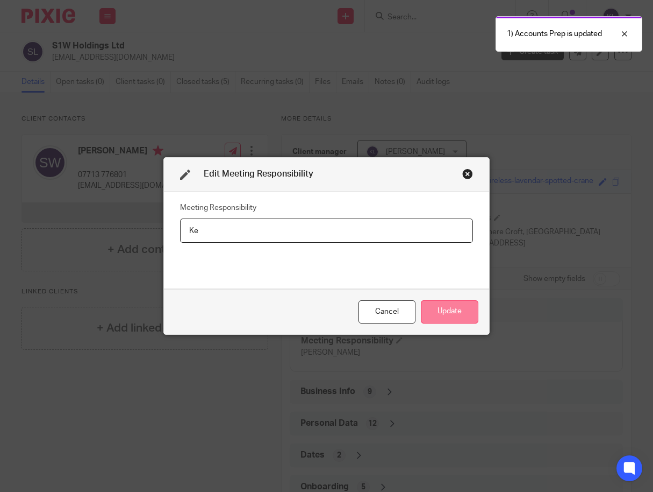
type input "K"
click at [434, 312] on button "Update" at bounding box center [450, 311] width 58 height 23
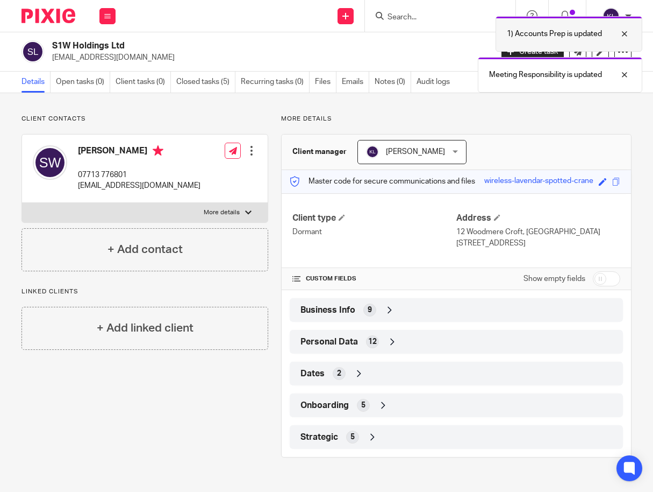
click at [623, 34] on div at bounding box center [616, 33] width 29 height 13
click at [624, 34] on div at bounding box center [616, 33] width 29 height 13
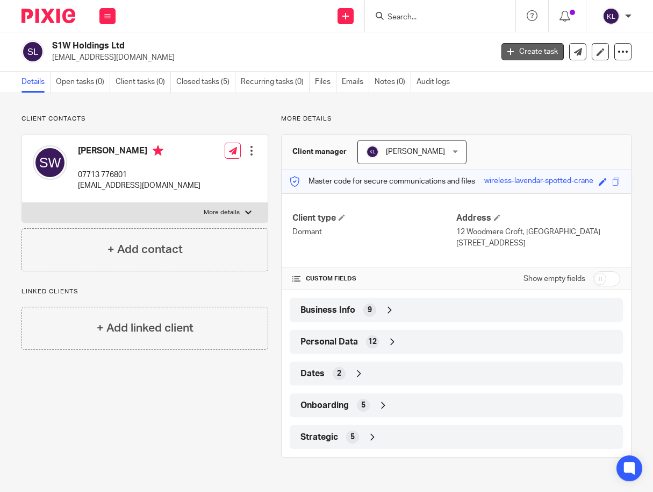
click at [535, 54] on link "Create task" at bounding box center [533, 51] width 62 height 17
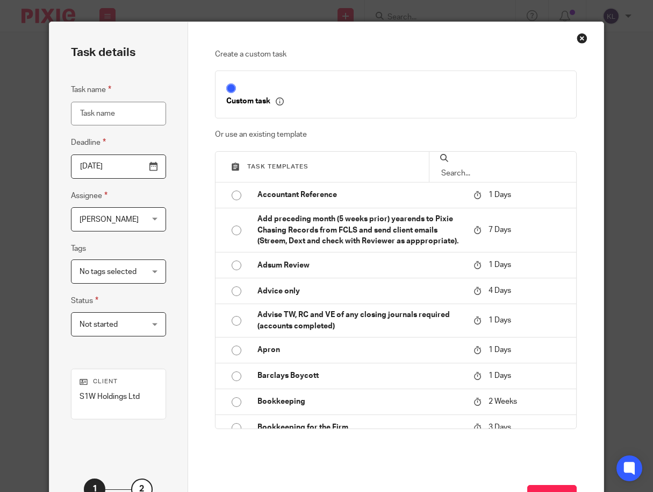
click at [507, 167] on input "text" at bounding box center [502, 173] width 125 height 12
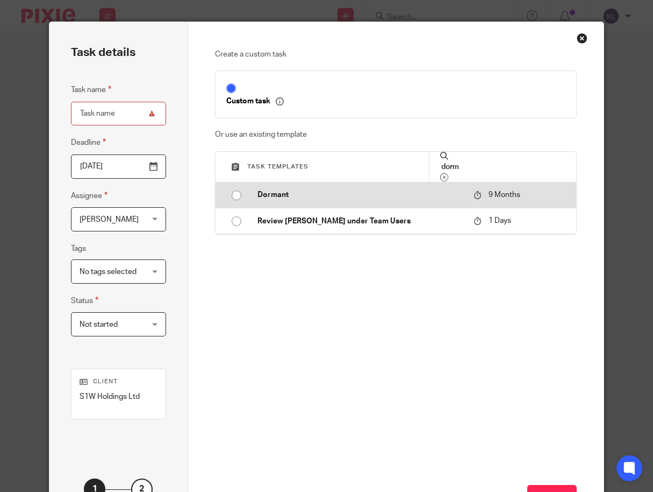
type input "dorm"
click at [272, 190] on p "Dormant" at bounding box center [360, 194] width 205 height 11
type input "[DATE]"
type input "Dormant"
checkbox input "false"
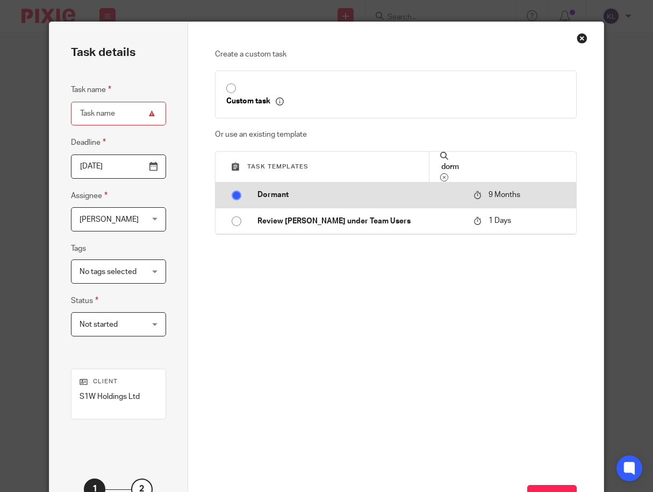
radio input "true"
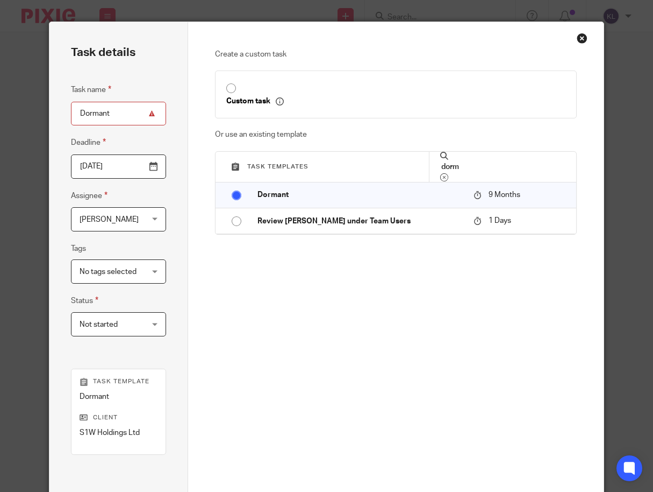
click at [118, 216] on span "[PERSON_NAME]" at bounding box center [114, 219] width 69 height 23
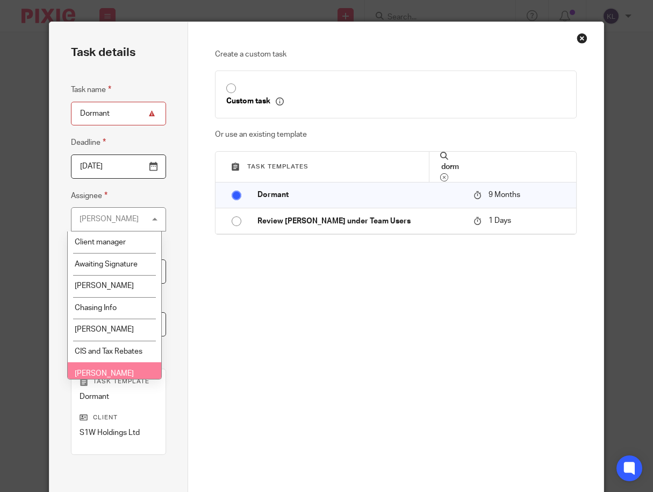
click at [97, 365] on li "[PERSON_NAME]" at bounding box center [115, 373] width 94 height 22
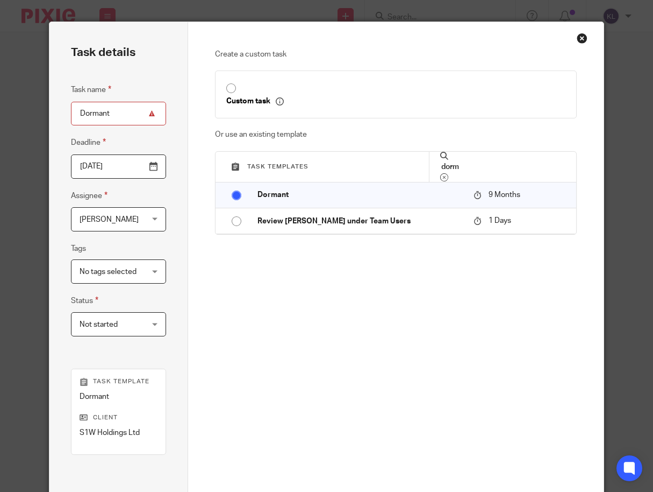
click at [147, 169] on input "[DATE]" at bounding box center [118, 166] width 95 height 24
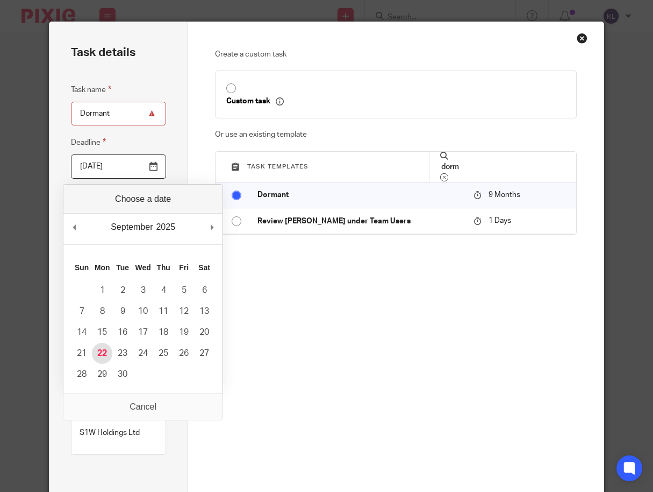
type input "[DATE]"
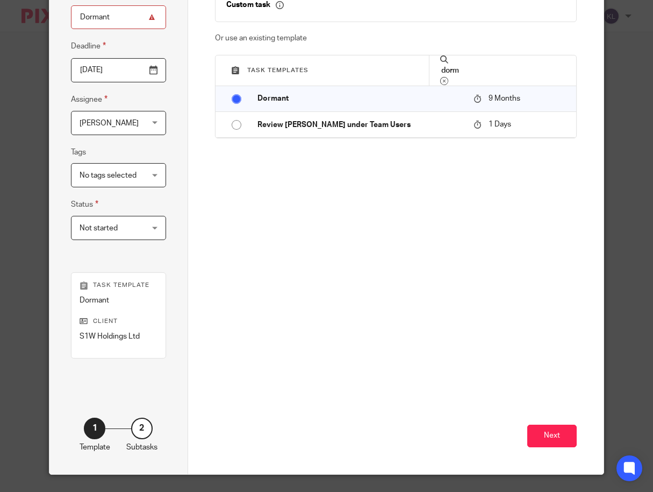
scroll to position [101, 0]
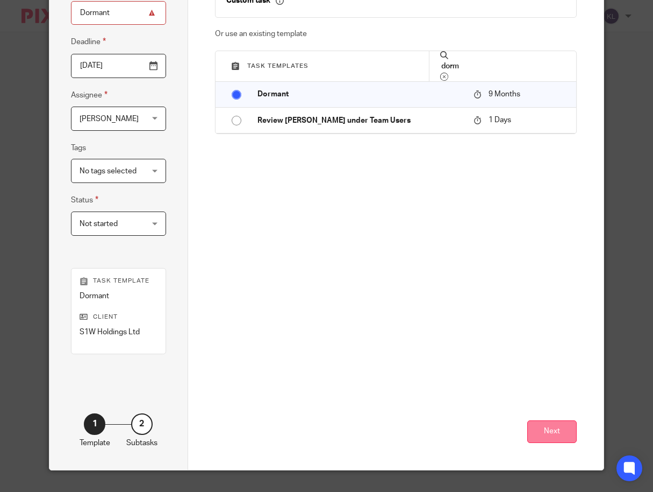
click at [550, 429] on button "Next" at bounding box center [552, 431] width 49 height 23
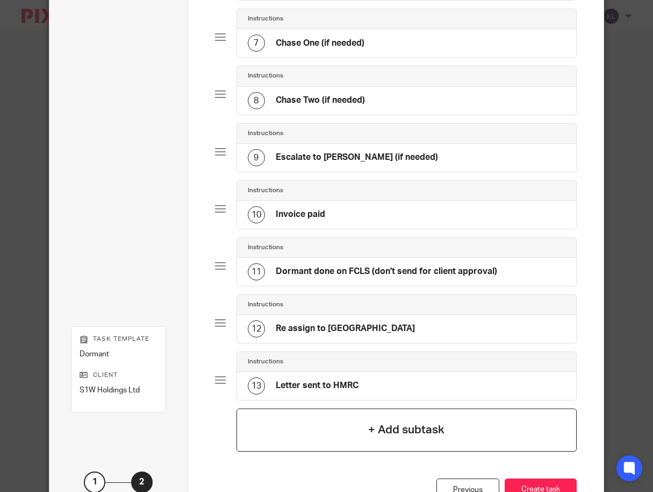
scroll to position [468, 0]
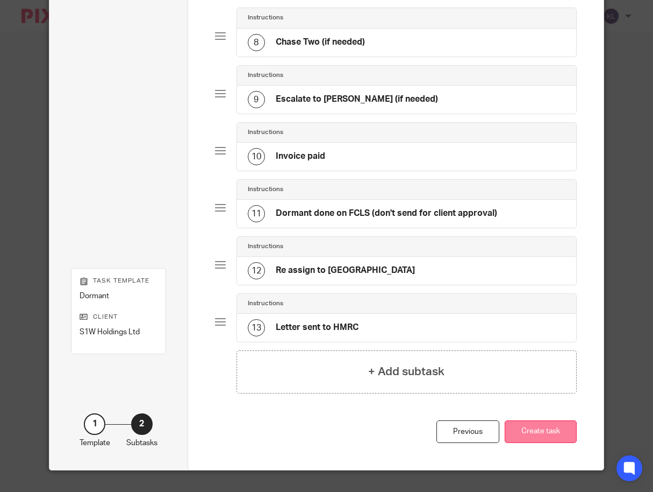
click at [547, 429] on button "Create task" at bounding box center [541, 431] width 72 height 23
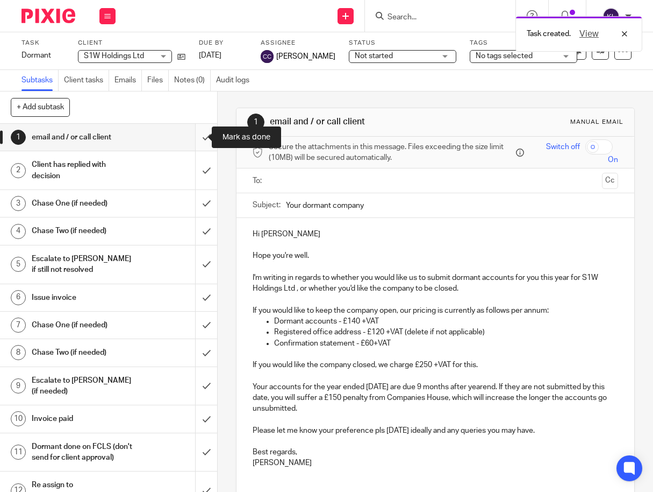
click at [195, 137] on input "submit" at bounding box center [108, 137] width 217 height 27
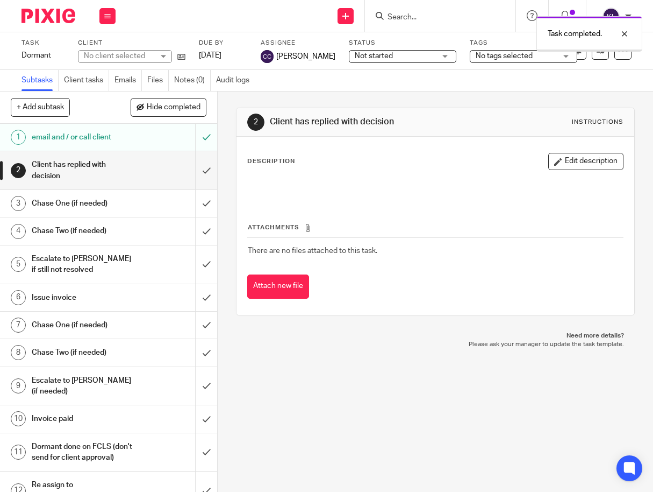
click at [196, 171] on input "submit" at bounding box center [108, 170] width 217 height 38
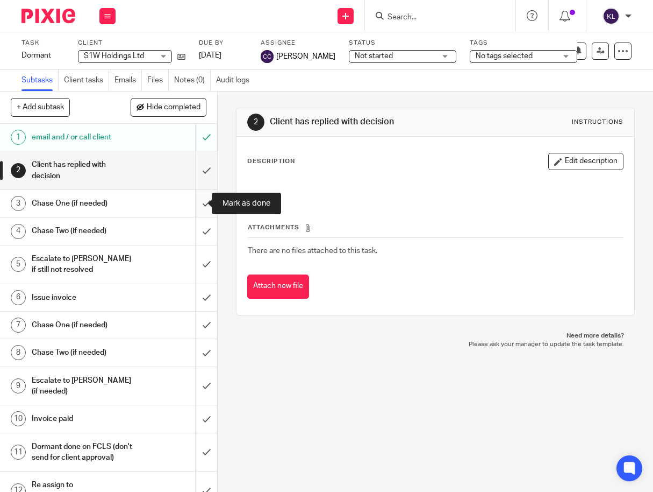
click at [196, 205] on input "submit" at bounding box center [108, 203] width 217 height 27
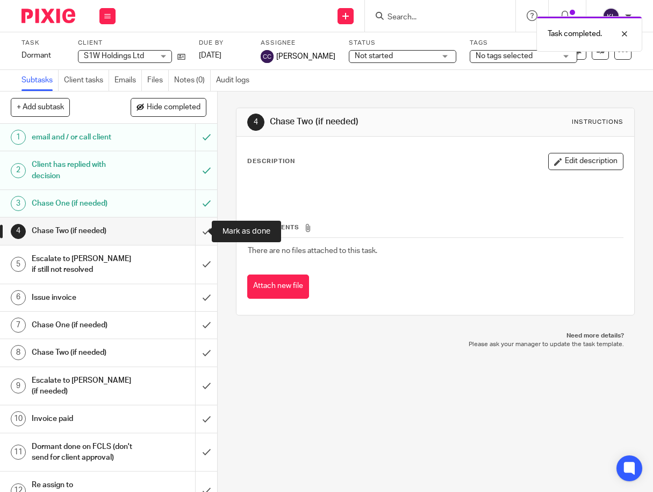
click at [191, 225] on input "submit" at bounding box center [108, 230] width 217 height 27
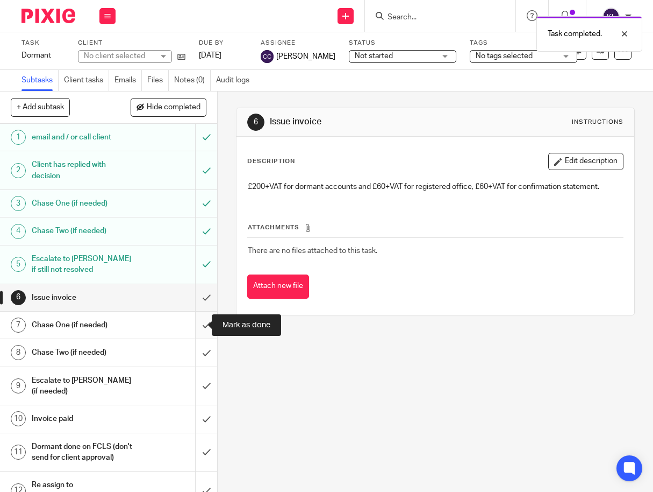
click at [195, 322] on input "submit" at bounding box center [108, 324] width 217 height 27
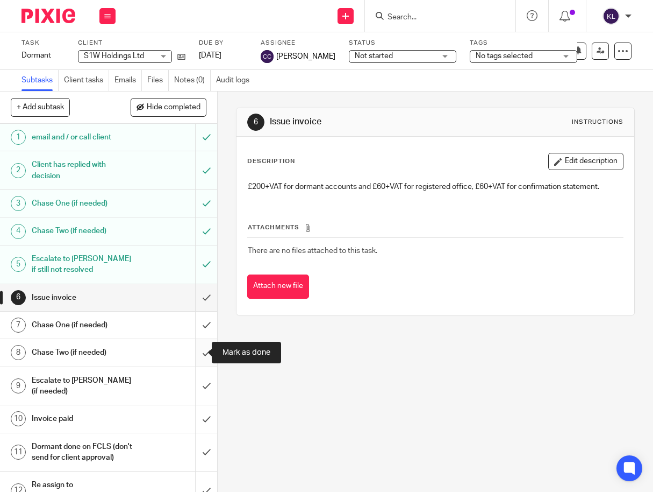
click at [194, 349] on input "submit" at bounding box center [108, 352] width 217 height 27
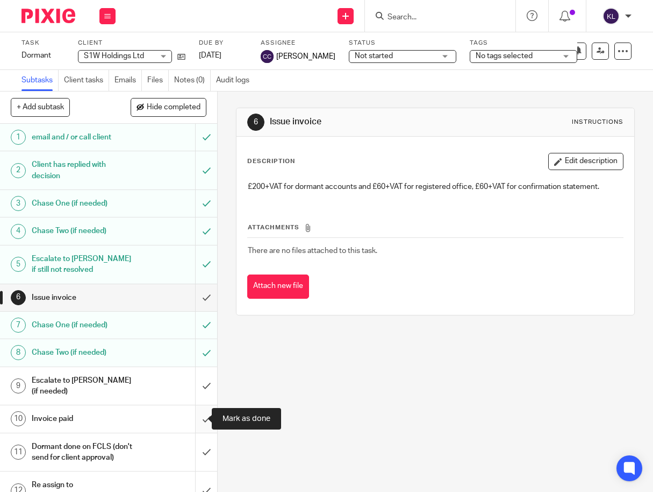
click at [197, 412] on input "submit" at bounding box center [108, 418] width 217 height 27
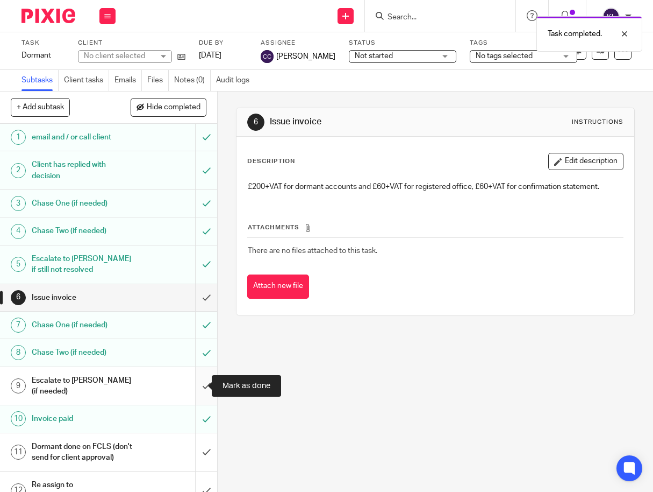
click at [193, 386] on input "submit" at bounding box center [108, 386] width 217 height 38
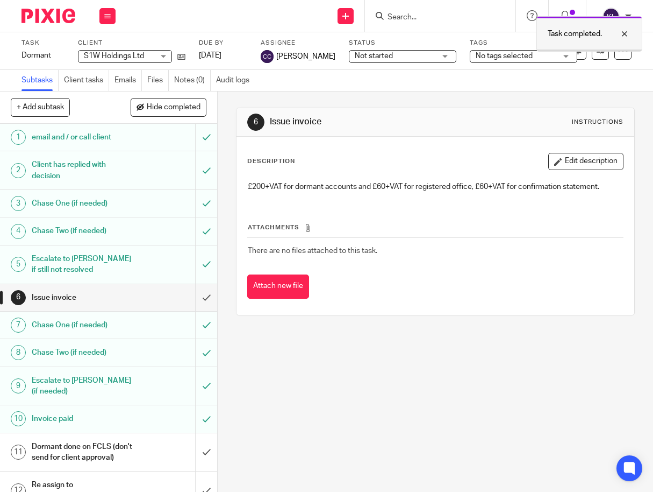
click at [624, 34] on div at bounding box center [616, 33] width 29 height 13
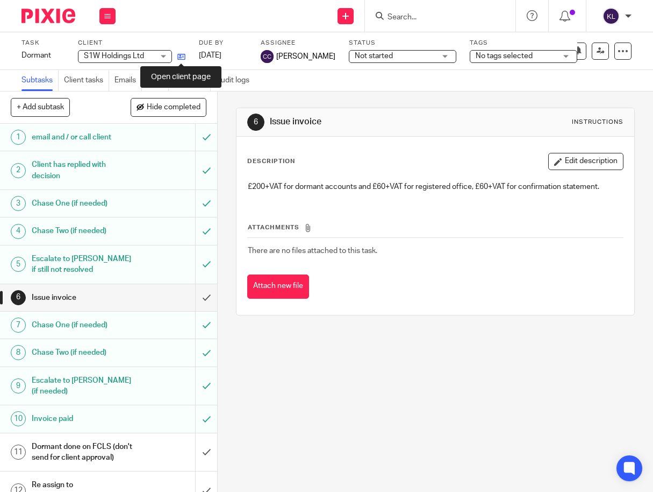
click at [180, 54] on icon at bounding box center [181, 57] width 8 height 8
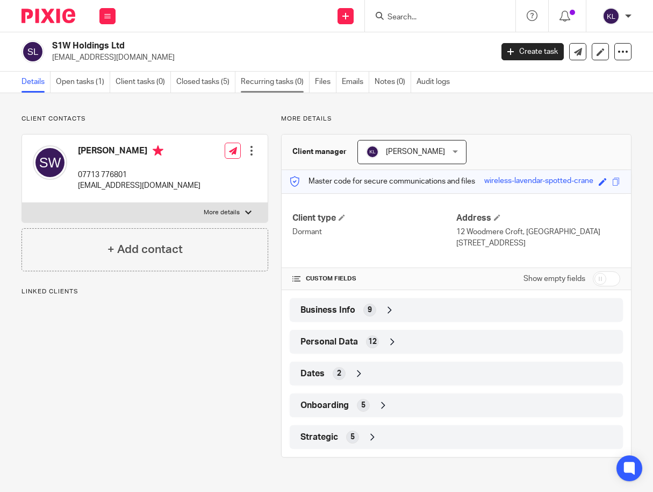
click at [283, 81] on link "Recurring tasks (0)" at bounding box center [275, 82] width 69 height 21
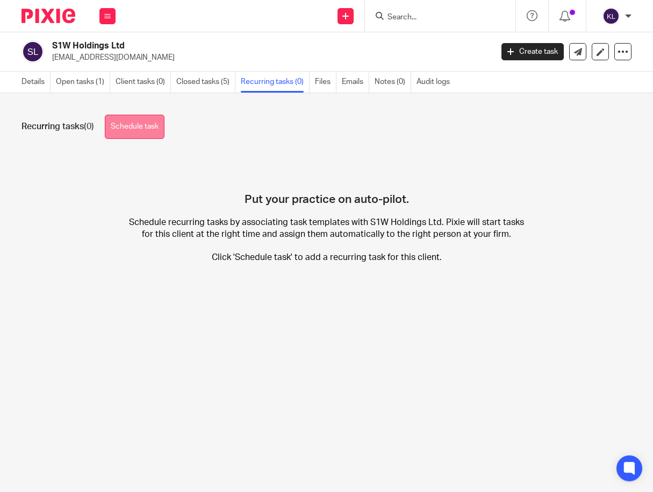
click at [144, 123] on link "Schedule task" at bounding box center [135, 127] width 60 height 24
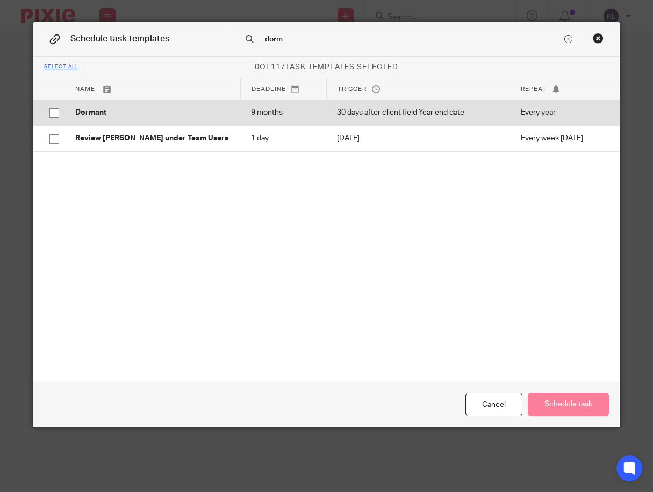
type input "dorm"
click at [58, 112] on input "checkbox" at bounding box center [54, 113] width 20 height 20
checkbox input "true"
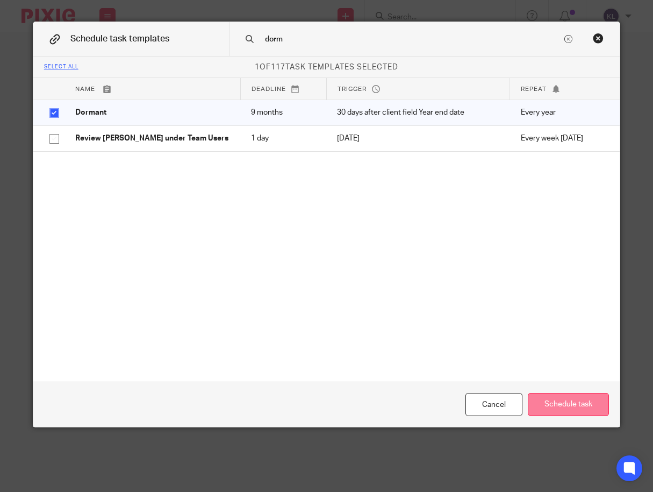
click at [545, 402] on button "Schedule task" at bounding box center [568, 404] width 81 height 23
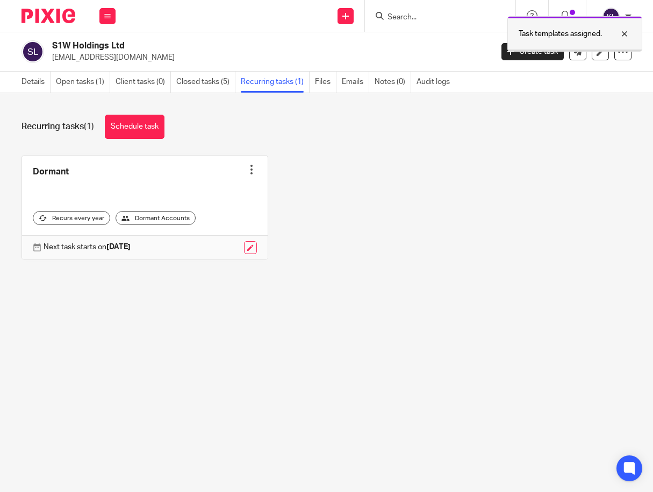
click at [623, 31] on div at bounding box center [616, 33] width 29 height 13
click at [418, 18] on input "Search" at bounding box center [435, 18] width 97 height 10
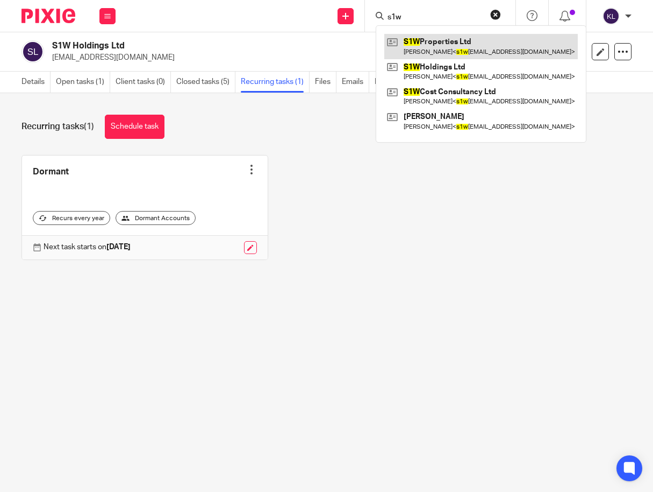
type input "s1w"
click at [426, 43] on link at bounding box center [482, 46] width 194 height 25
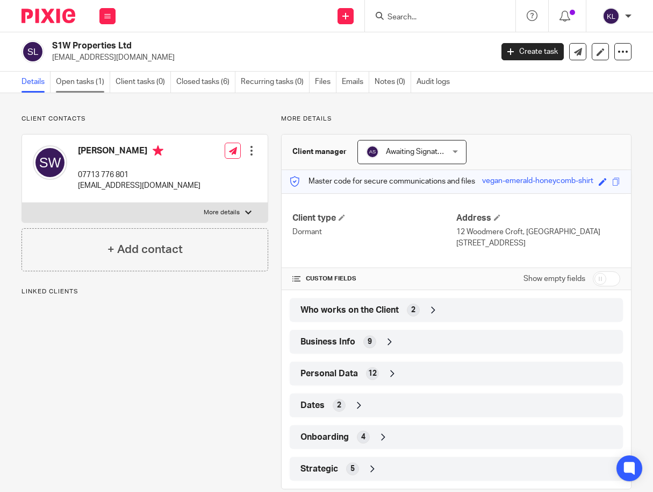
click at [73, 79] on link "Open tasks (1)" at bounding box center [83, 82] width 54 height 21
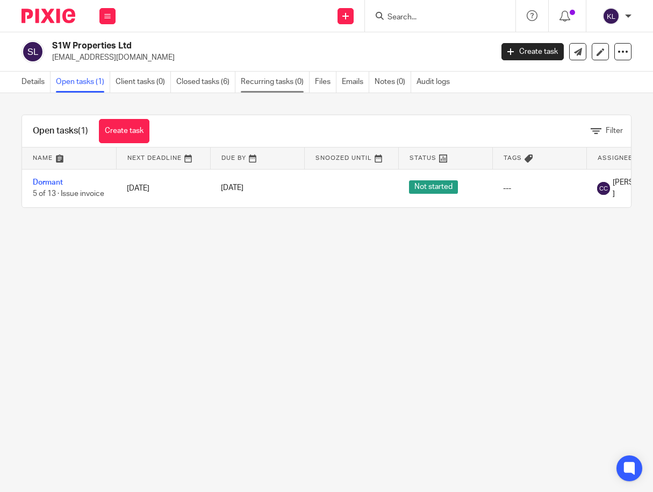
click at [267, 75] on link "Recurring tasks (0)" at bounding box center [275, 82] width 69 height 21
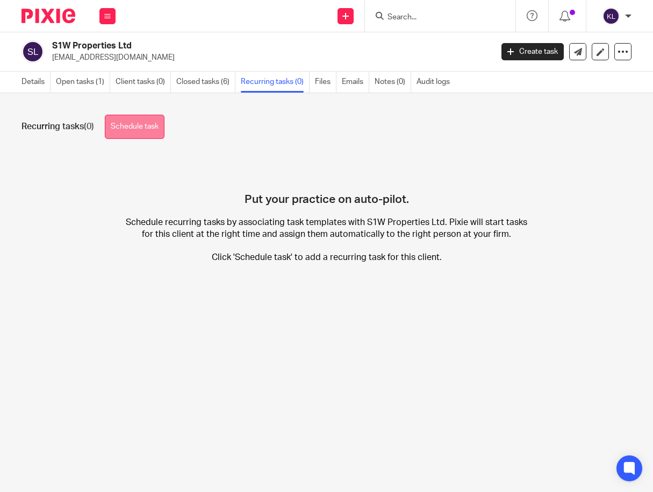
click at [121, 122] on link "Schedule task" at bounding box center [135, 127] width 60 height 24
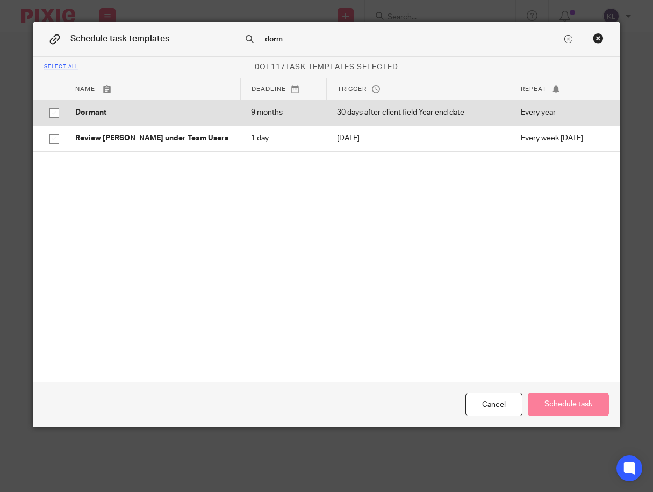
type input "dorm"
click at [94, 110] on p "Dormant" at bounding box center [152, 112] width 154 height 11
checkbox input "true"
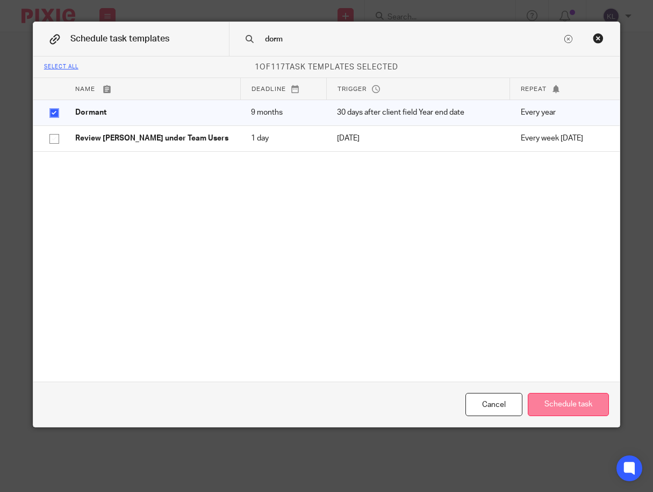
click at [551, 393] on button "Schedule task" at bounding box center [568, 404] width 81 height 23
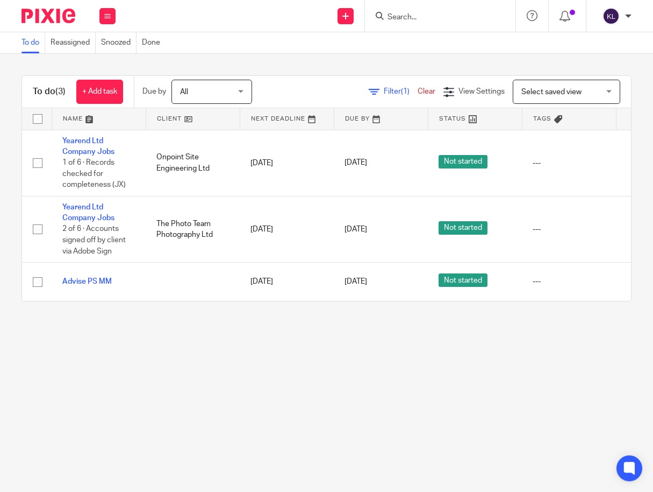
click at [405, 11] on form at bounding box center [444, 15] width 115 height 13
click at [405, 15] on input "Search" at bounding box center [435, 18] width 97 height 10
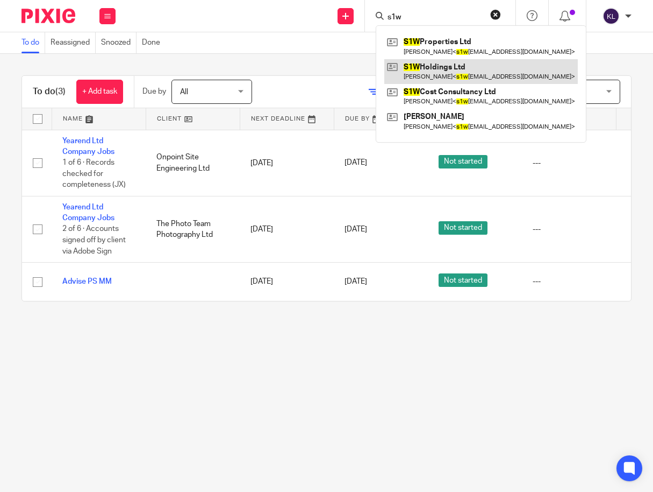
type input "s1w"
click at [423, 63] on link at bounding box center [482, 71] width 194 height 25
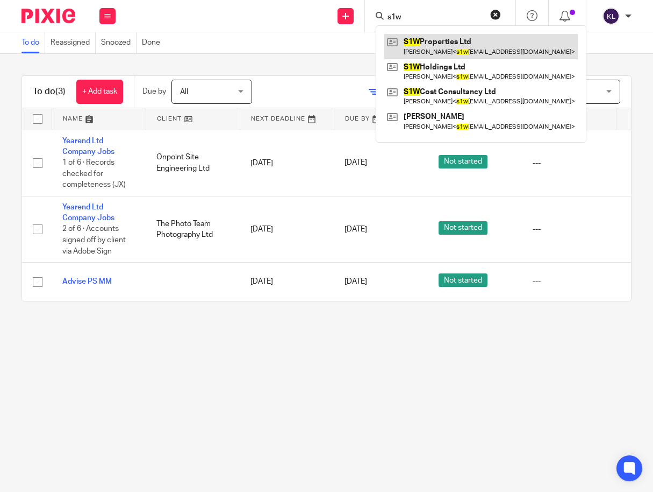
click at [463, 45] on link at bounding box center [482, 46] width 194 height 25
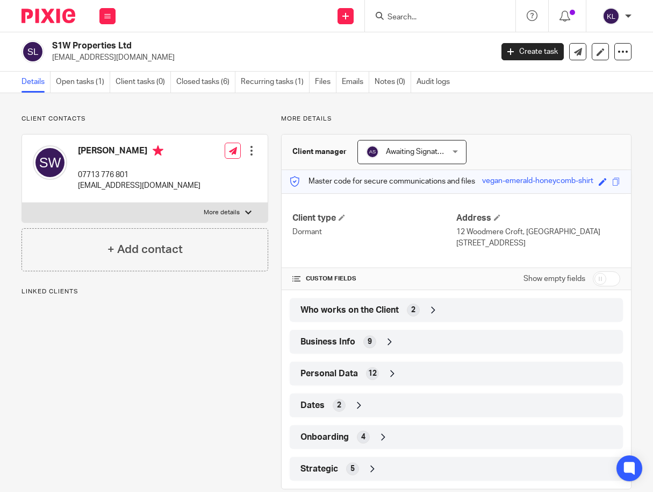
click at [400, 305] on div "Who works on the Client 2" at bounding box center [456, 310] width 317 height 18
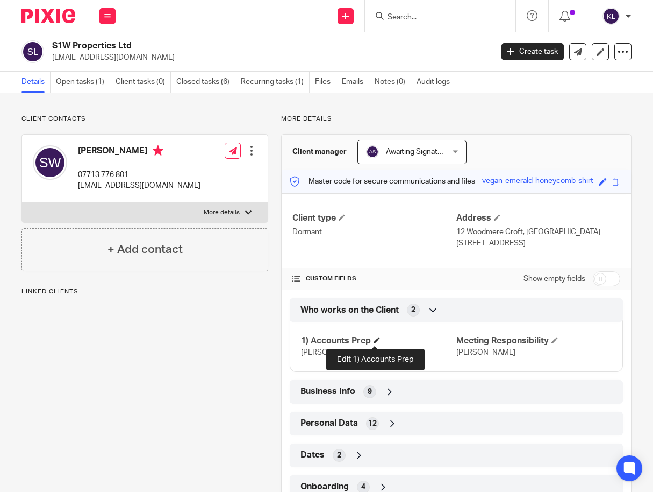
click at [374, 340] on span at bounding box center [377, 340] width 6 height 6
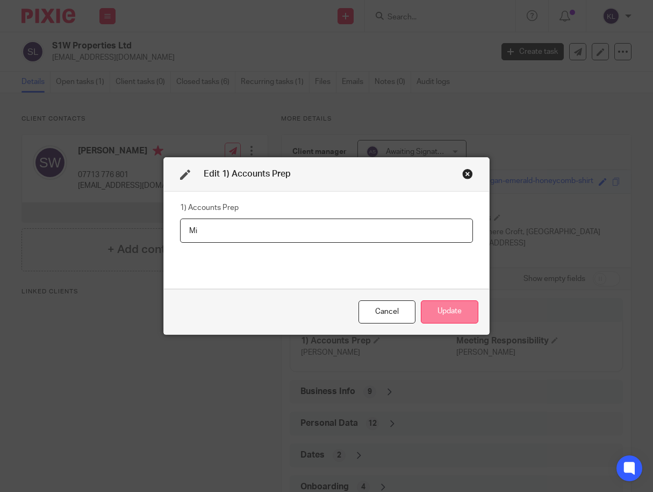
type input "M"
click at [444, 309] on button "Update" at bounding box center [450, 311] width 58 height 23
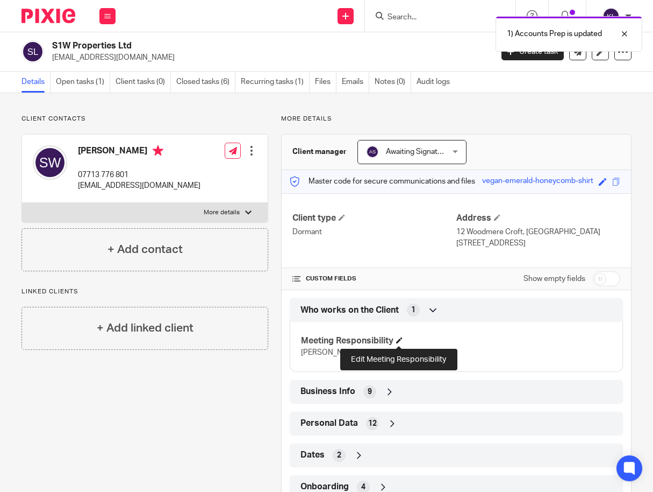
click at [401, 339] on span at bounding box center [399, 340] width 6 height 6
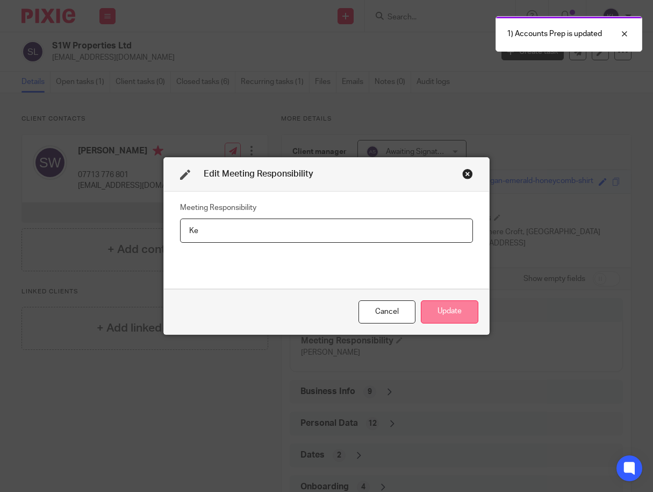
type input "K"
click at [433, 312] on button "Update" at bounding box center [450, 311] width 58 height 23
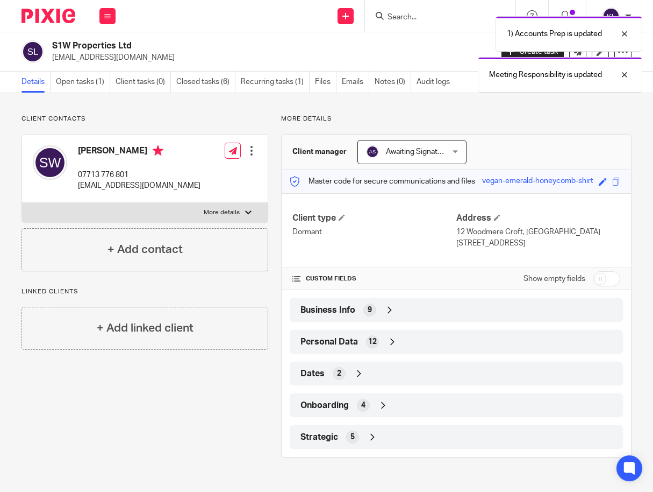
click at [434, 448] on div "Strategic 5" at bounding box center [456, 437] width 333 height 24
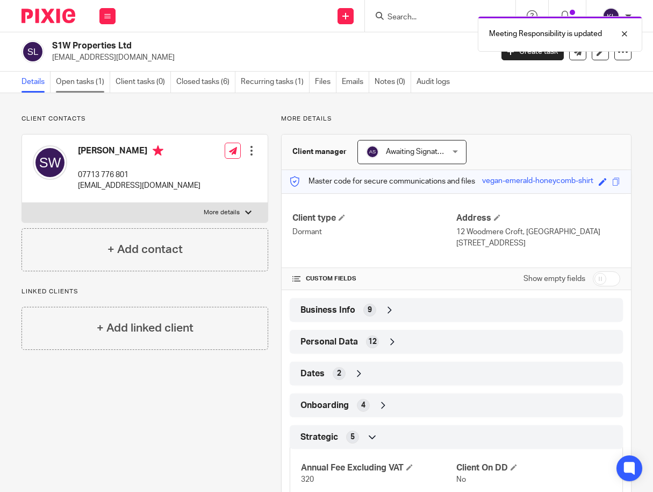
click at [80, 83] on link "Open tasks (1)" at bounding box center [83, 82] width 54 height 21
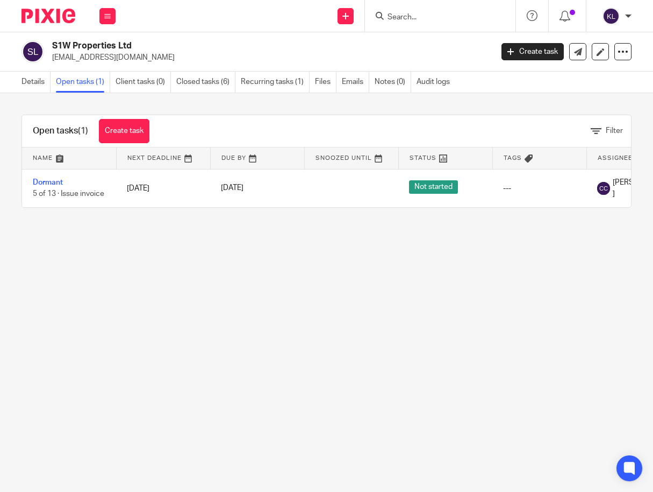
click at [397, 17] on input "Search" at bounding box center [435, 18] width 97 height 10
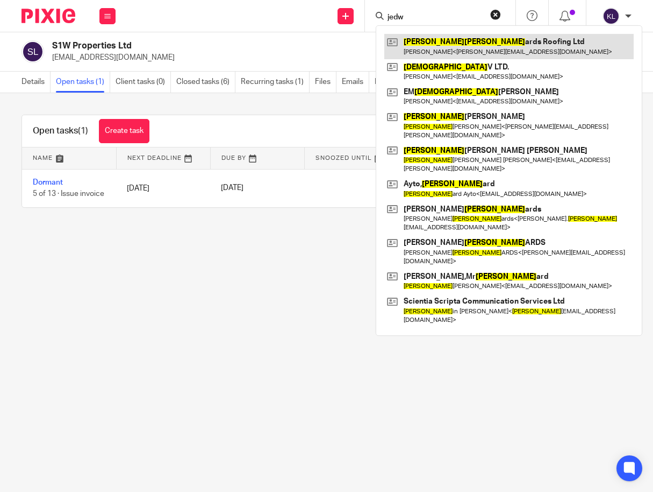
type input "jedw"
click at [466, 49] on link at bounding box center [510, 46] width 250 height 25
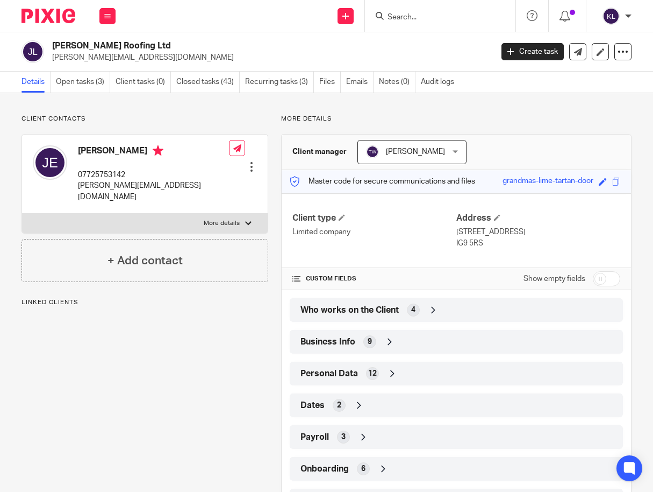
click at [411, 306] on span "4" at bounding box center [413, 309] width 4 height 11
